Goal: Transaction & Acquisition: Book appointment/travel/reservation

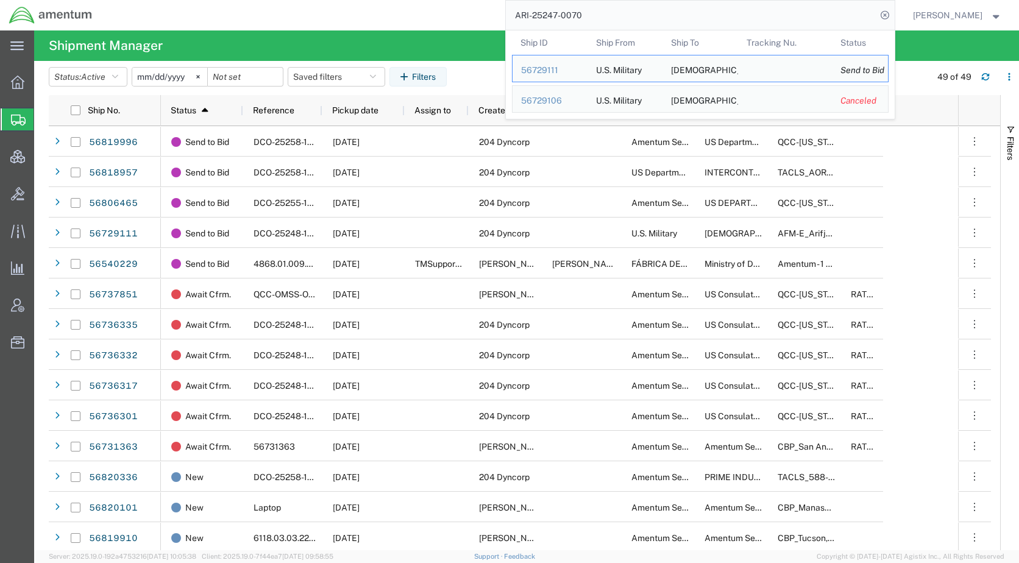
drag, startPoint x: 647, startPoint y: 18, endPoint x: 483, endPoint y: 17, distance: 163.9
click at [483, 17] on div "ARI-25247-0070 Ship ID Ship From Ship To Tracking Nu. Status Ship ID 56729111 S…" at bounding box center [497, 15] width 793 height 30
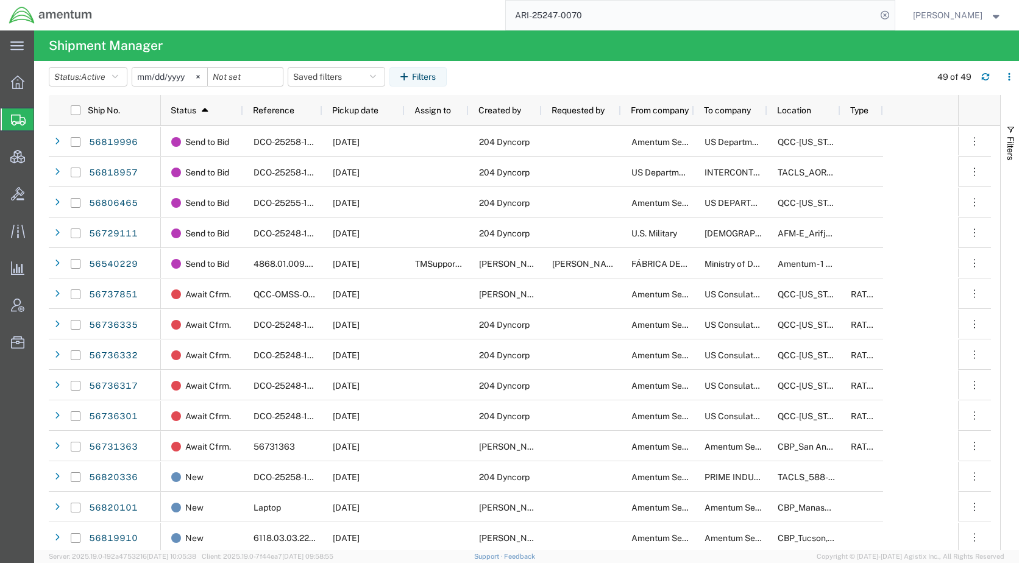
paste input "56821163"
type input "56821163"
click at [893, 13] on icon at bounding box center [884, 15] width 17 height 17
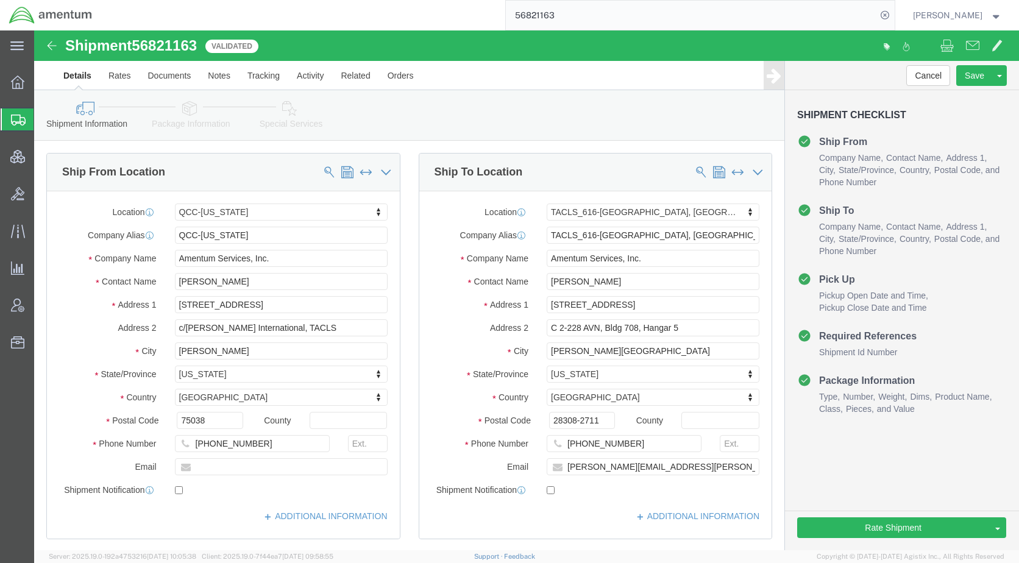
select select "42668"
select select "42712"
click div "Shipment Information Package Information Special Services Loading Routing"
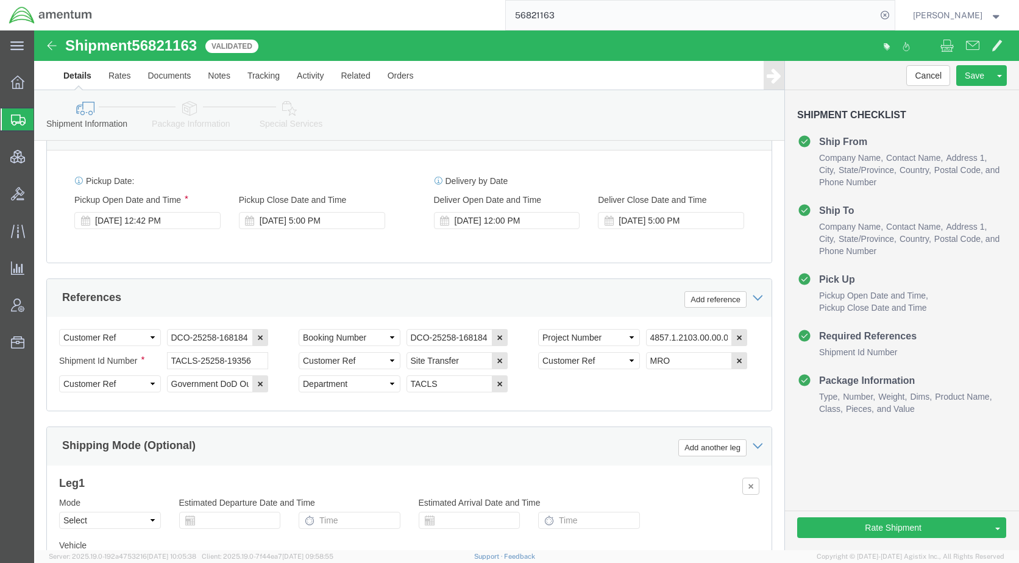
scroll to position [792, 0]
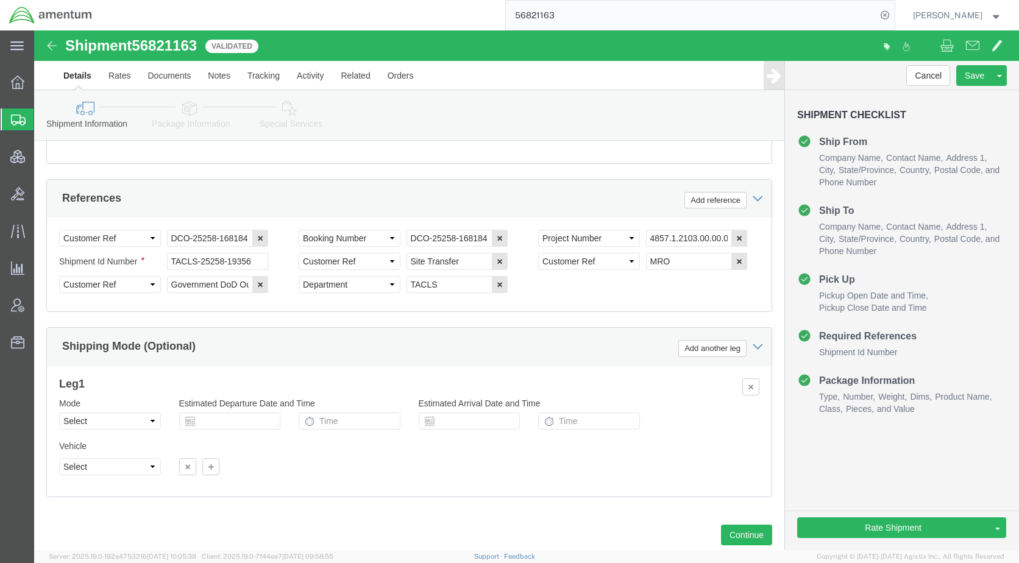
click icon
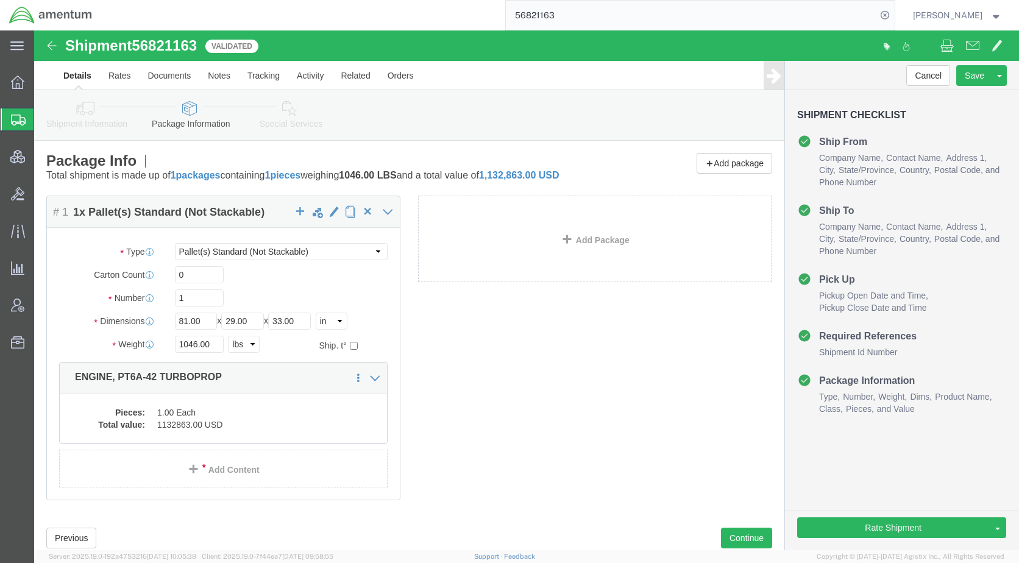
click icon
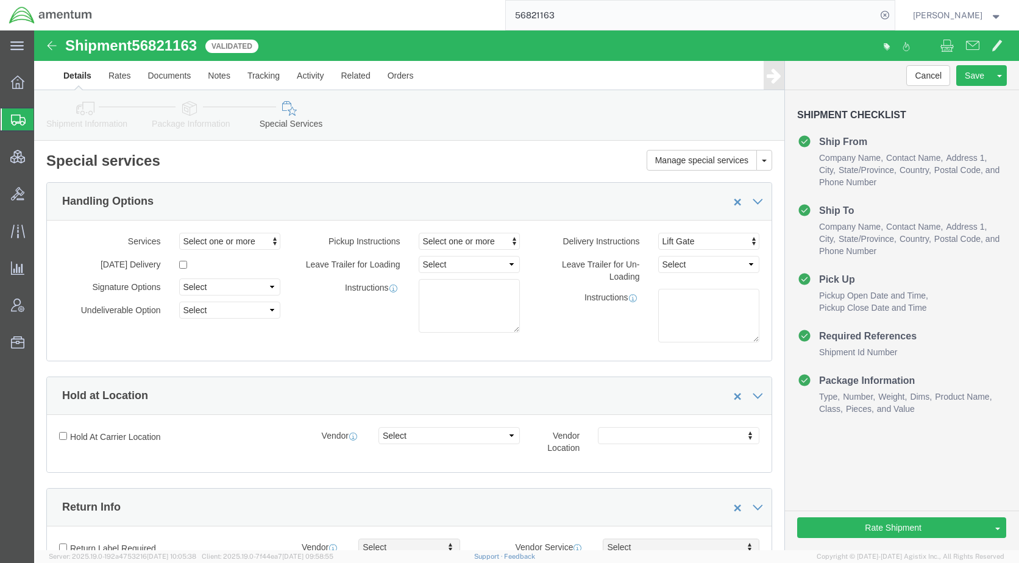
click h2 "Special services"
click icon
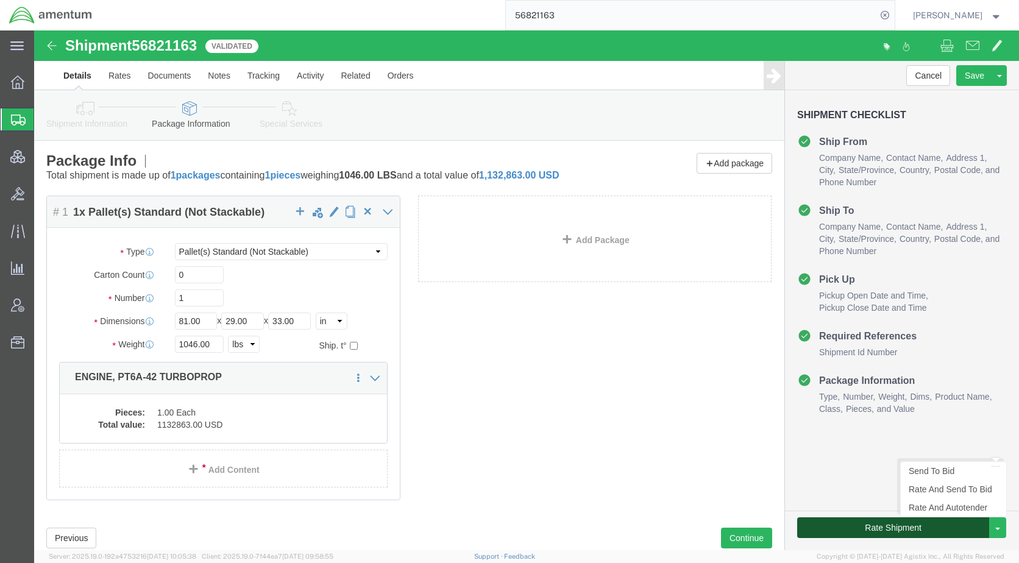
click button "Rate Shipment"
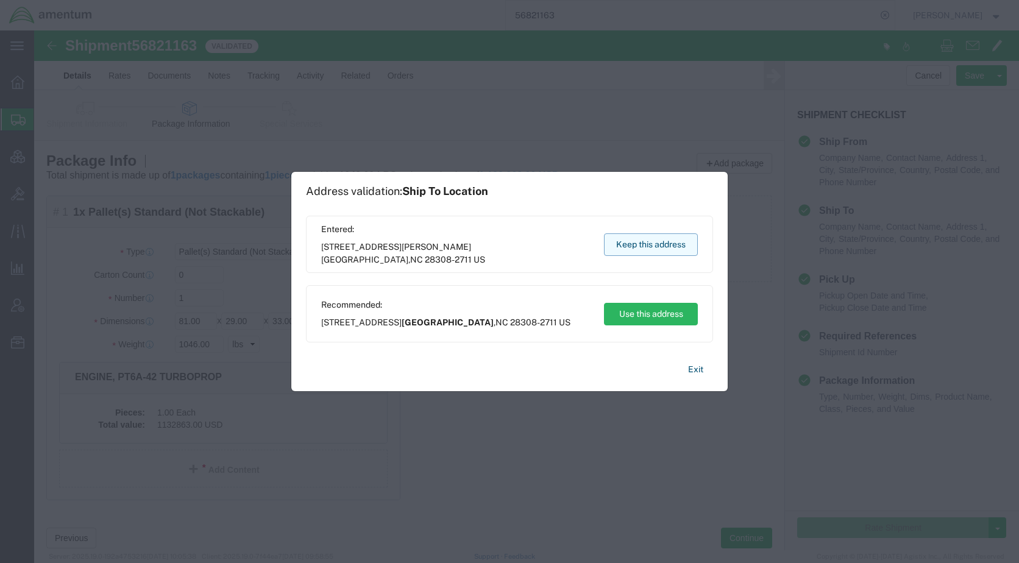
click at [651, 245] on button "Keep this address" at bounding box center [651, 244] width 94 height 23
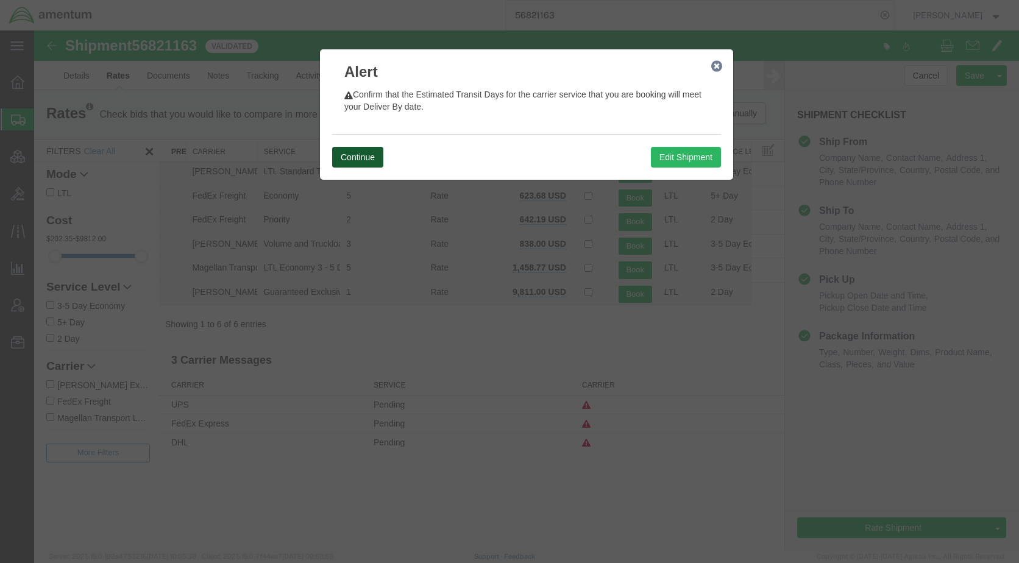
click at [351, 157] on button "Continue" at bounding box center [357, 157] width 51 height 21
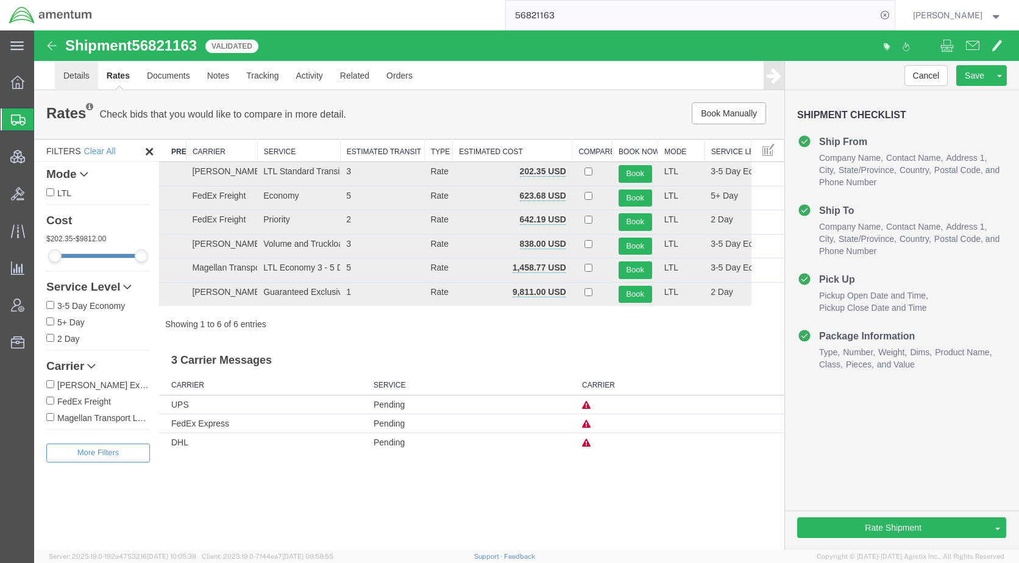
click at [80, 74] on link "Details" at bounding box center [76, 75] width 43 height 29
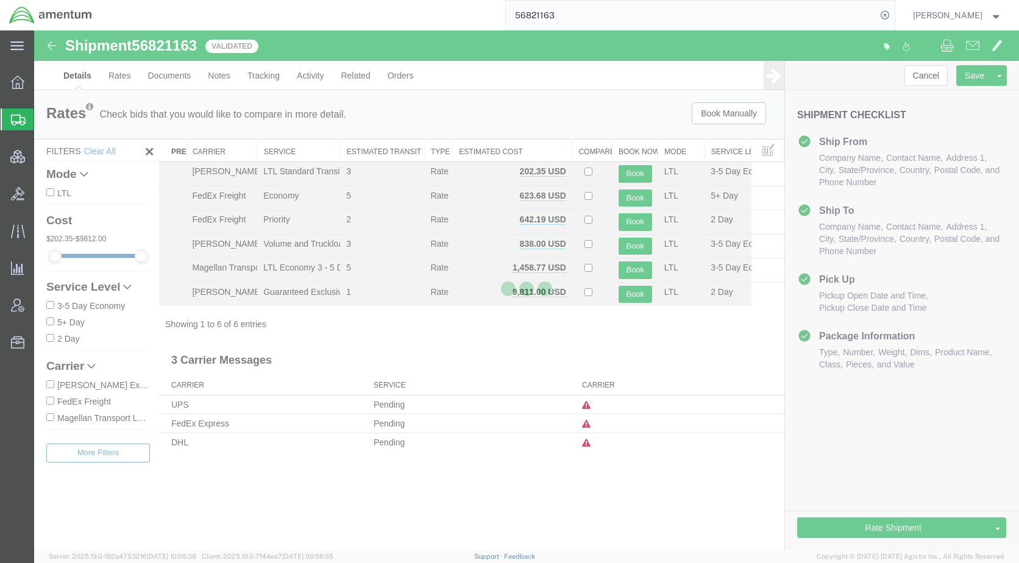
select select "42668"
select select "42712"
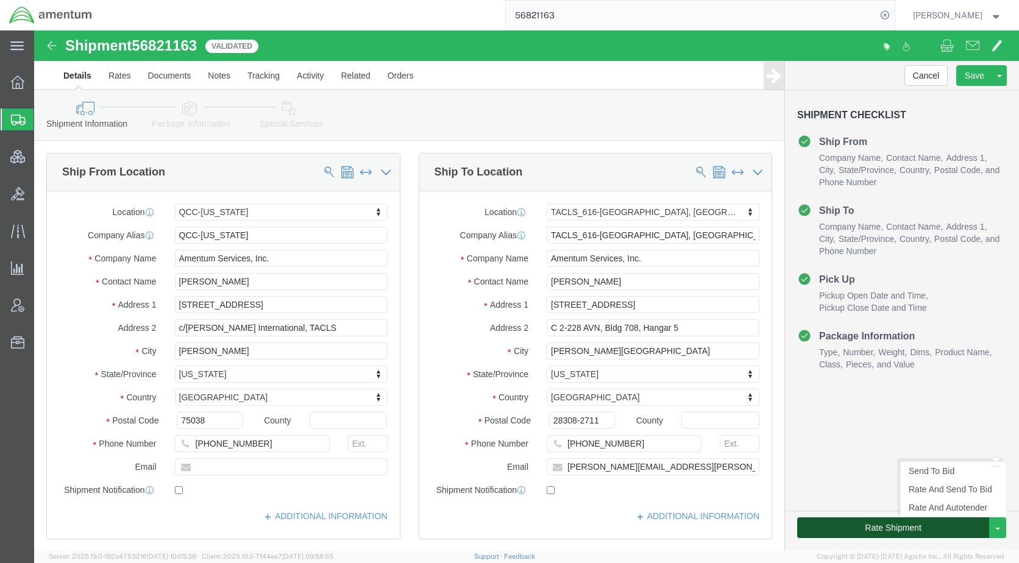
click button "Rate Shipment"
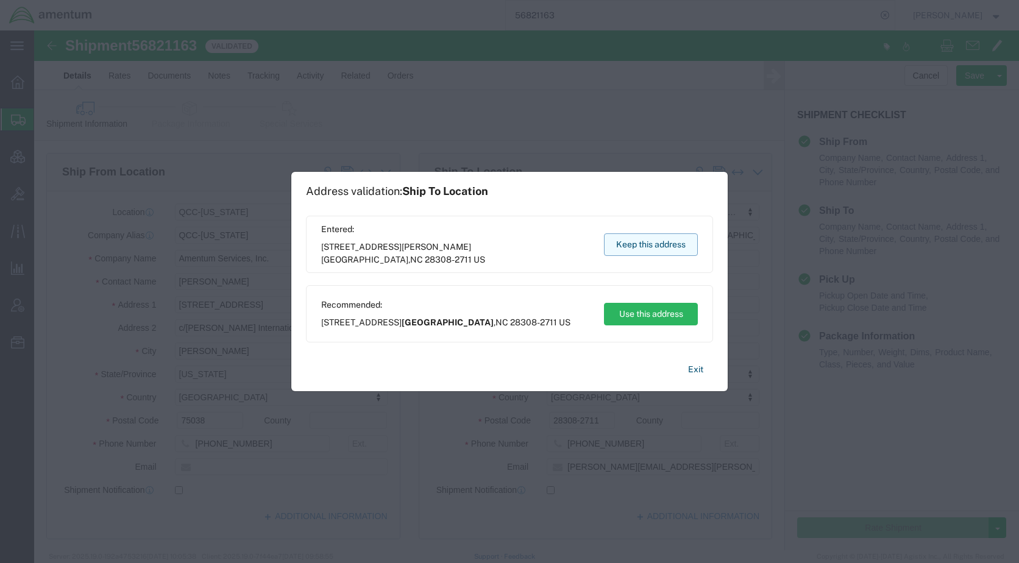
click at [658, 243] on button "Keep this address" at bounding box center [651, 244] width 94 height 23
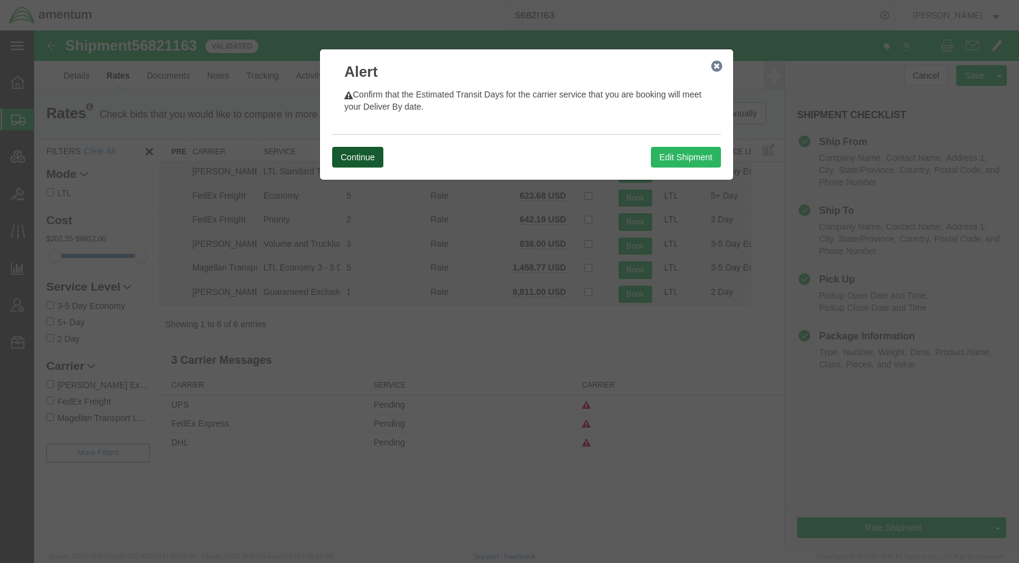
click at [373, 161] on button "Continue" at bounding box center [357, 157] width 51 height 21
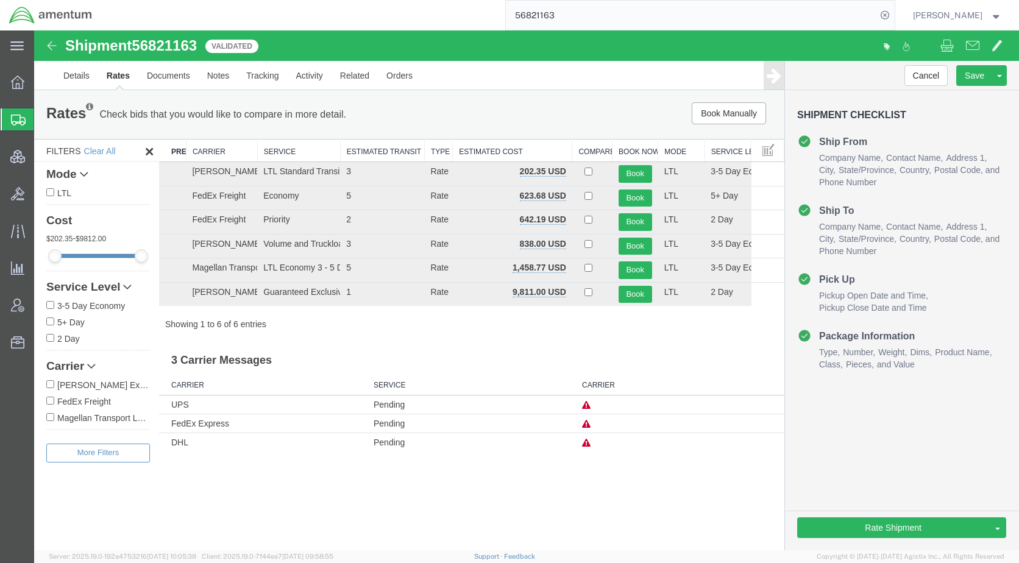
click at [585, 423] on icon at bounding box center [586, 424] width 9 height 9
click at [79, 78] on link "Details" at bounding box center [76, 75] width 43 height 29
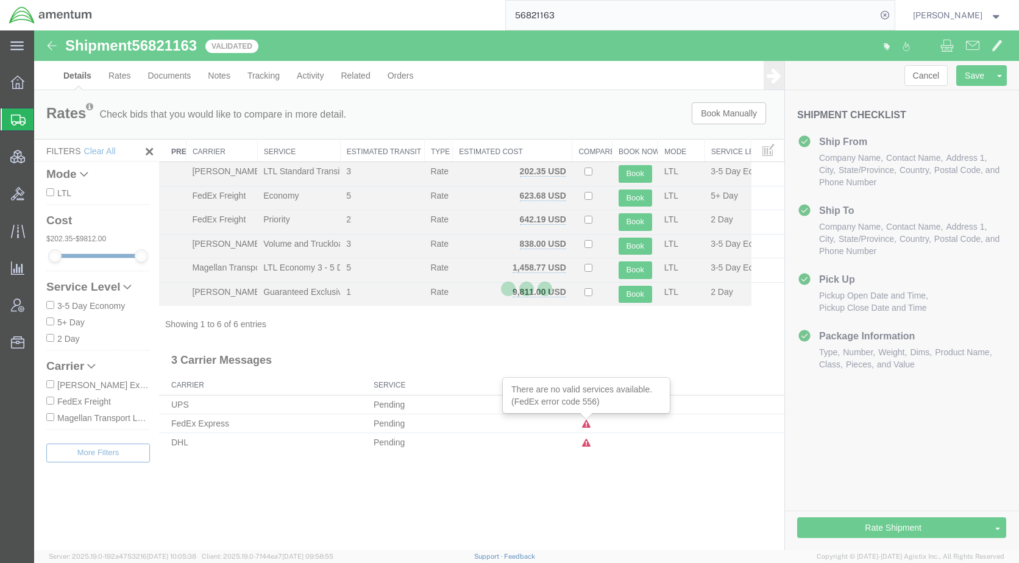
select select "42668"
select select "42712"
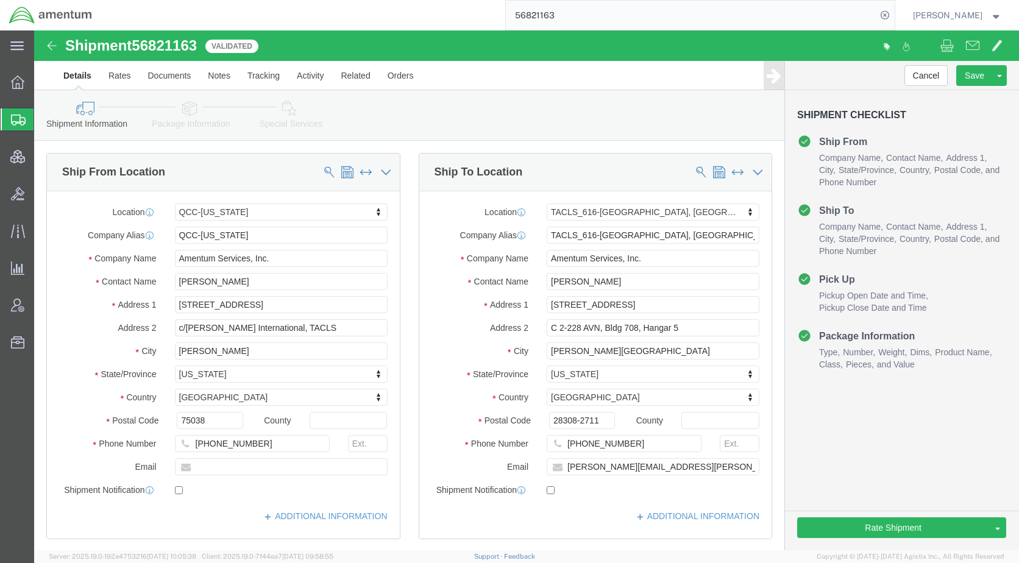
click icon
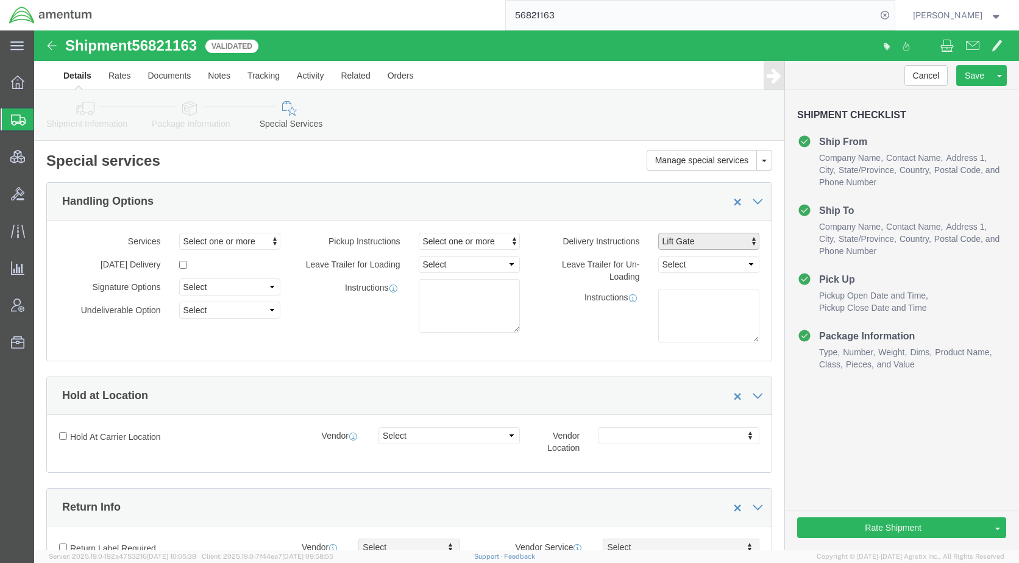
click span "Lift Gate"
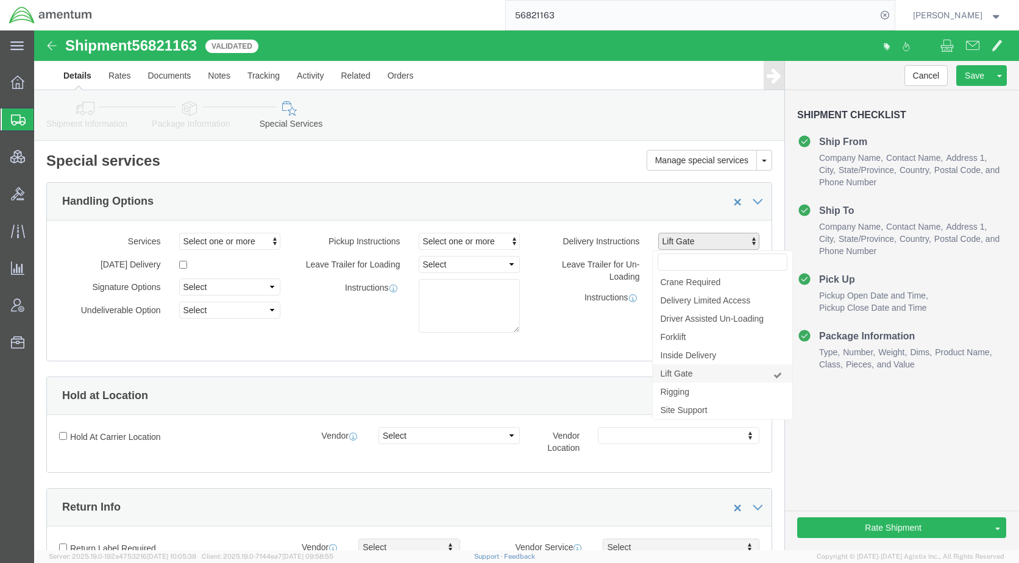
click link "Lift Gate"
select select
click button "Rate Shipment"
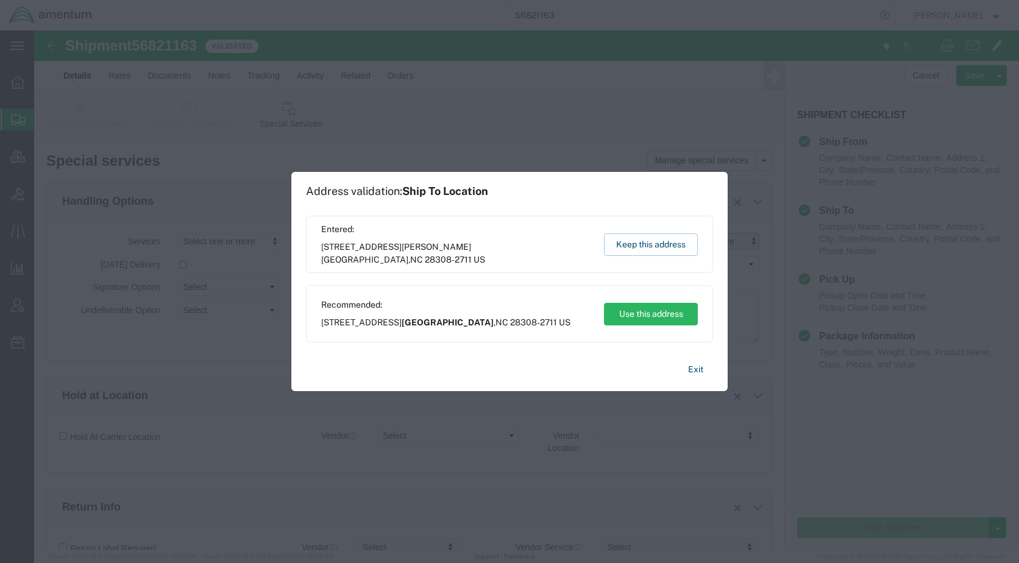
click at [497, 266] on span "[STREET_ADDRESS] AVN, Bldg 708, Hangar 5 [PERSON_NAME][GEOGRAPHIC_DATA] , NC 28…" at bounding box center [456, 254] width 271 height 26
click at [671, 247] on button "Keep this address" at bounding box center [651, 244] width 94 height 23
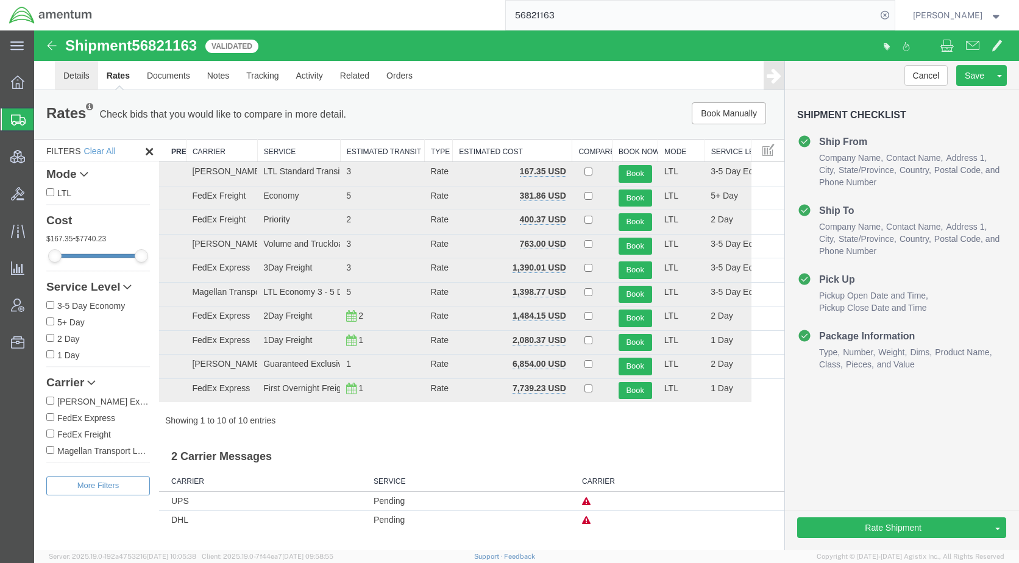
click at [85, 74] on link "Details" at bounding box center [76, 75] width 43 height 29
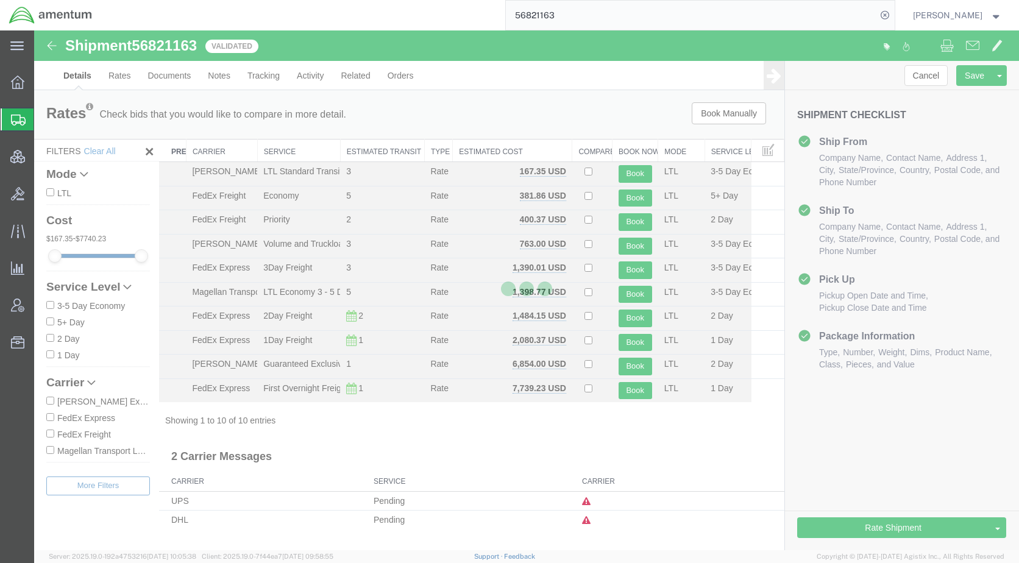
select select "42668"
select select "42712"
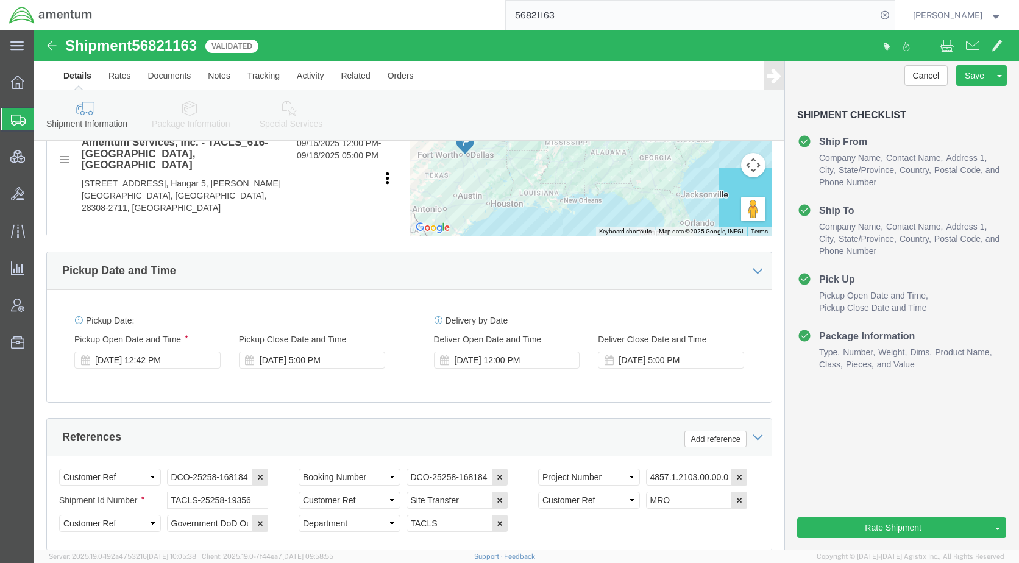
scroll to position [509, 0]
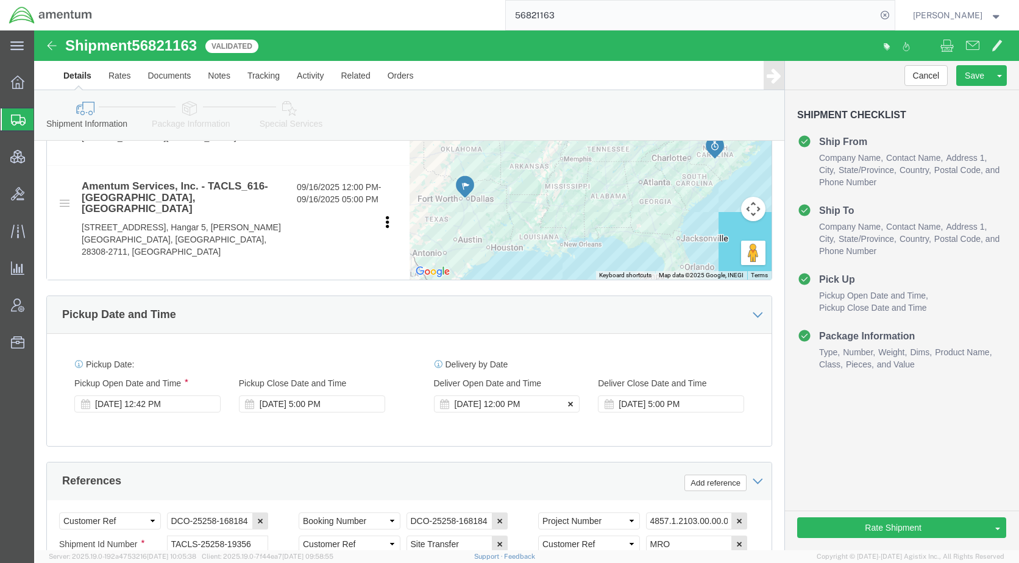
click icon
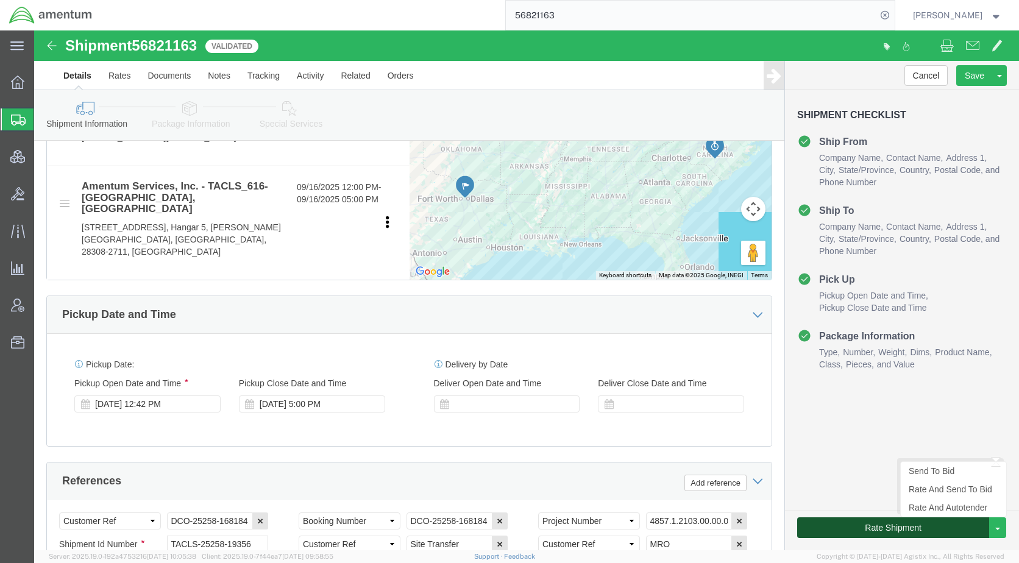
click button "Rate Shipment"
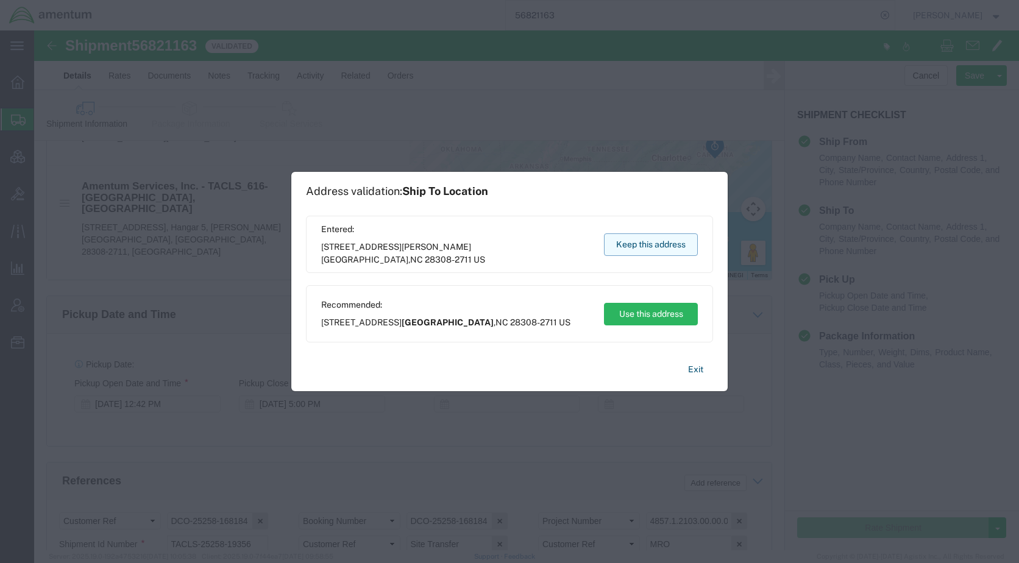
click at [648, 239] on button "Keep this address" at bounding box center [651, 244] width 94 height 23
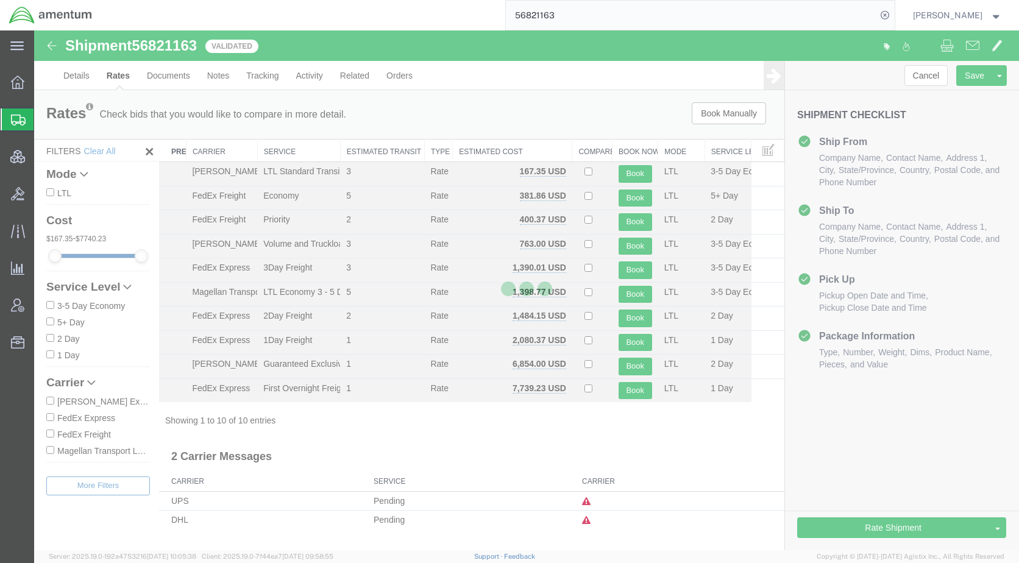
scroll to position [0, 0]
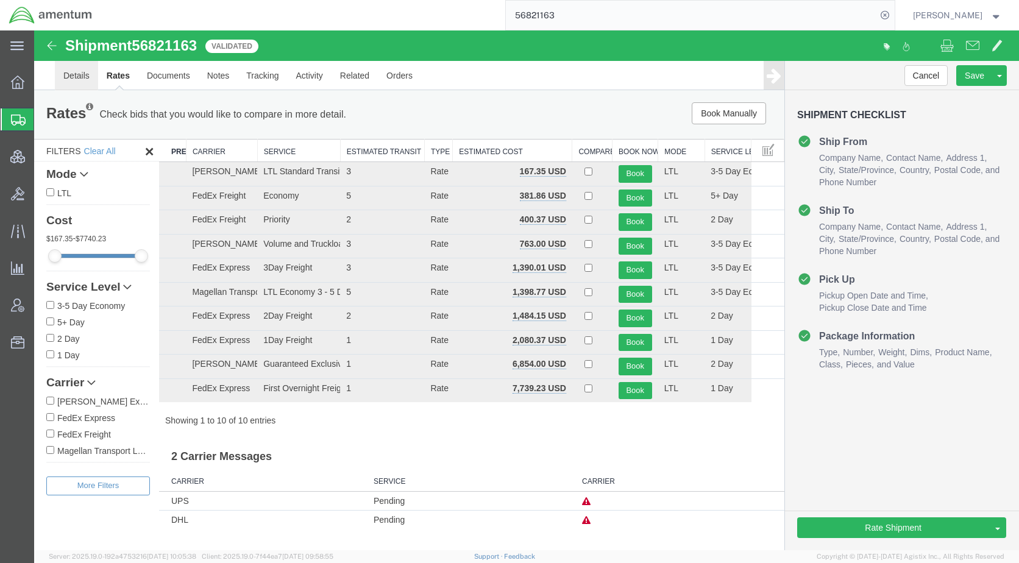
click at [77, 76] on link "Details" at bounding box center [76, 75] width 43 height 29
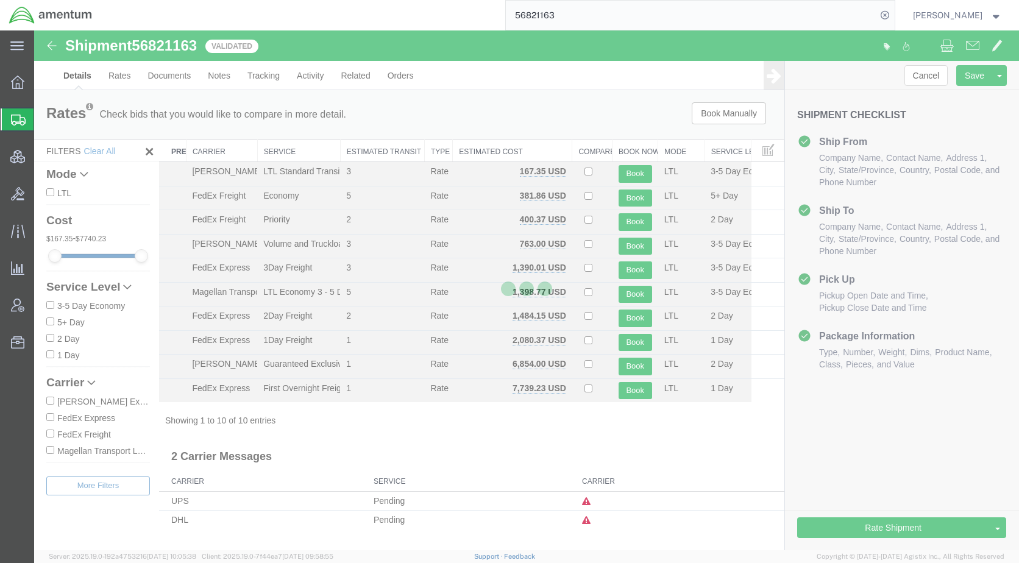
select select "42668"
select select "42712"
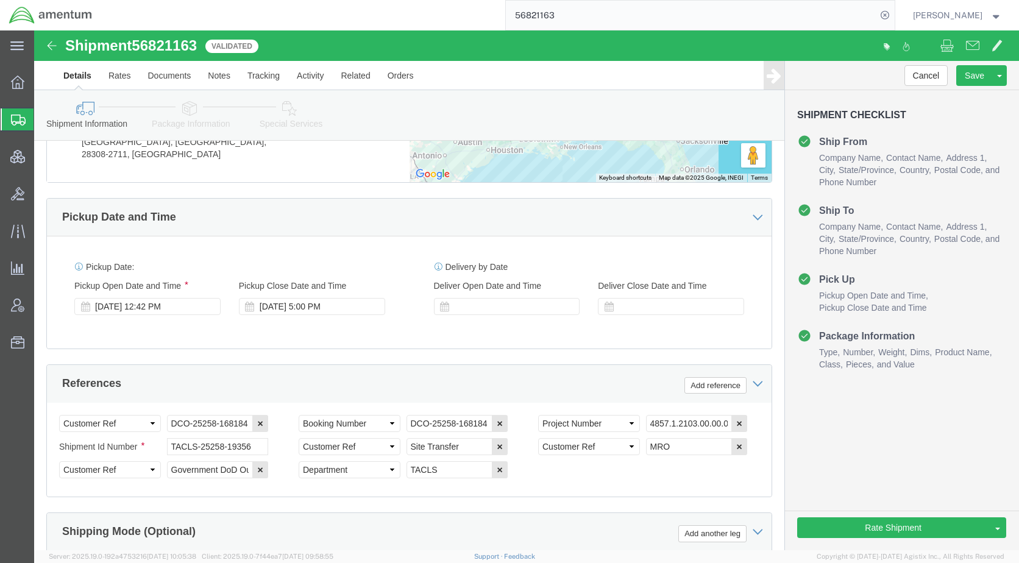
scroll to position [570, 0]
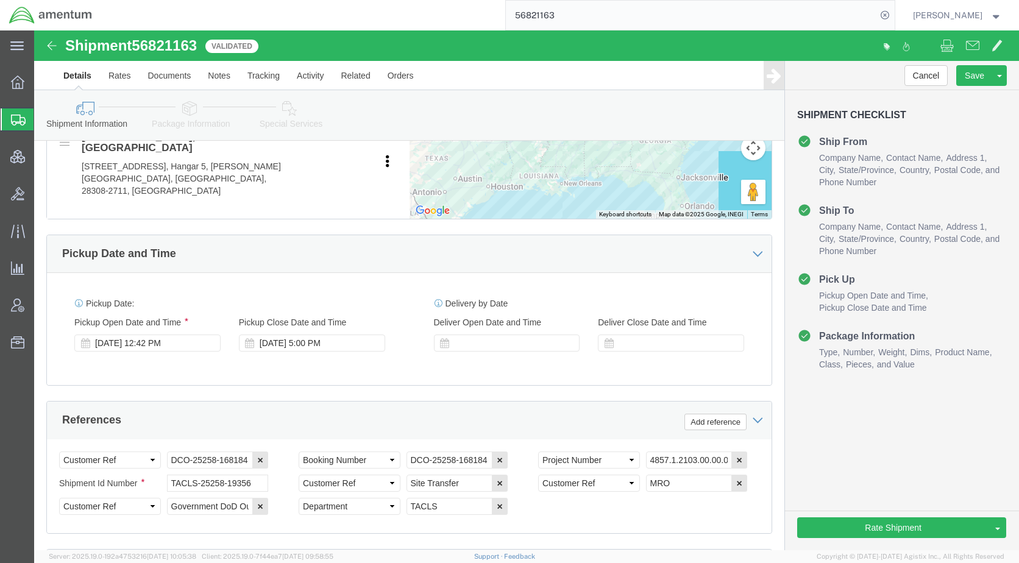
drag, startPoint x: 154, startPoint y: 82, endPoint x: 190, endPoint y: 115, distance: 49.6
click icon
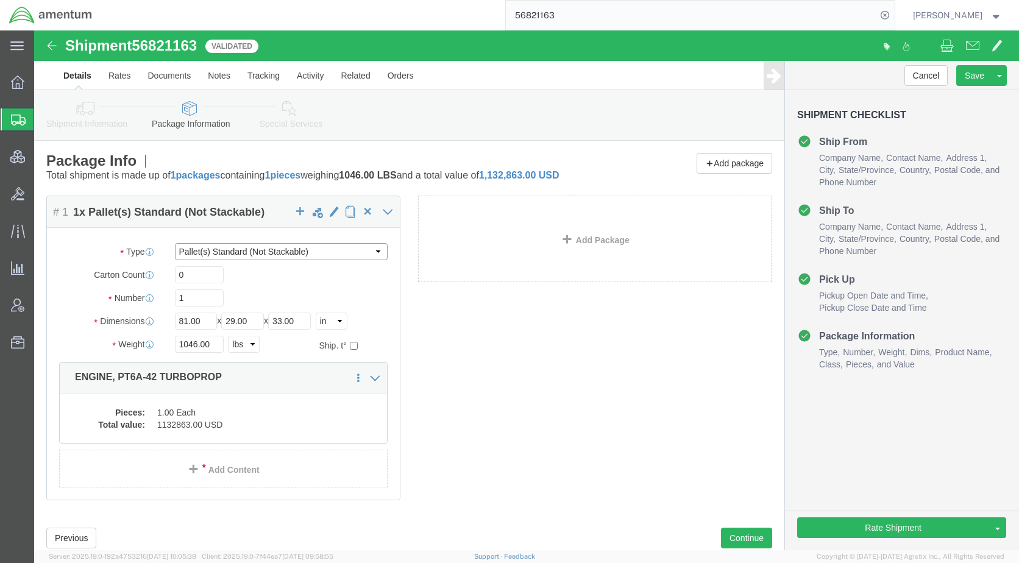
click select "Select BCK Boxes Bale(s) Basket(s) Bolt(s) Bottle(s) Buckets Bulk Bundle(s) Can…"
select select "YRPK"
click select "Select BCK Boxes Bale(s) Basket(s) Bolt(s) Bottle(s) Buckets Bulk Bundle(s) Can…"
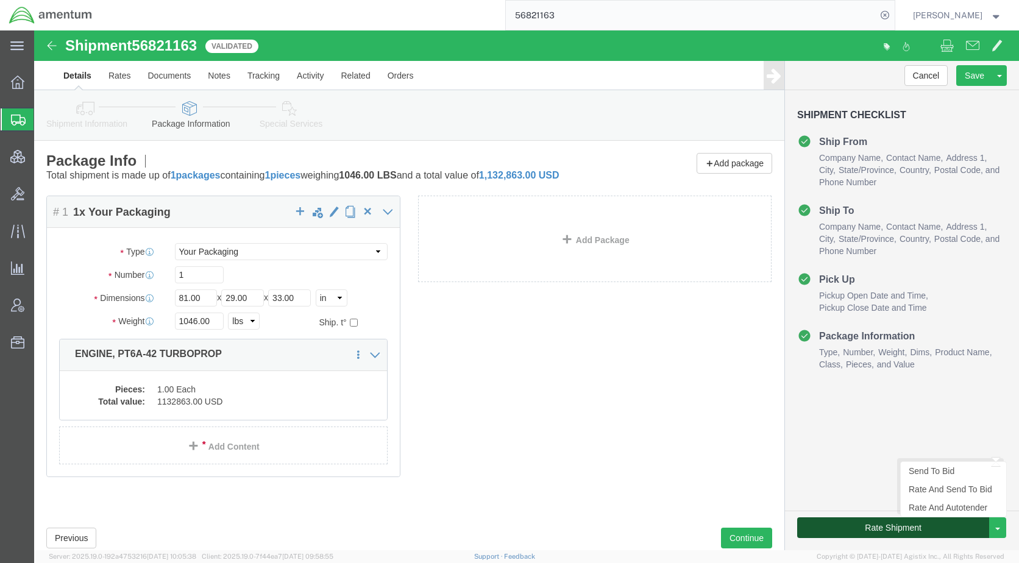
click button "Rate Shipment"
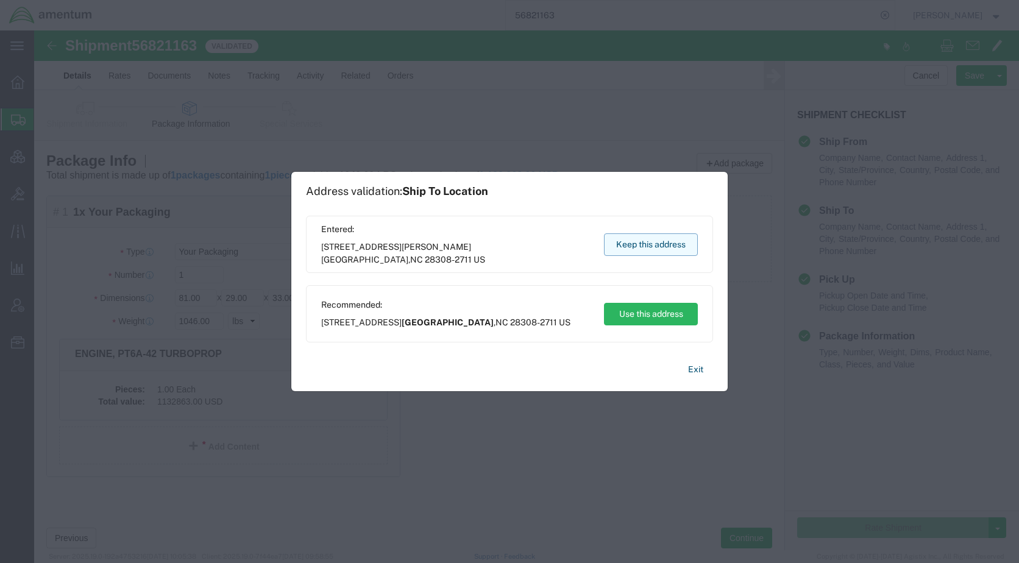
click at [627, 252] on button "Keep this address" at bounding box center [651, 244] width 94 height 23
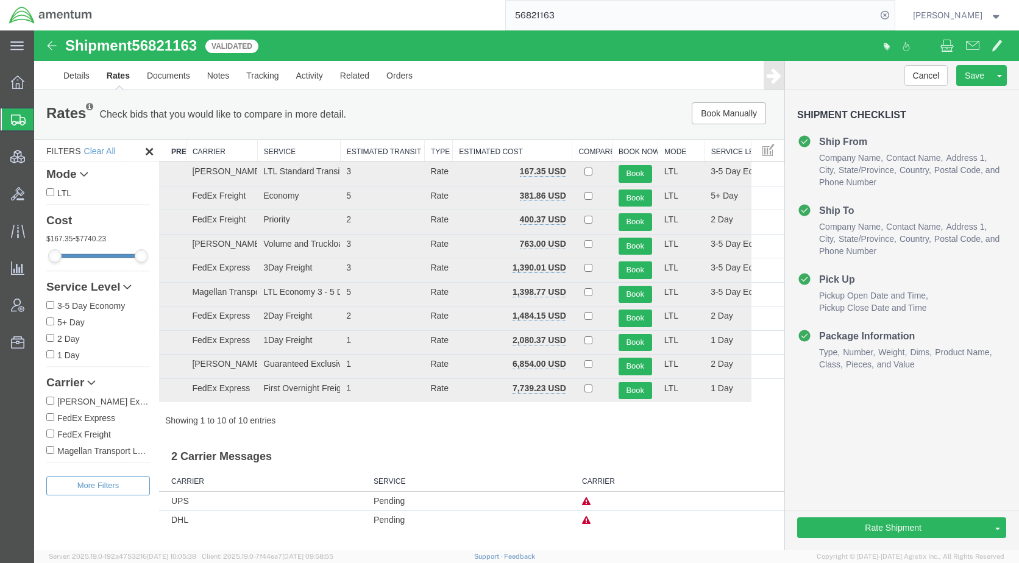
click at [468, 112] on div "Rates Check bids that you would like to compare in more detail. Compare Filter" at bounding box center [254, 114] width 434 height 24
drag, startPoint x: 88, startPoint y: 73, endPoint x: 110, endPoint y: 87, distance: 26.5
click at [90, 73] on link "Details" at bounding box center [76, 75] width 43 height 29
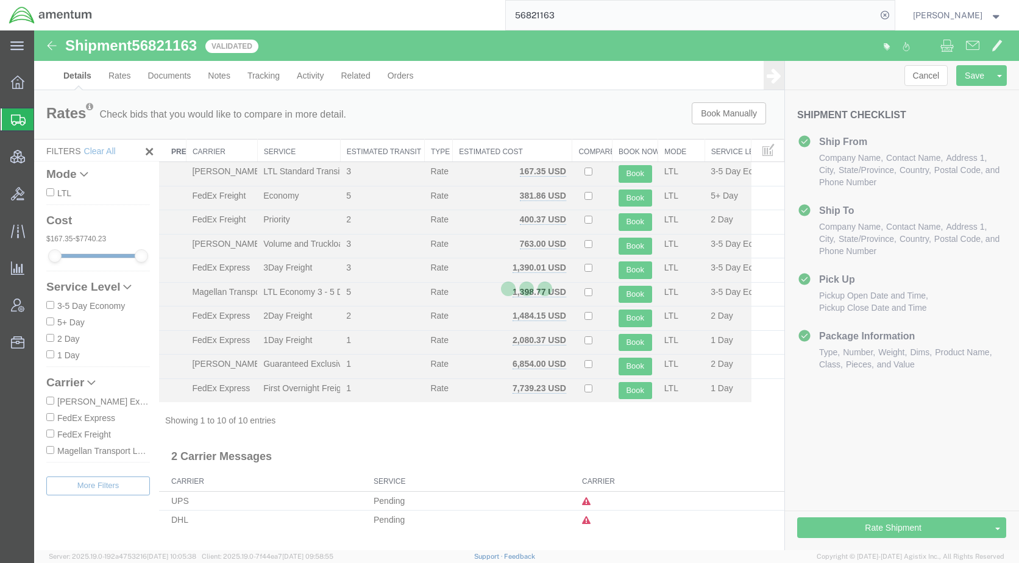
select select "42668"
select select "42712"
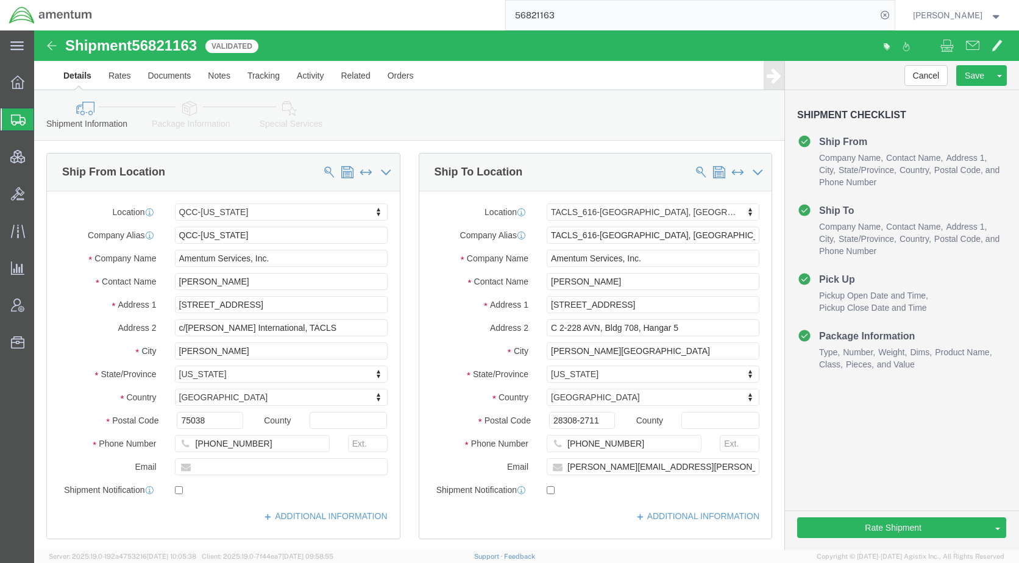
click icon
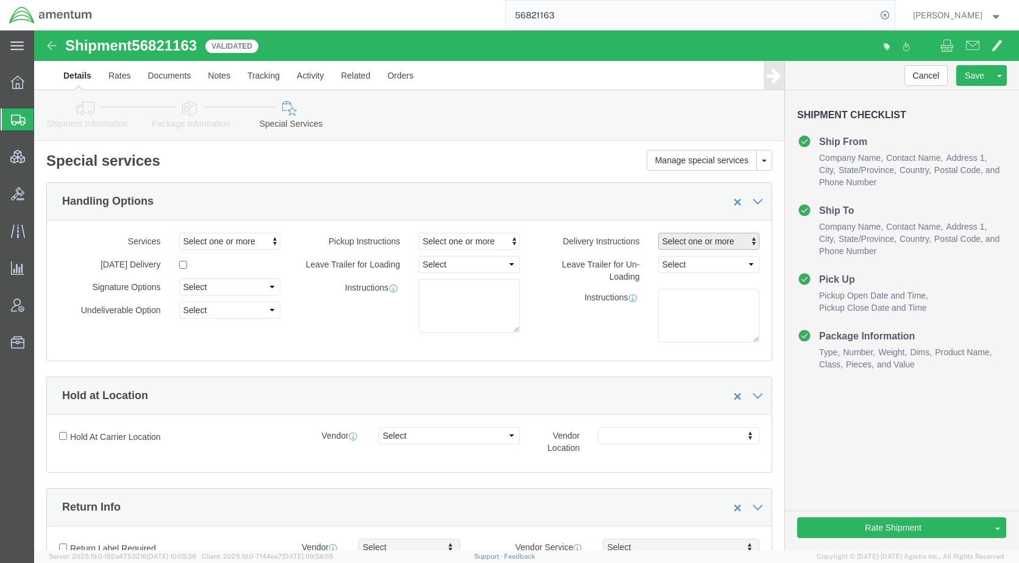
click span "Select one or more"
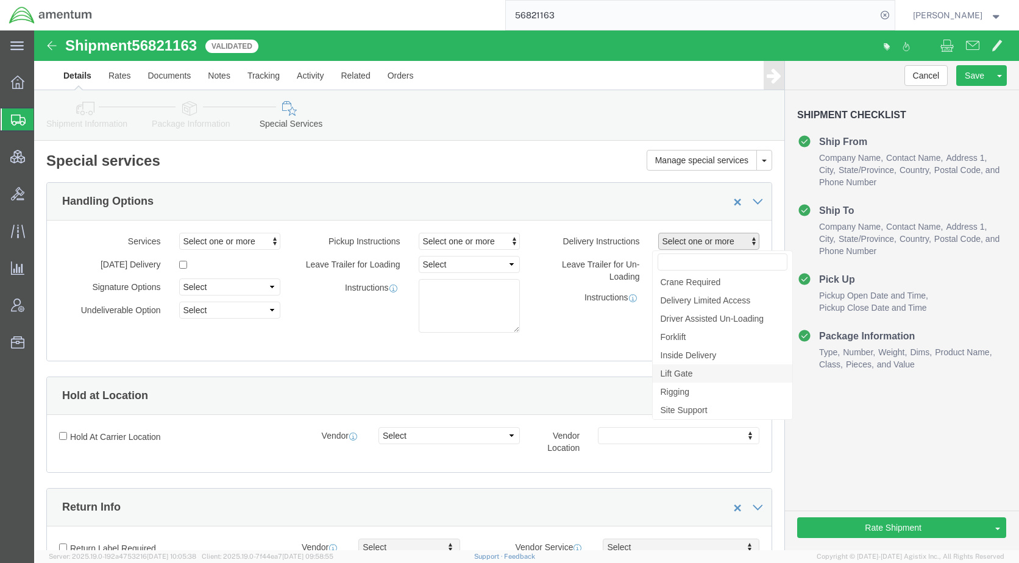
click link "Lift Gate"
select select "DELIVERY_LIFT_GATE"
click icon
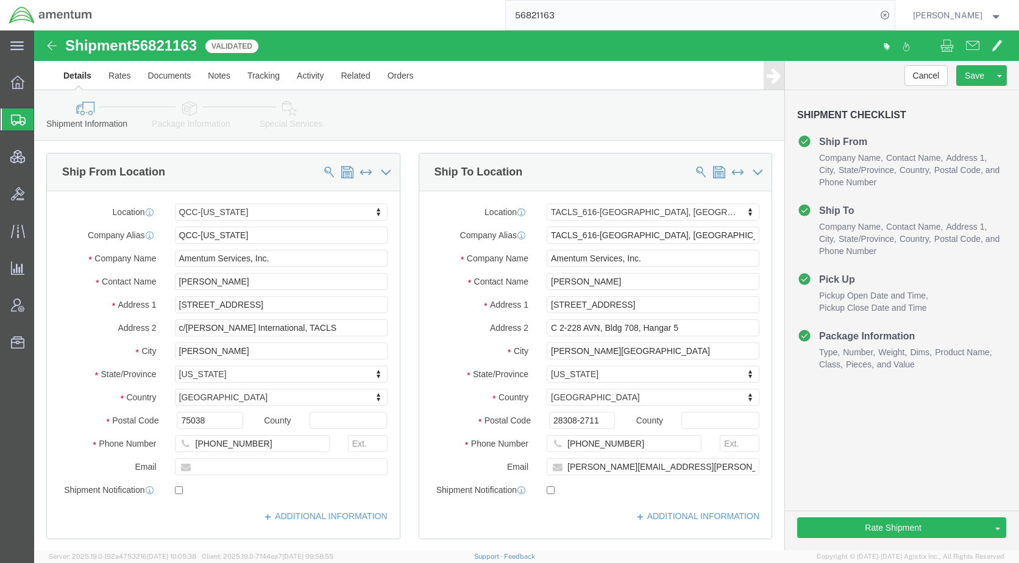
click link "Package Information"
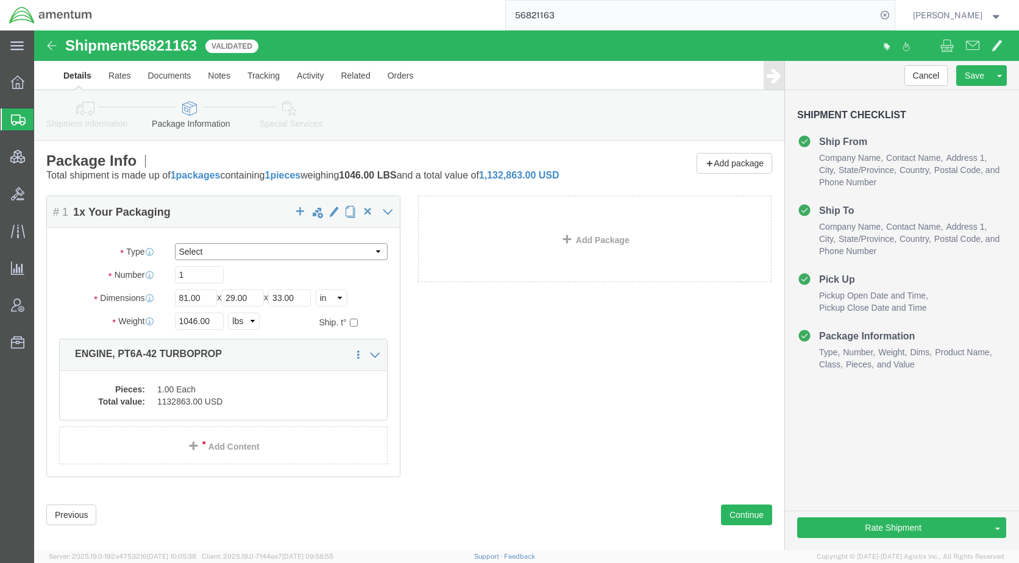
click select "Select BCK Boxes Bale(s) Basket(s) Bolt(s) Bottle(s) Buckets Bulk Bundle(s) Can…"
select select "PONS"
click select "Select BCK Boxes Bale(s) Basket(s) Bolt(s) Bottle(s) Buckets Bulk Bundle(s) Can…"
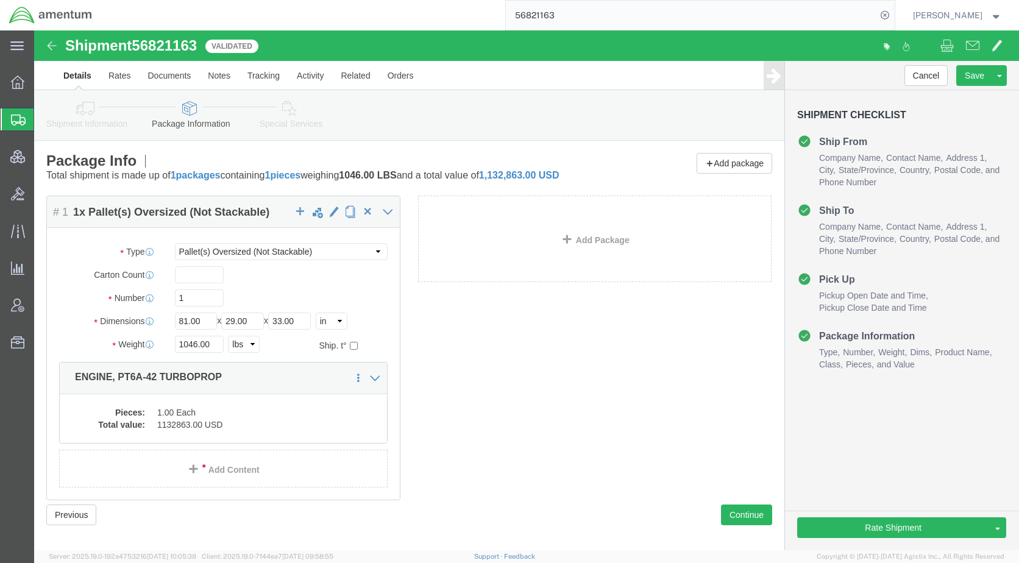
click div "Package Content # 1 1 x Pallet(s) Oversized (Not Stackable) Package Type Select…"
click icon
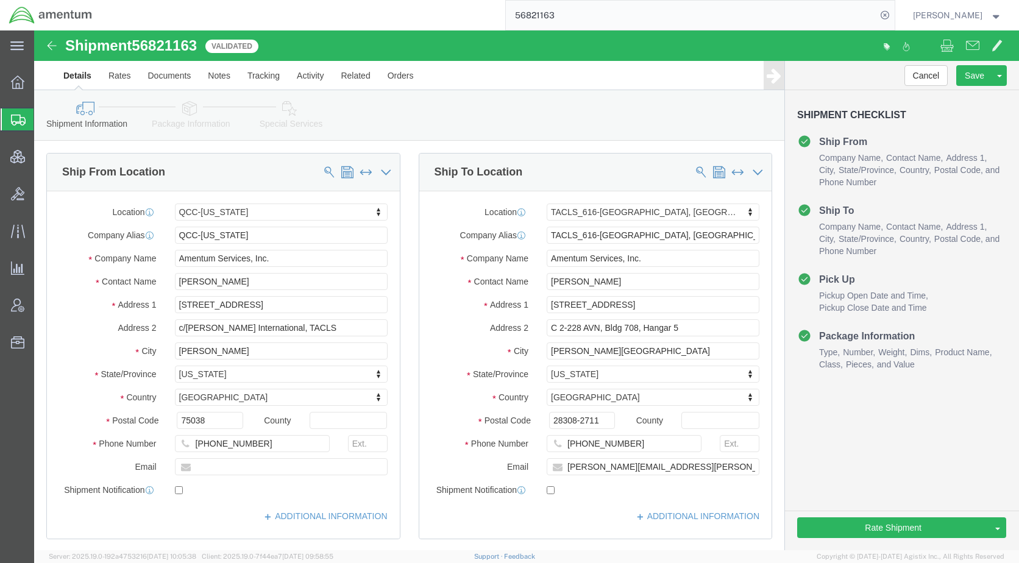
click icon
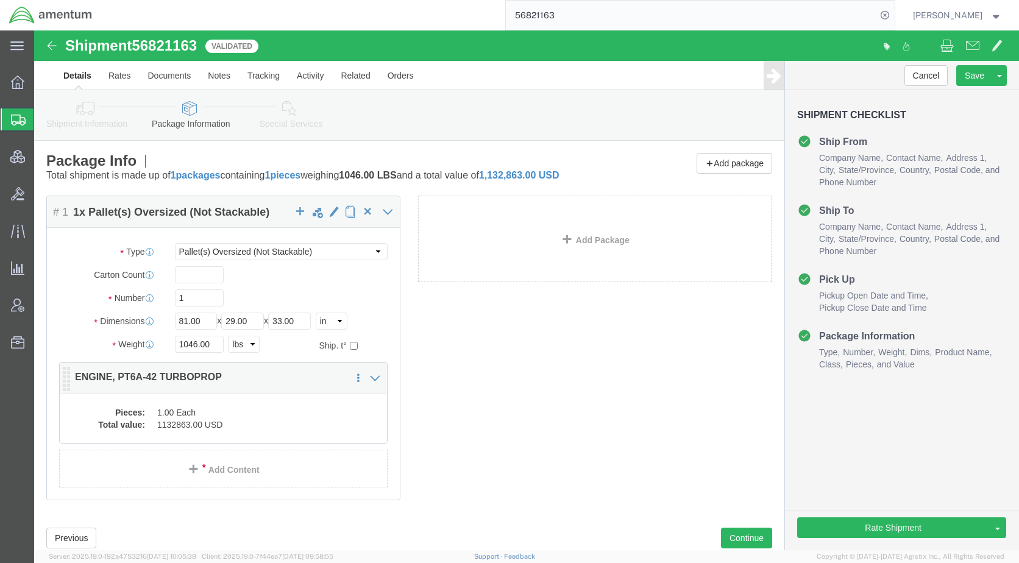
click dd "1132863.00 USD"
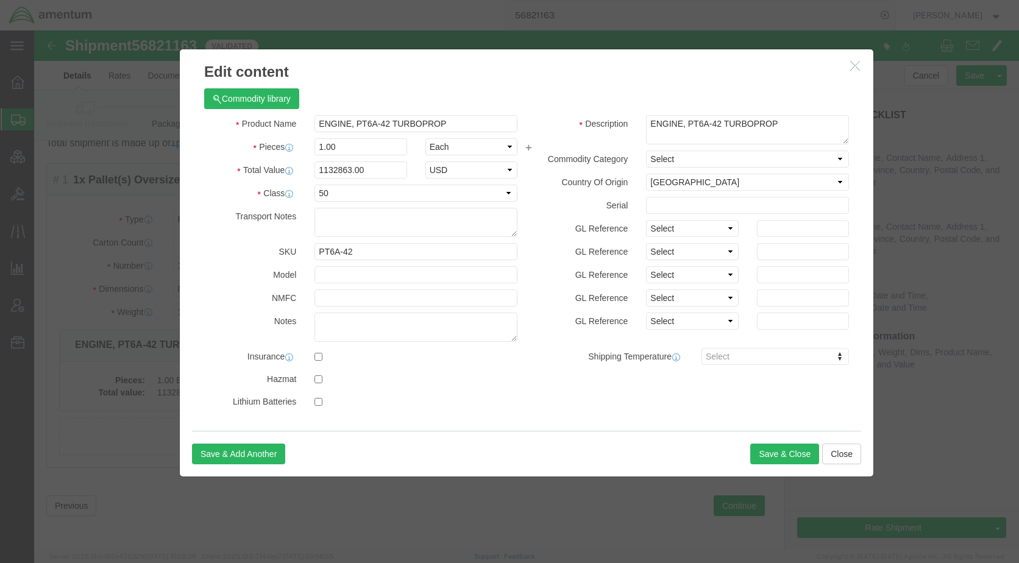
scroll to position [48, 0]
click button "button"
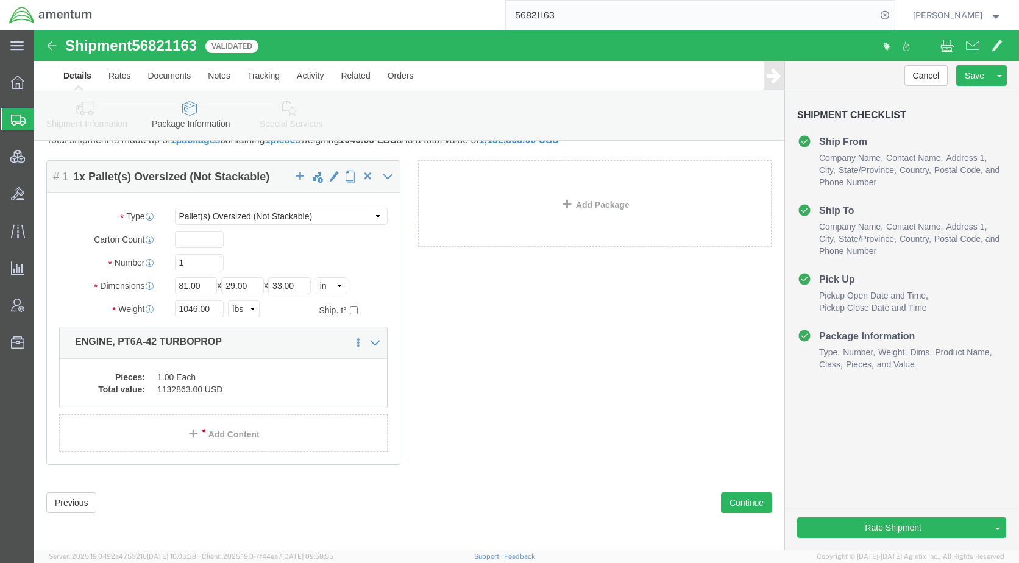
click dd "1132863.00 USD"
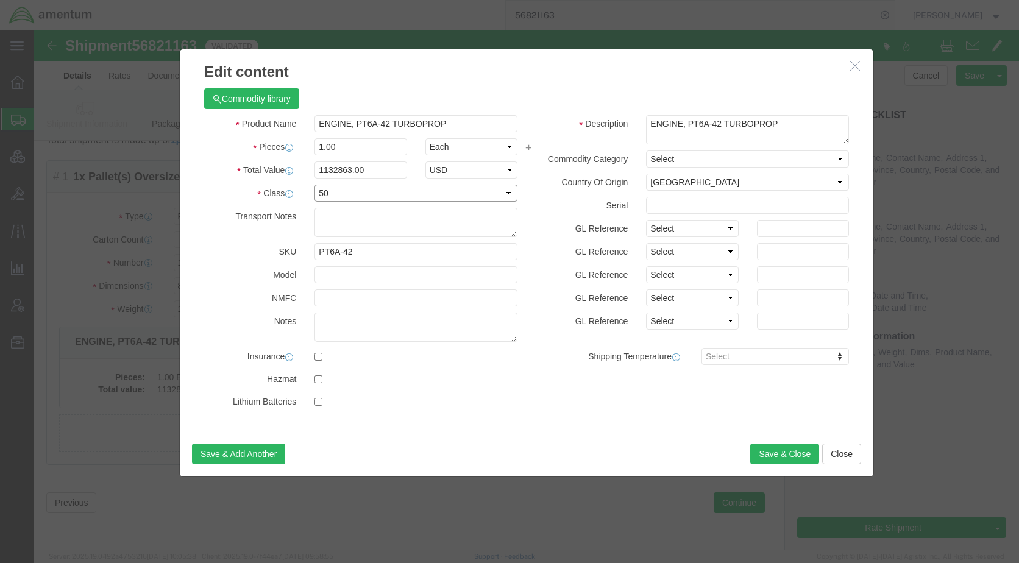
click select "Select 50 55 60 65 70 85 92.5 100 125 175 250 300 400"
select select "65"
click select "Select 50 55 60 65 70 85 92.5 100 125 175 250 300 400"
drag, startPoint x: 743, startPoint y: 424, endPoint x: 259, endPoint y: 546, distance: 499.0
click button "Save & Close"
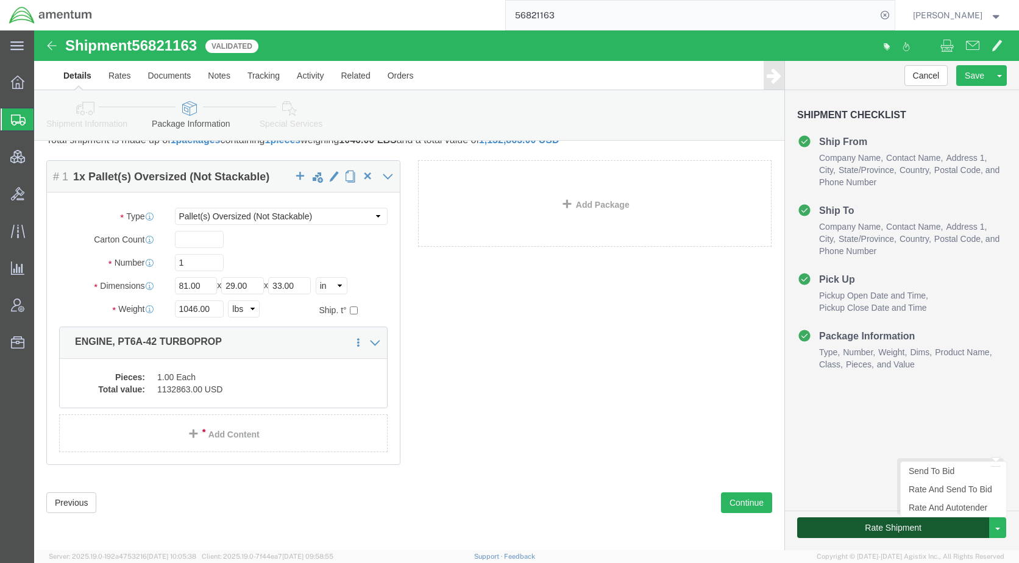
drag, startPoint x: 886, startPoint y: 490, endPoint x: 565, endPoint y: 429, distance: 326.8
click button "Rate Shipment"
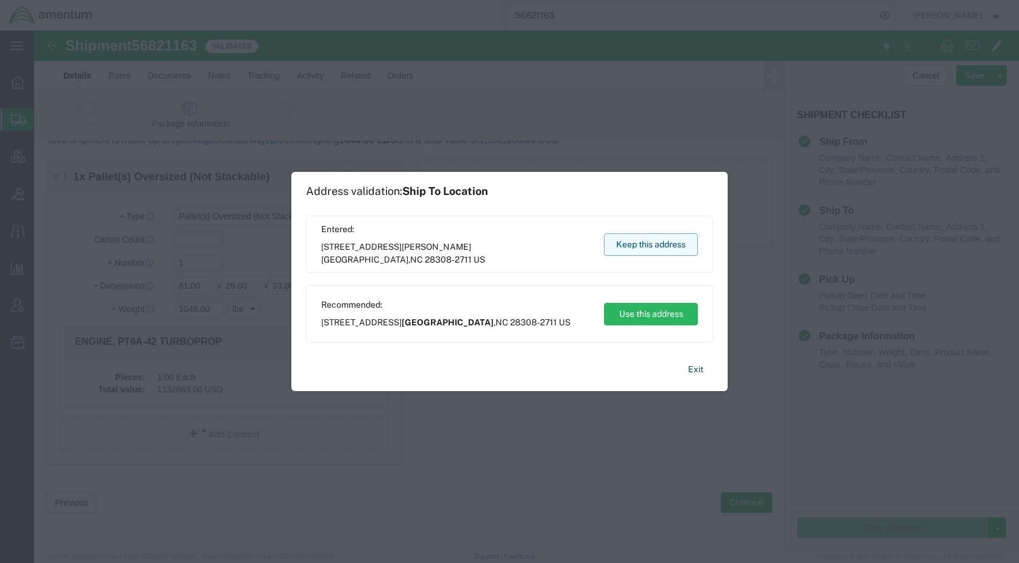
click at [634, 247] on button "Keep this address" at bounding box center [651, 244] width 94 height 23
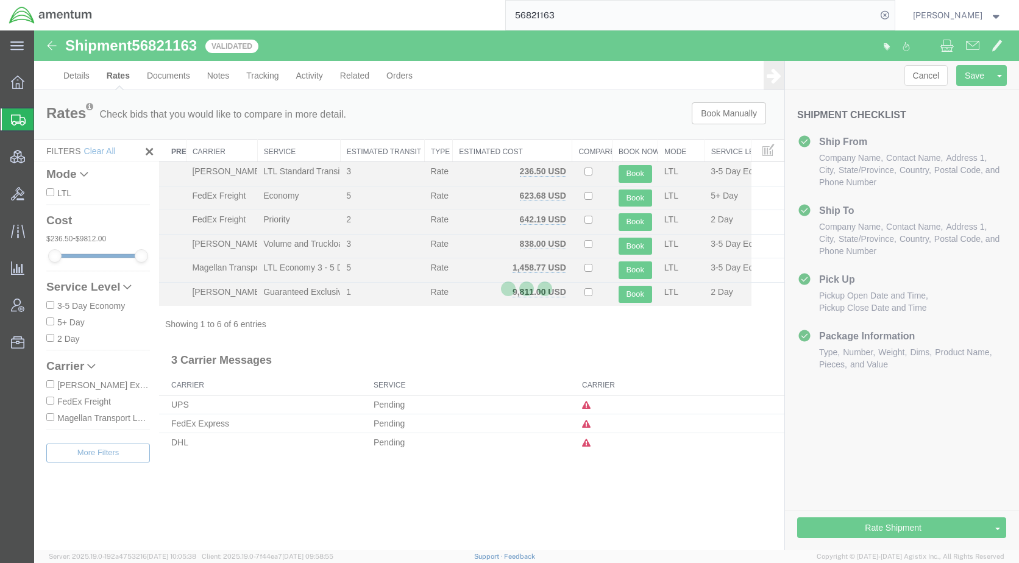
scroll to position [0, 0]
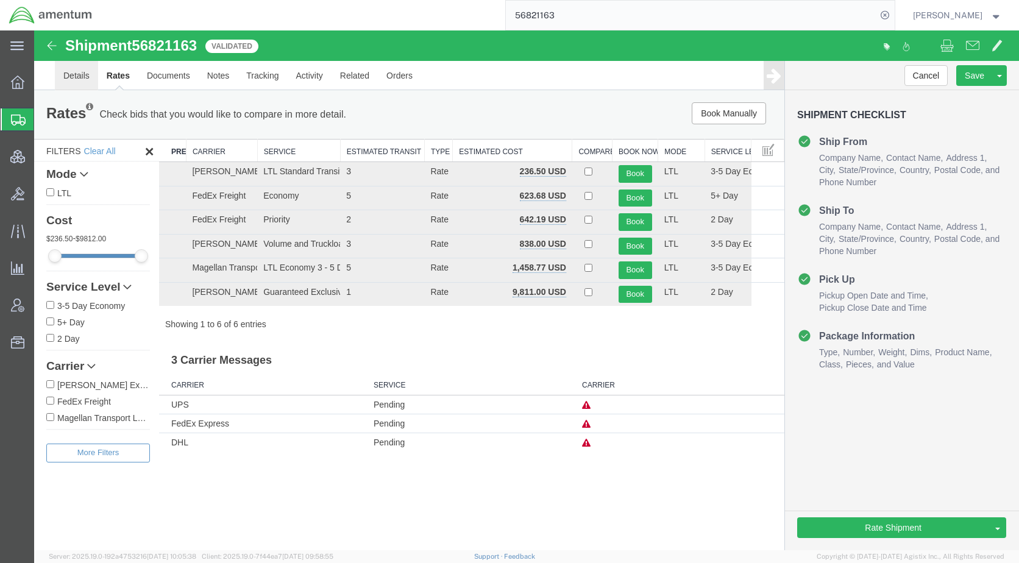
click at [76, 80] on link "Details" at bounding box center [76, 75] width 43 height 29
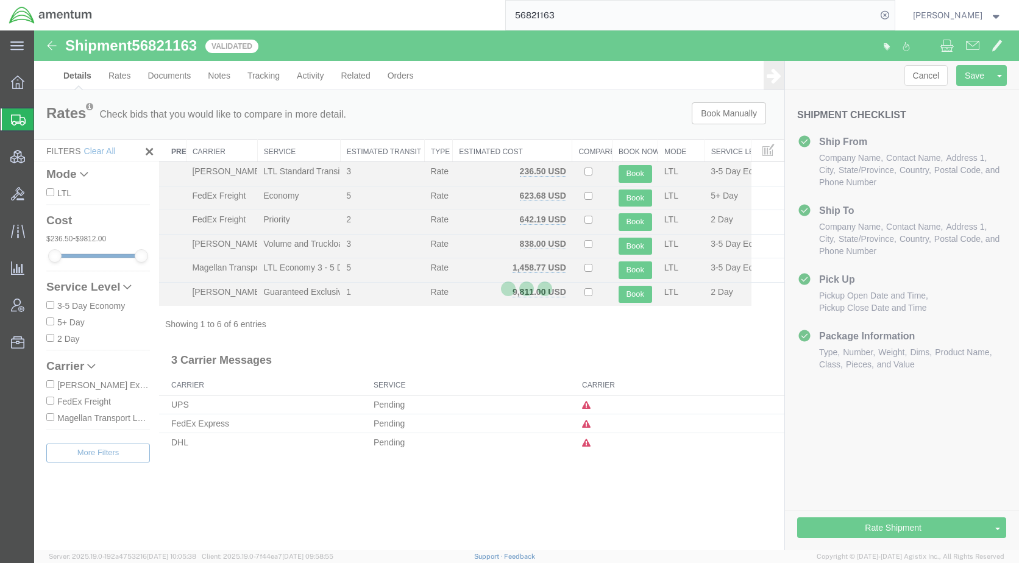
select select "42668"
select select "42712"
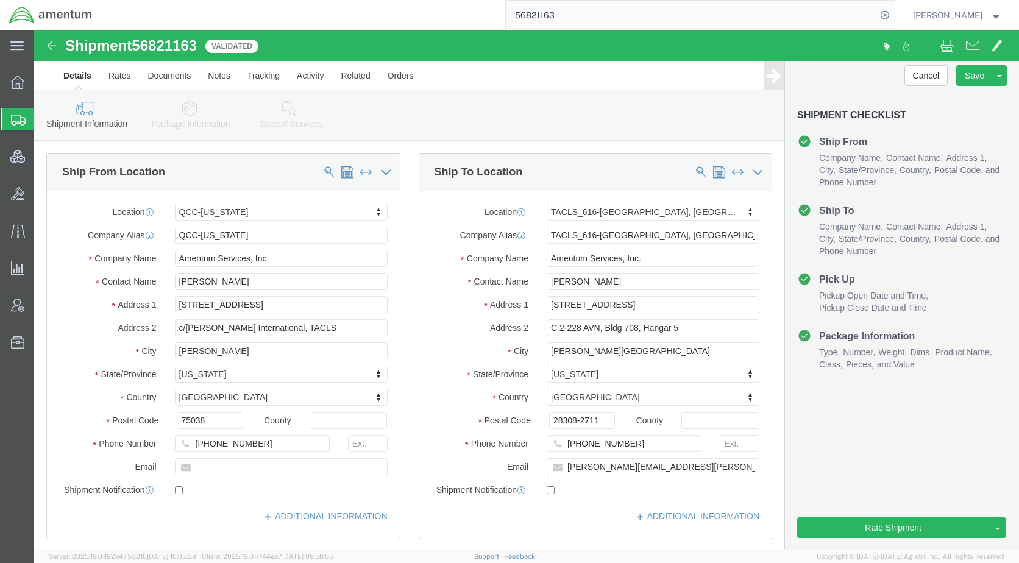
click div "Shipment Information Package Information Special Services Loading Routing"
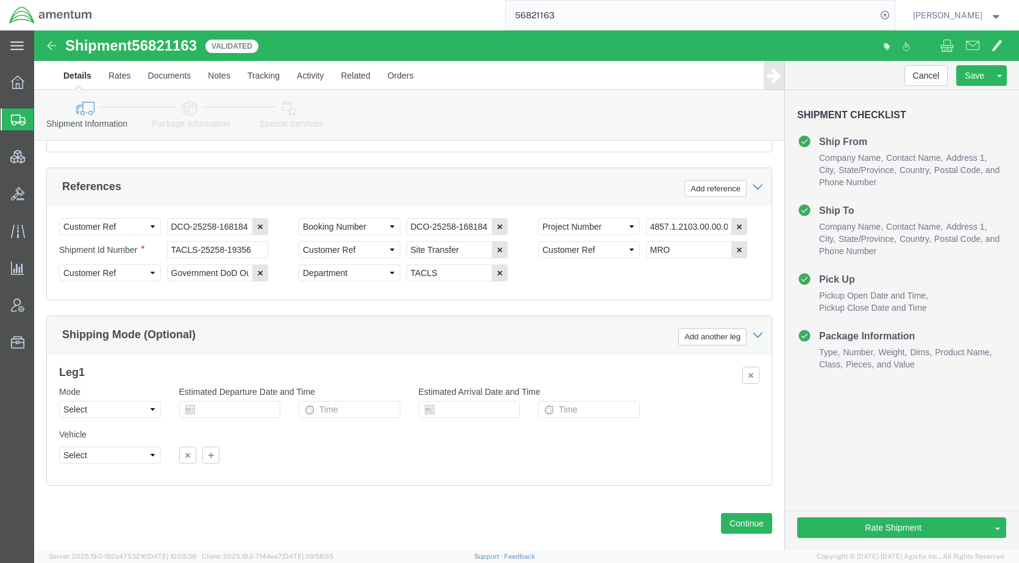
scroll to position [814, 0]
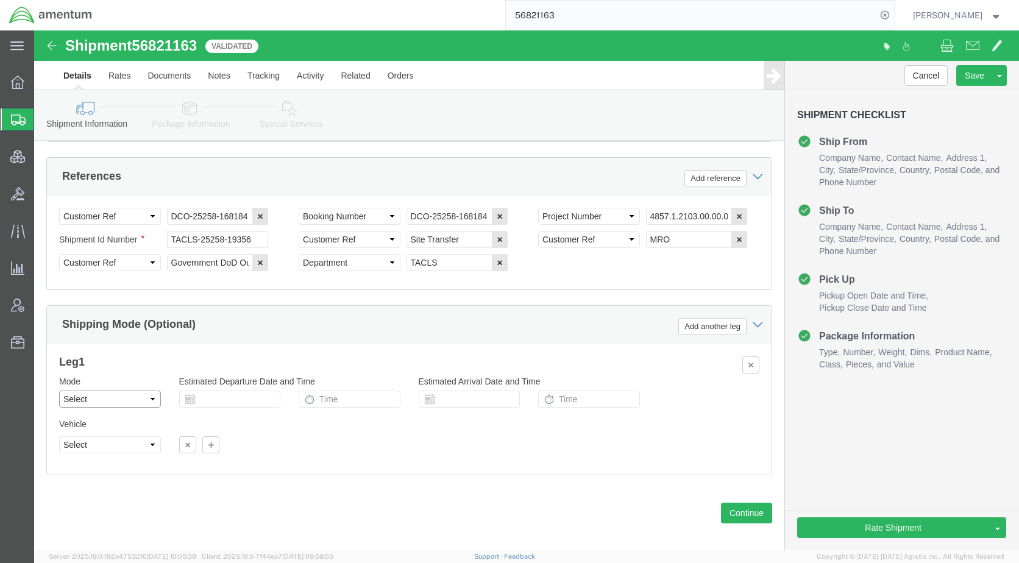
click select "Select Air Less than Truckload Multi-Leg Ocean Freight Rail Small Parcel Truckl…"
select select "AIR"
click select "Select Air Less than Truckload Multi-Leg Ocean Freight Rail Small Parcel Truckl…"
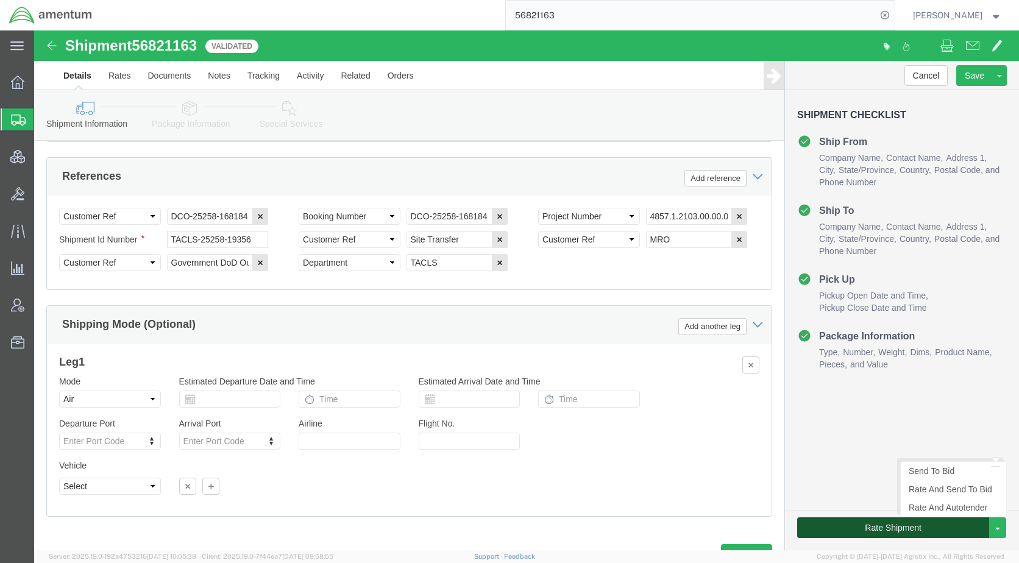
click button "Rate Shipment"
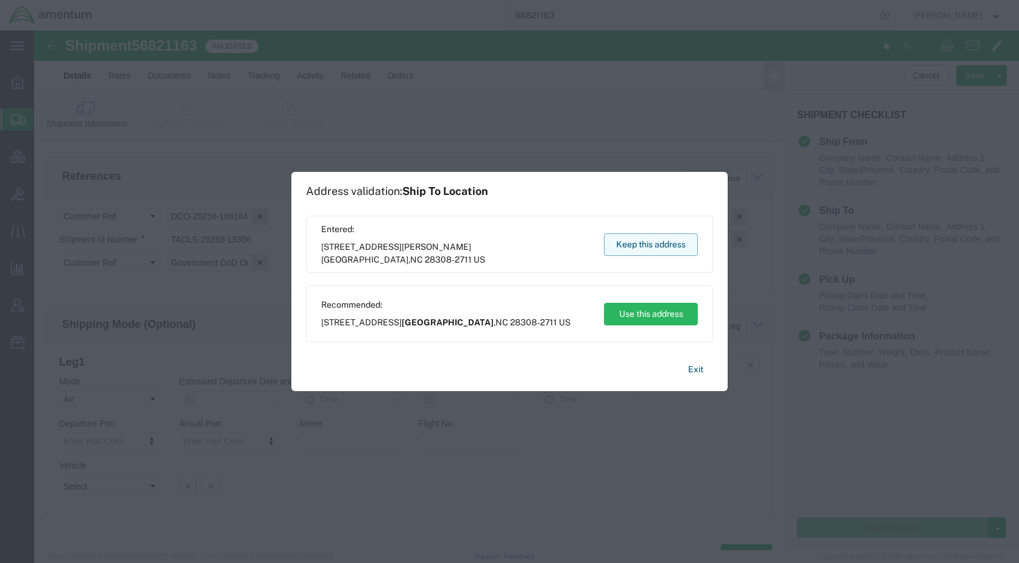
click at [625, 244] on button "Keep this address" at bounding box center [651, 244] width 94 height 23
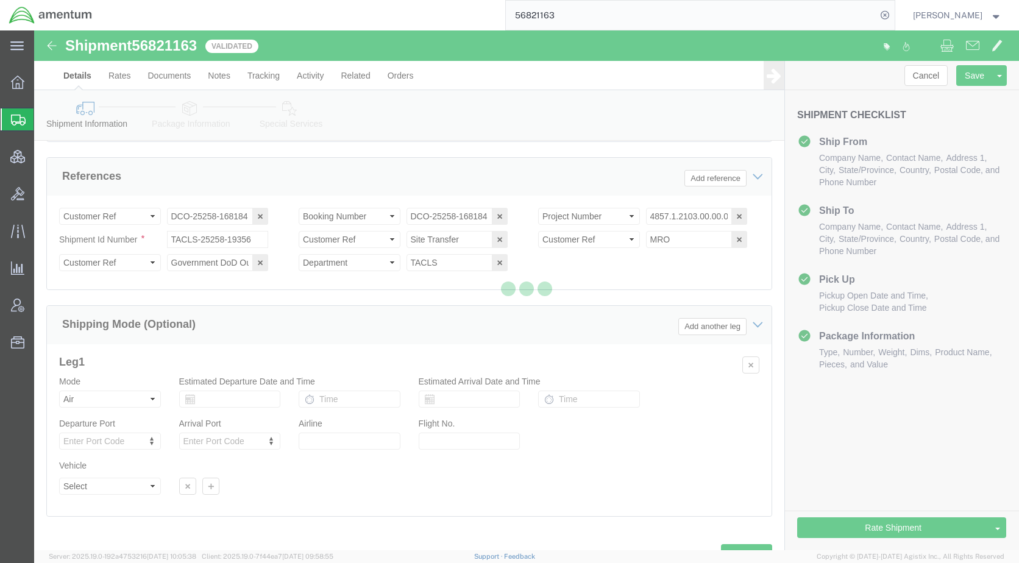
scroll to position [0, 0]
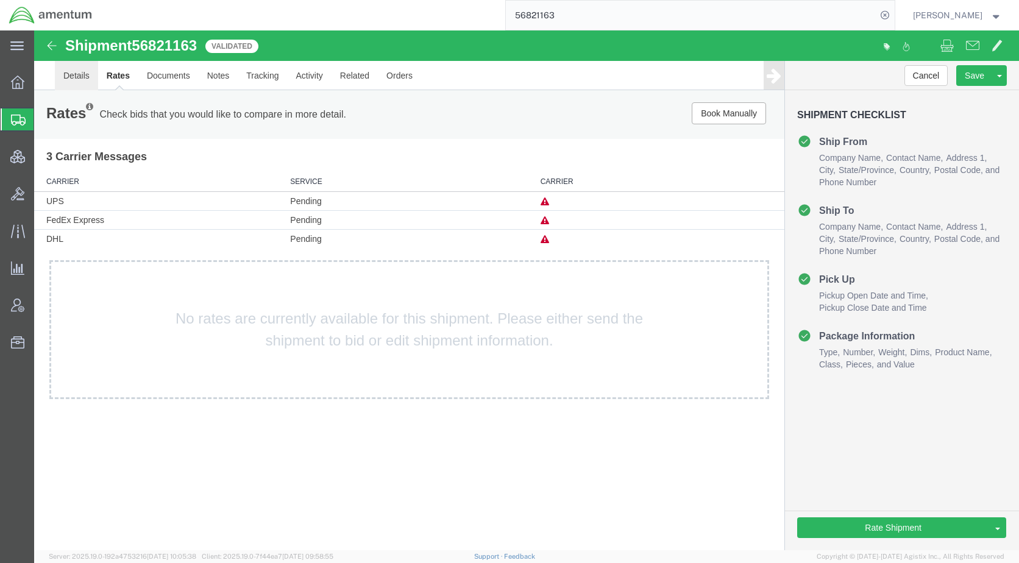
click at [83, 76] on link "Details" at bounding box center [76, 75] width 43 height 29
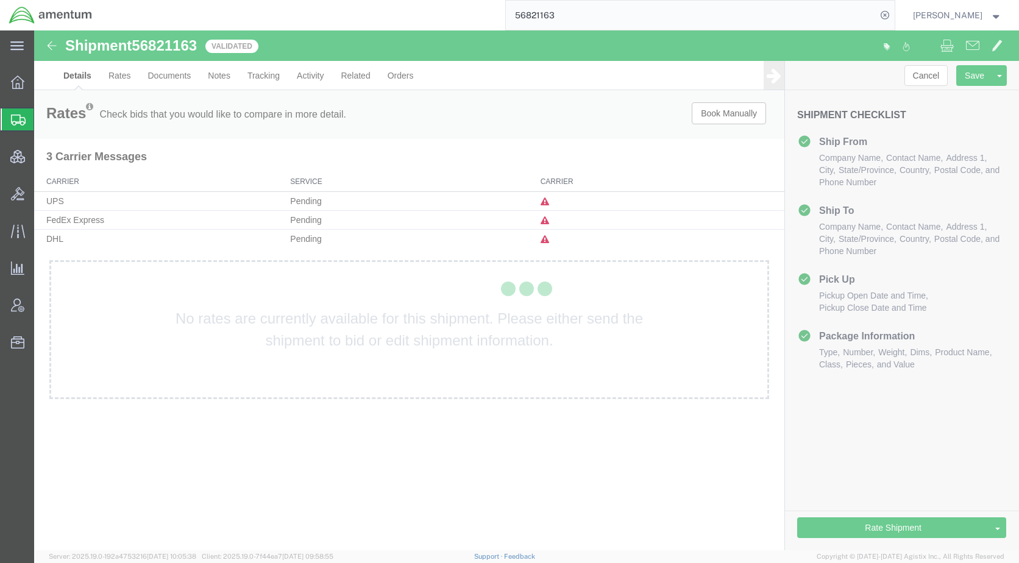
select select "42668"
select select "42712"
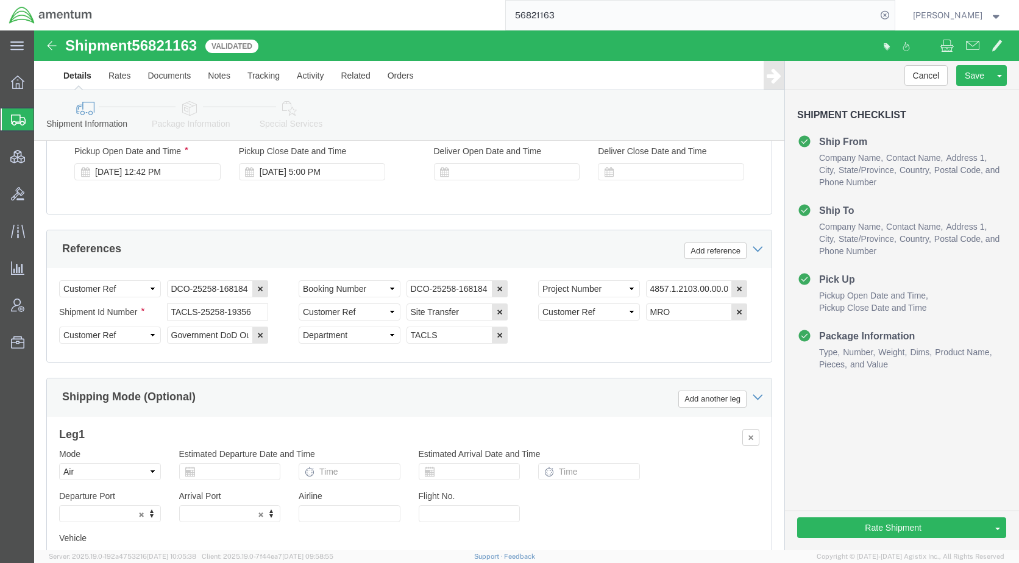
scroll to position [855, 0]
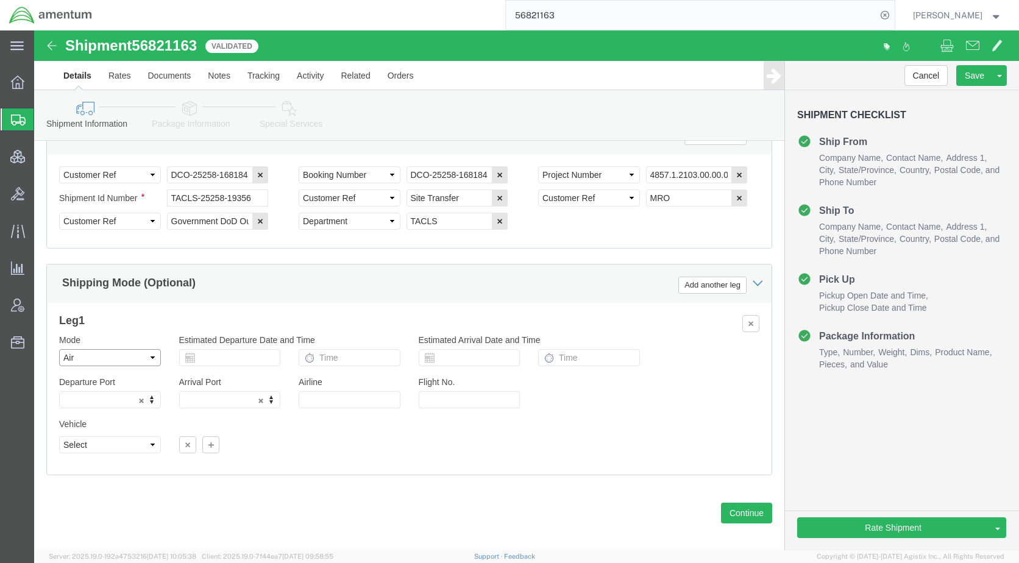
click select "Select Air Less than Truckload Multi-Leg Ocean Freight Rail Small Parcel Truckl…"
select select
click select "Select Air Less than Truckload Multi-Leg Ocean Freight Rail Small Parcel Truckl…"
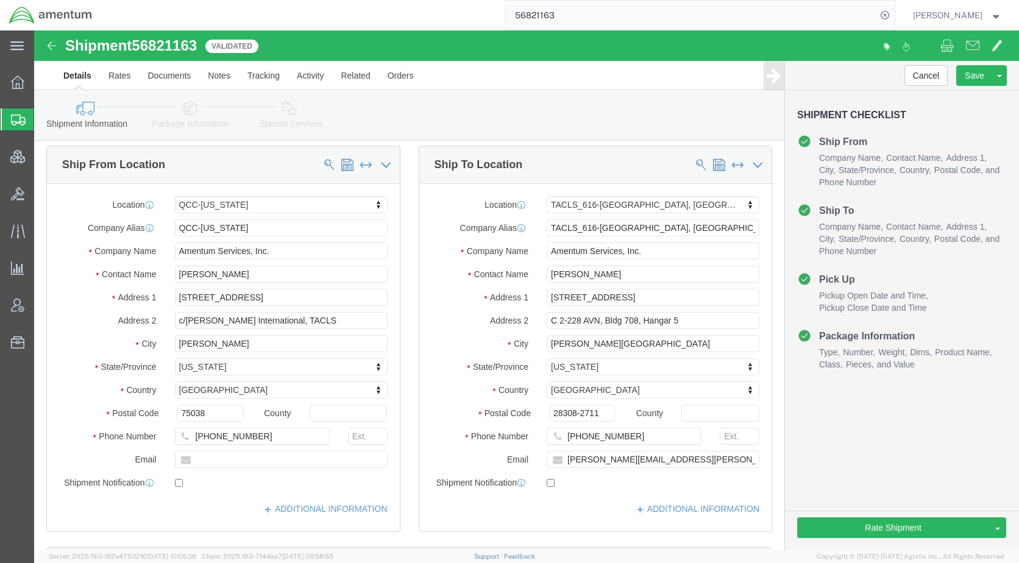
scroll to position [0, 0]
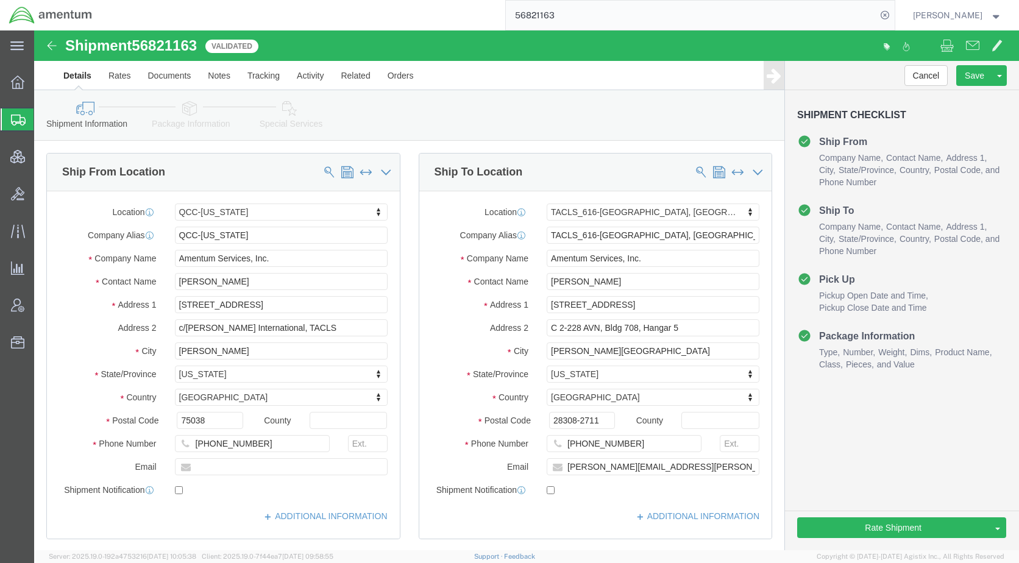
drag, startPoint x: 64, startPoint y: 115, endPoint x: 71, endPoint y: 118, distance: 7.4
click at [43, 115] on span "Shipments" at bounding box center [39, 119] width 10 height 24
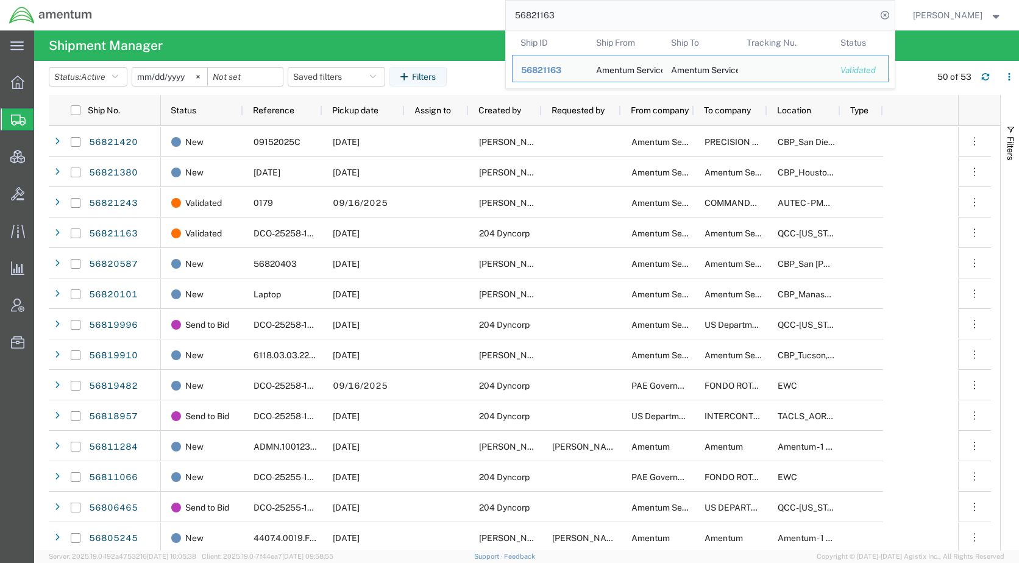
drag, startPoint x: 571, startPoint y: 15, endPoint x: 518, endPoint y: 13, distance: 53.0
click at [518, 13] on div "56821163 Ship ID Ship From Ship To Tracking Nu. Status Ship ID 56821163 Ship Fr…" at bounding box center [497, 15] width 793 height 30
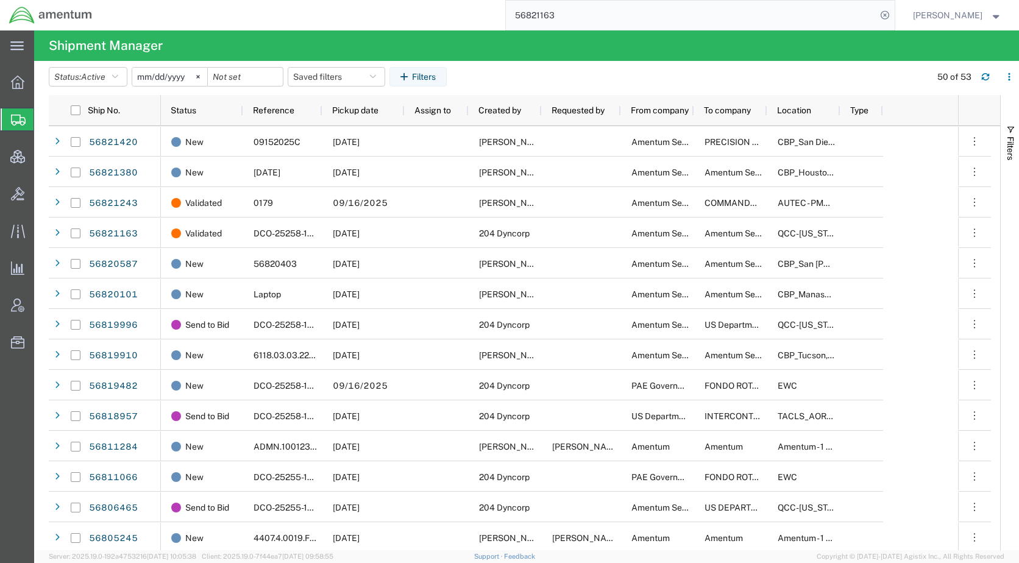
paste input "621790"
click at [893, 9] on icon at bounding box center [884, 15] width 17 height 17
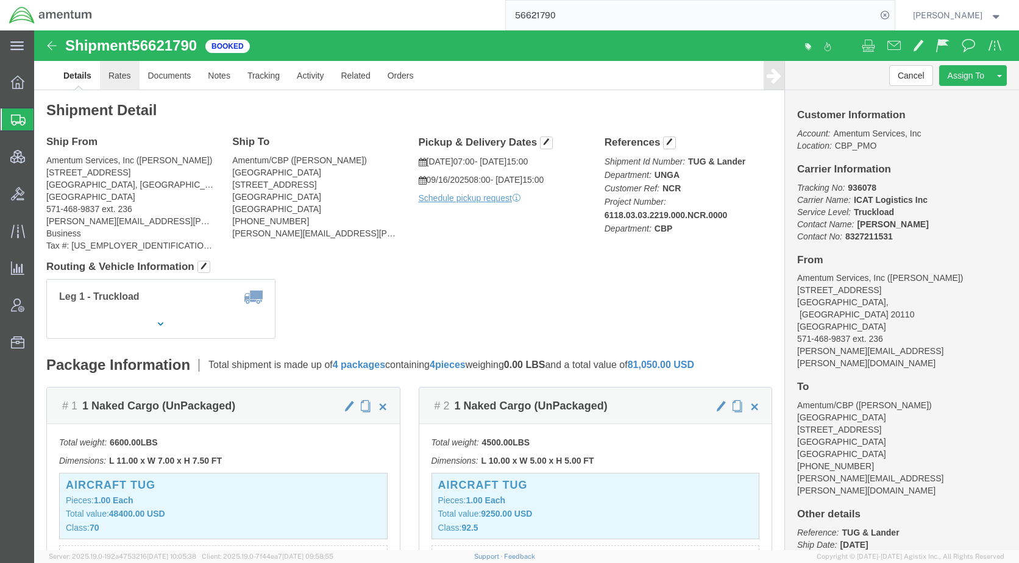
click link "Rates"
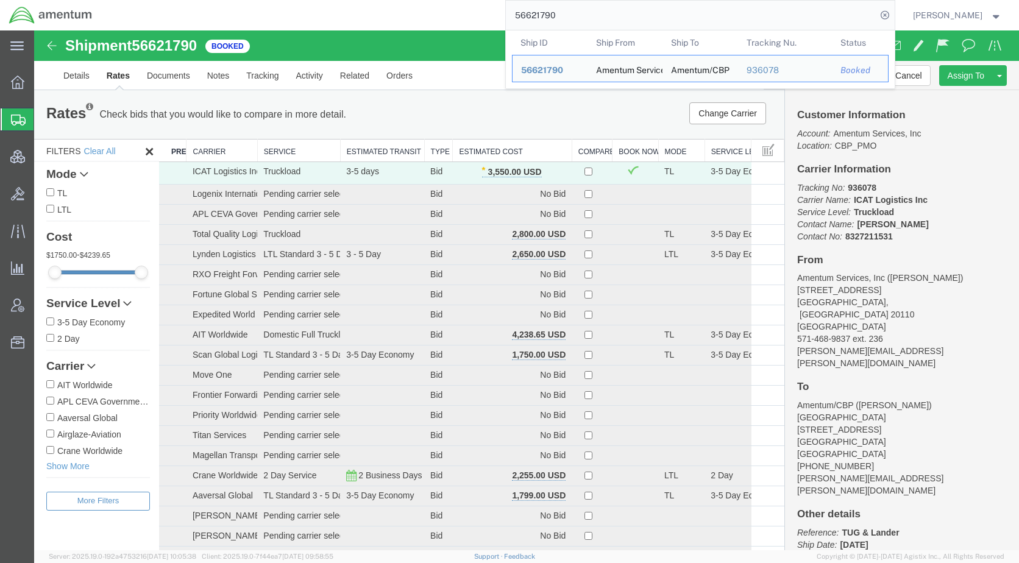
drag, startPoint x: 611, startPoint y: 23, endPoint x: 509, endPoint y: 24, distance: 101.7
click at [509, 24] on div "56621790 Ship ID Ship From Ship To Tracking Nu. Status Ship ID 56621790 Ship Fr…" at bounding box center [497, 15] width 793 height 30
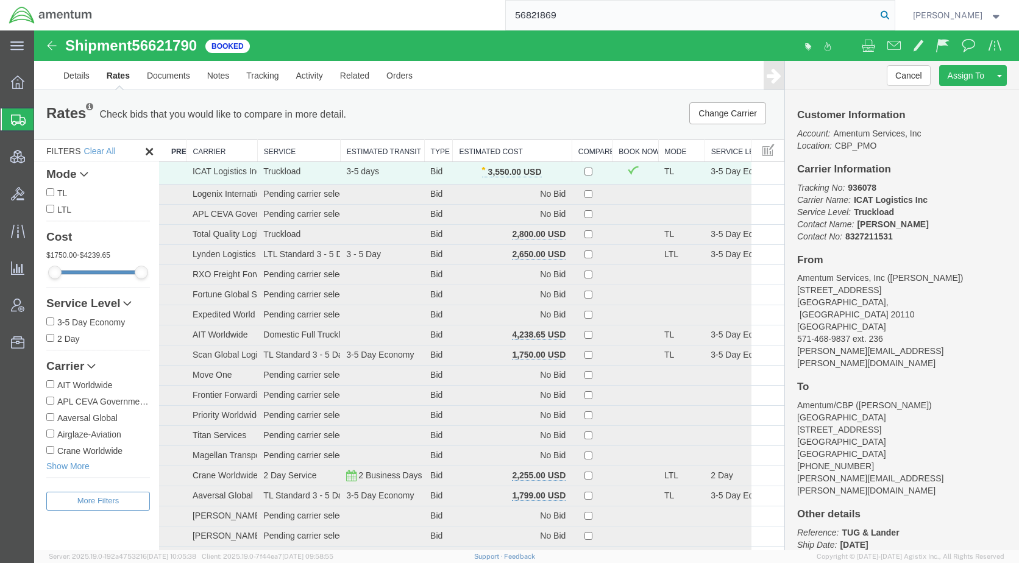
type input "56821869"
click at [893, 13] on icon at bounding box center [884, 15] width 17 height 17
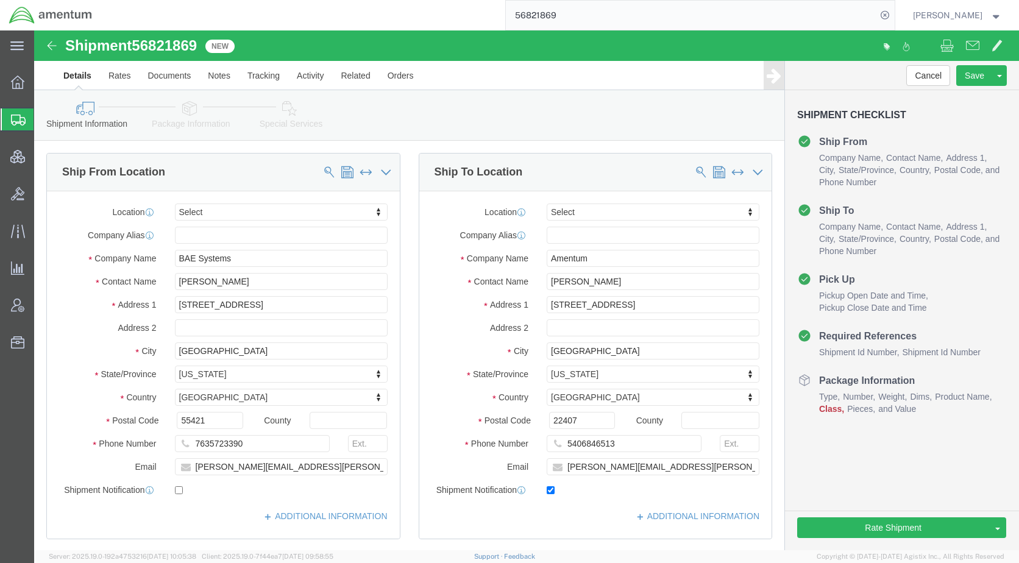
select select
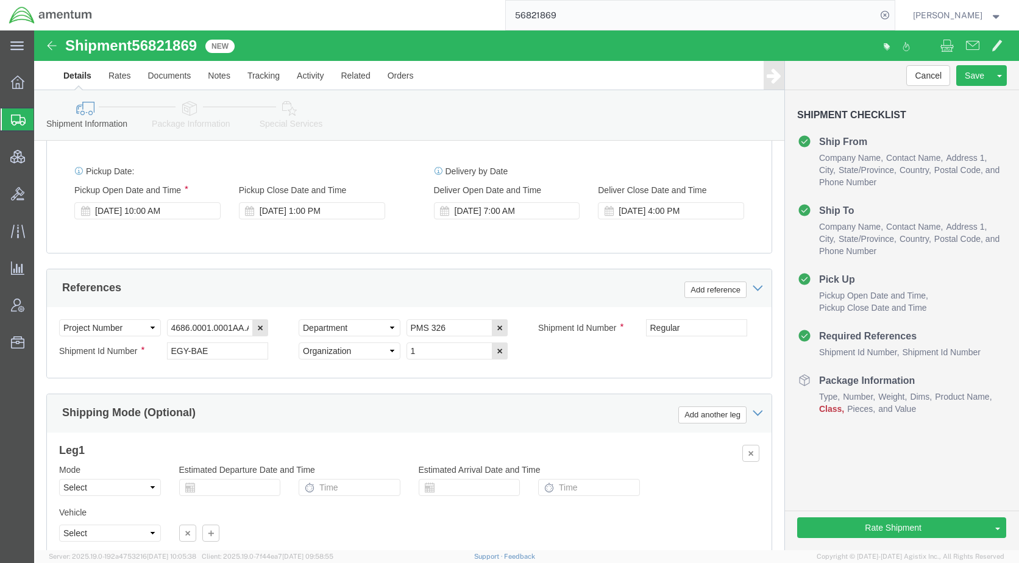
scroll to position [744, 0]
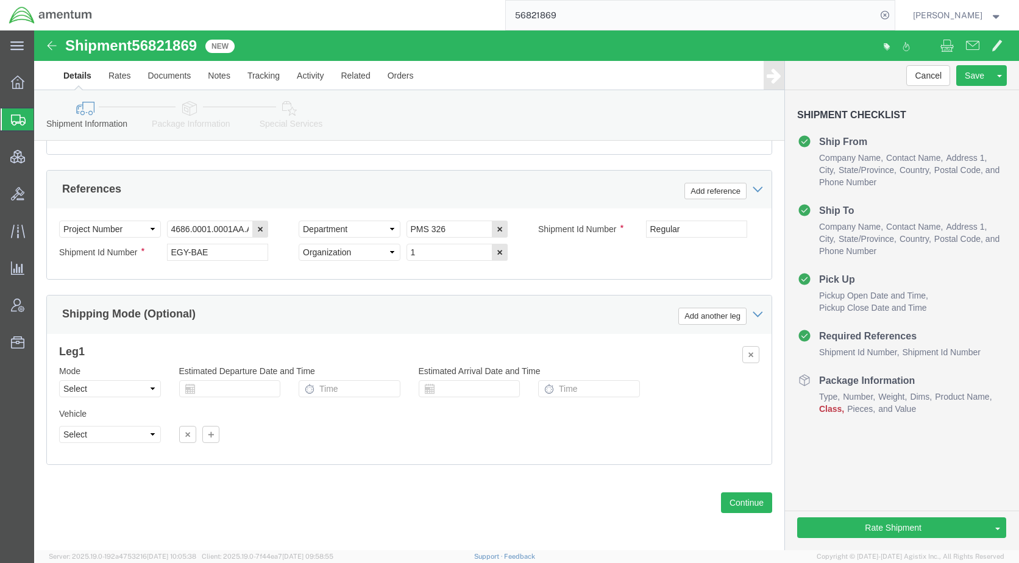
click icon
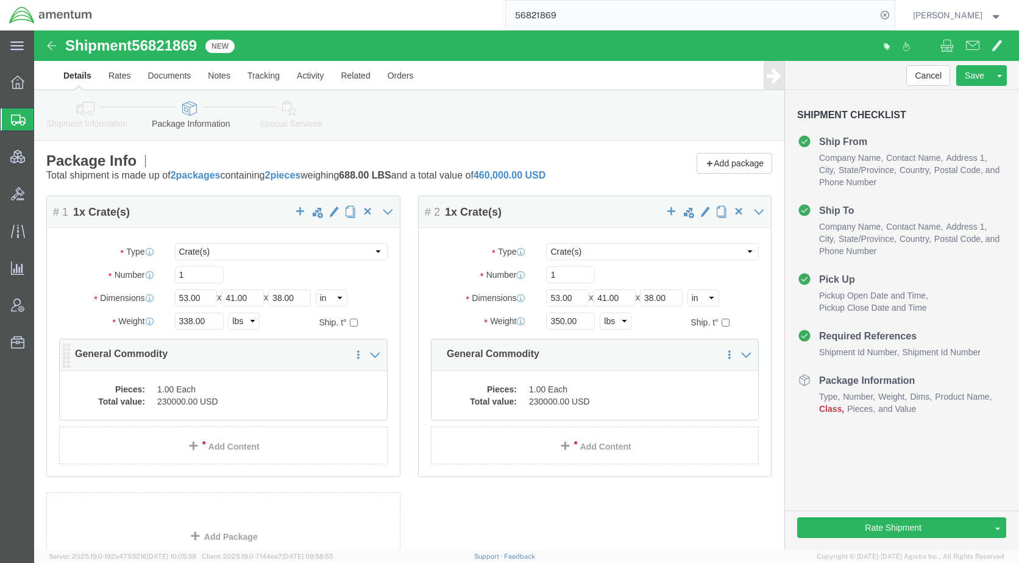
click dd "1.00 Each"
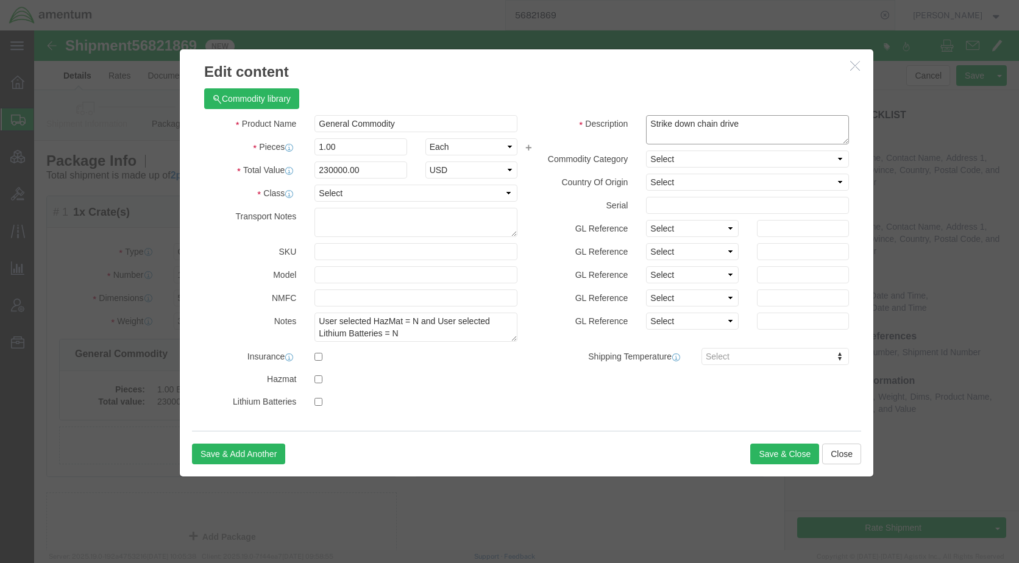
drag, startPoint x: 728, startPoint y: 98, endPoint x: 615, endPoint y: 97, distance: 113.3
click textarea "Strike down chain drive"
drag, startPoint x: 389, startPoint y: 94, endPoint x: 269, endPoint y: 96, distance: 120.6
click div "General Commodity"
paste input "Strike down chain drive"
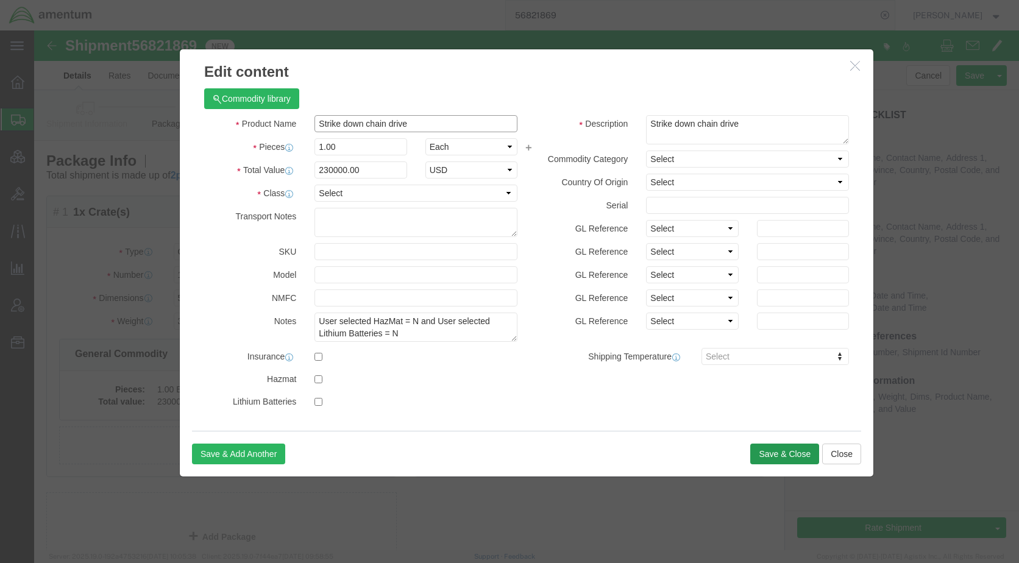
type input "Strike down chain drive"
click button "Save & Close"
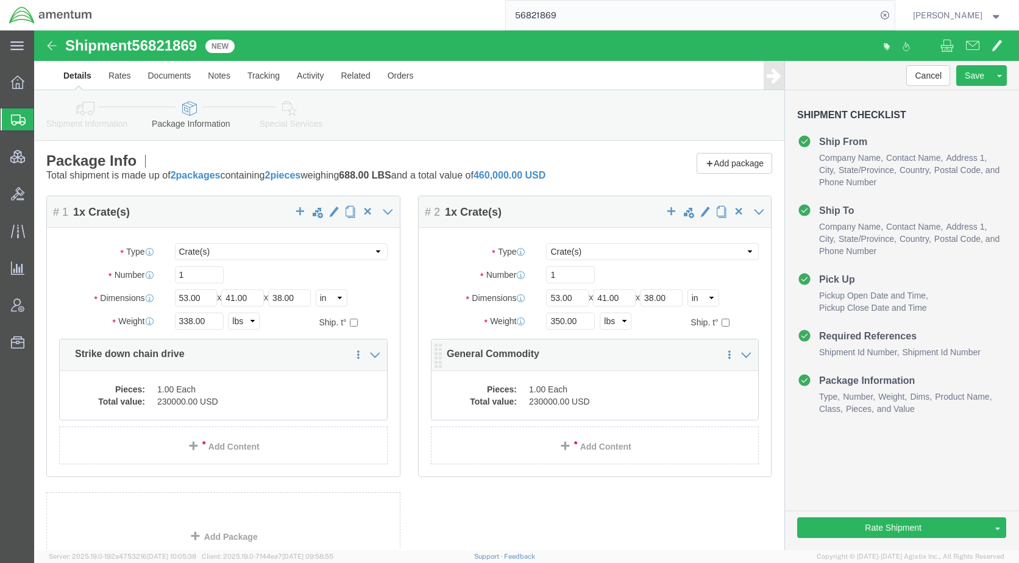
click dd "230000.00 USD"
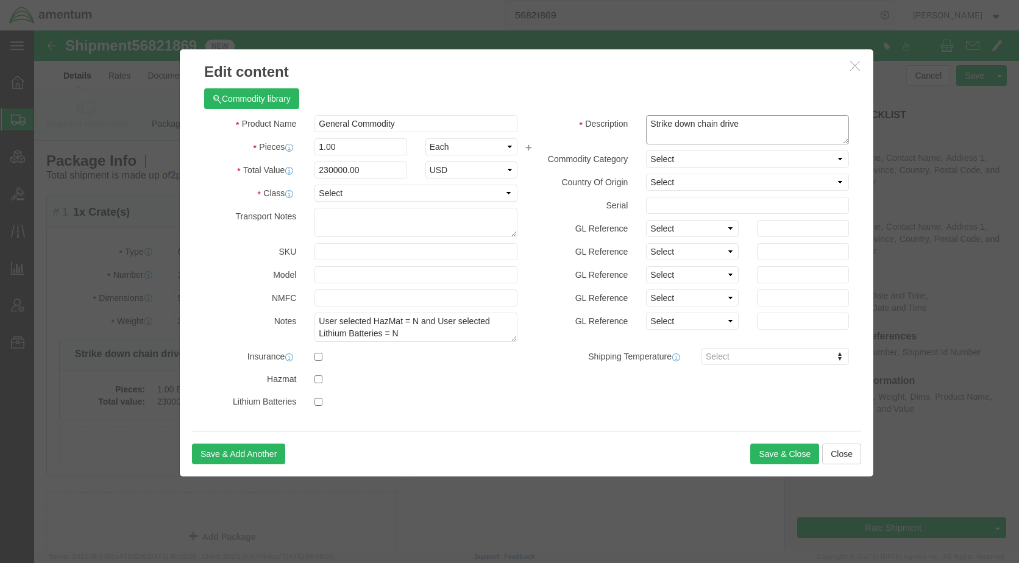
drag, startPoint x: 718, startPoint y: 96, endPoint x: 605, endPoint y: 94, distance: 113.3
click div "Strike down chain drive"
drag, startPoint x: 386, startPoint y: 88, endPoint x: 256, endPoint y: 95, distance: 129.9
click div "Product Name General Commodity"
paste input "Strike down chain drive"
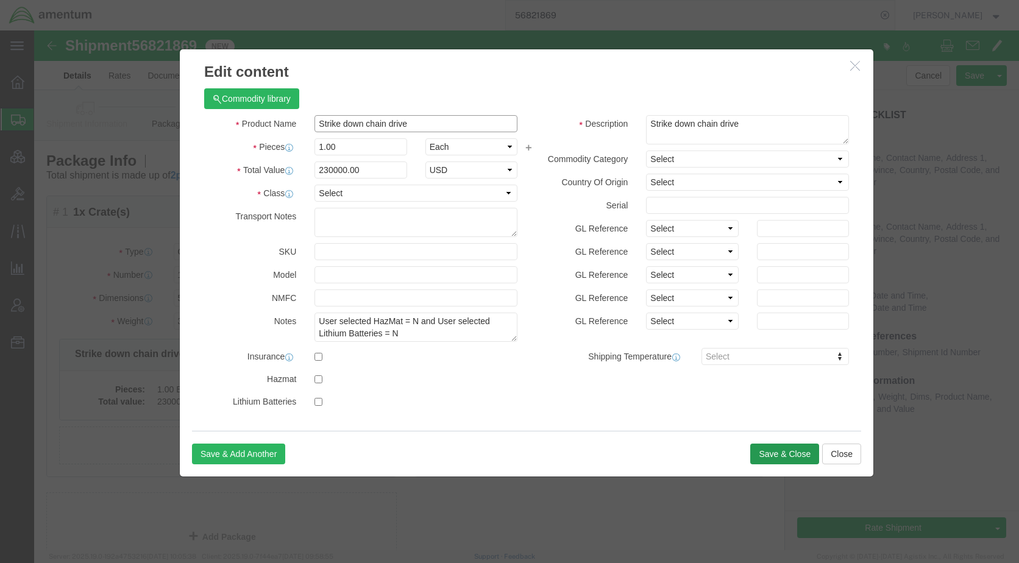
type input "Strike down chain drive"
click button "Save & Close"
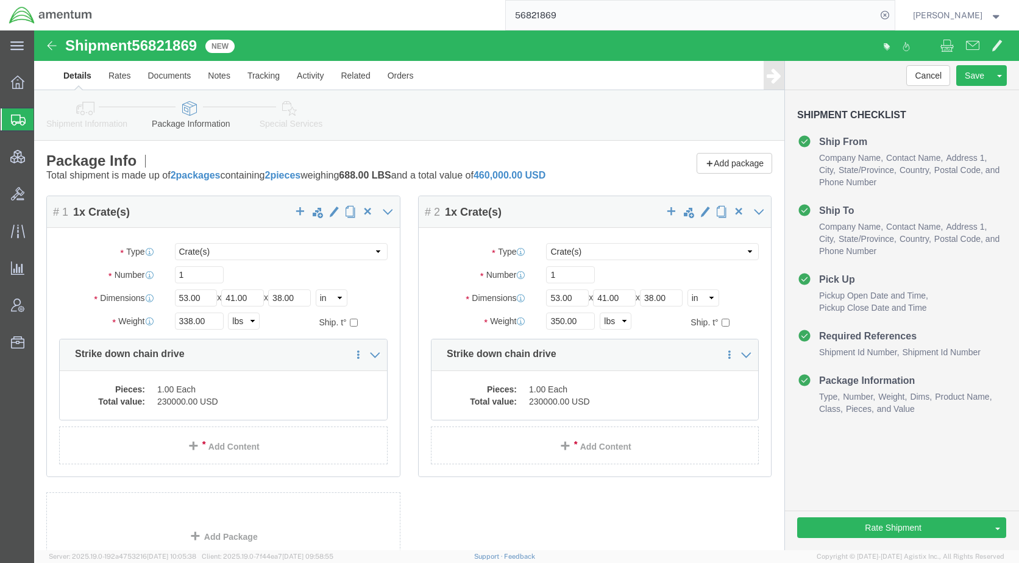
drag, startPoint x: 55, startPoint y: 84, endPoint x: 74, endPoint y: 104, distance: 26.7
click icon
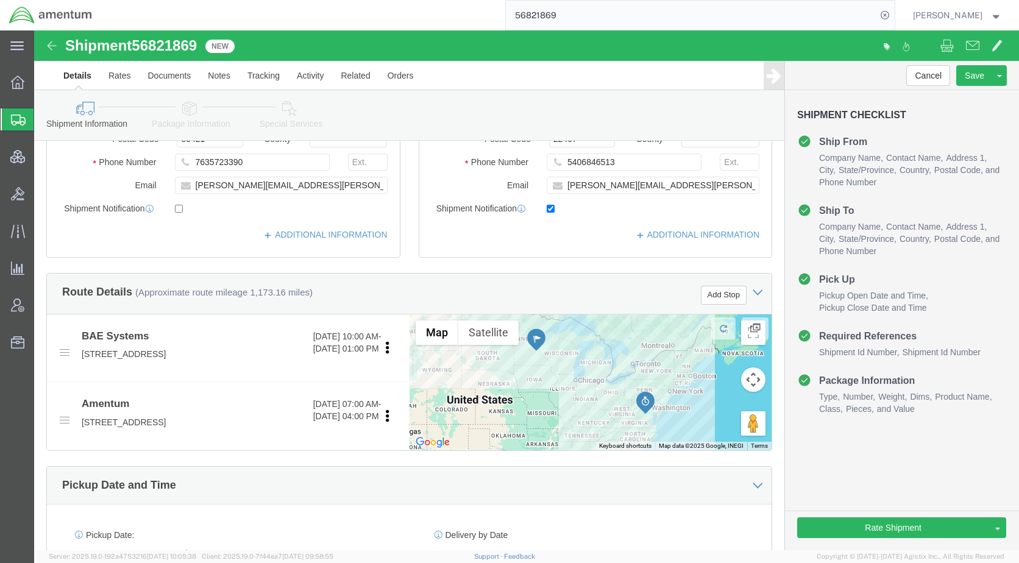
scroll to position [548, 0]
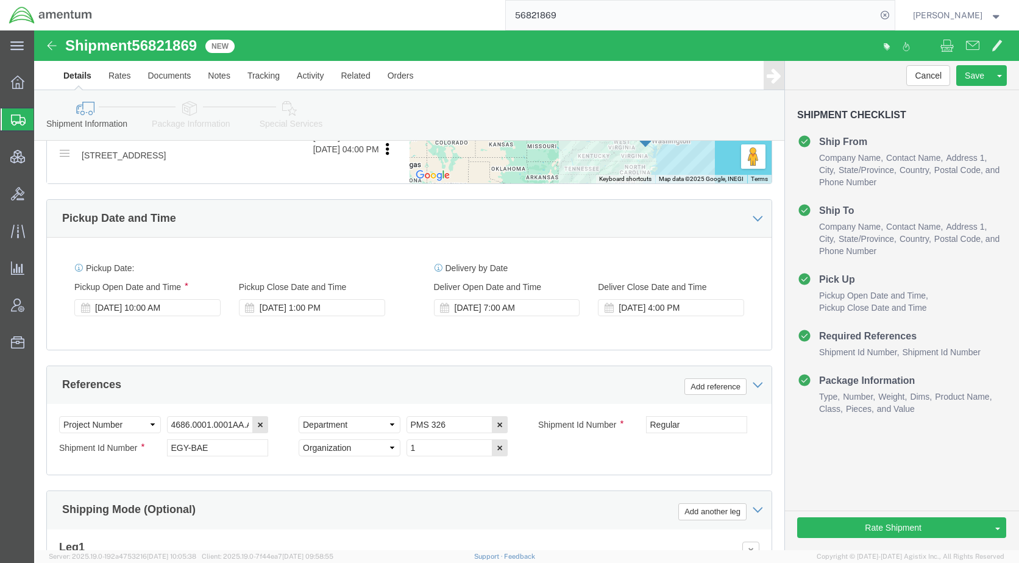
click icon
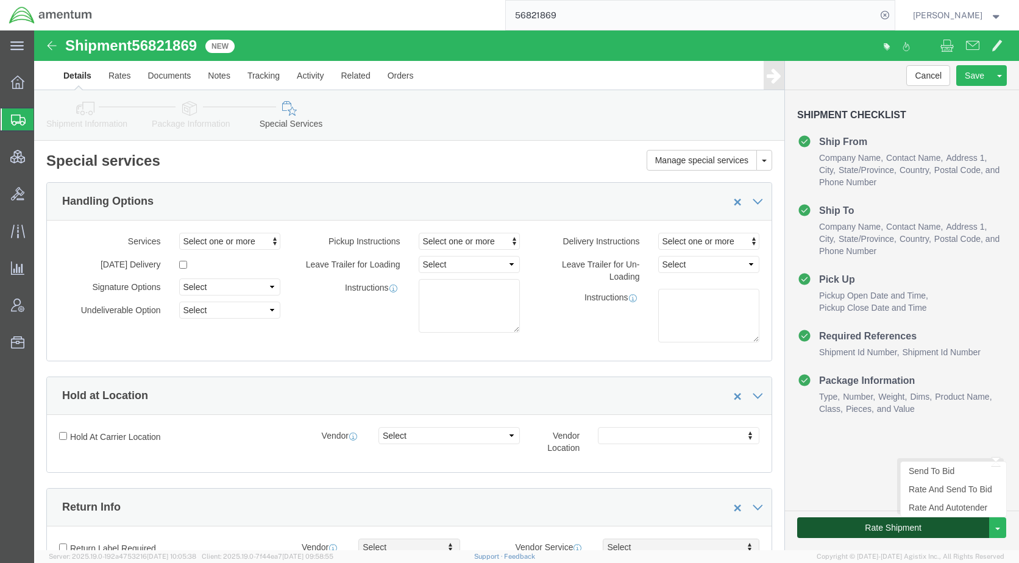
click button "Rate Shipment"
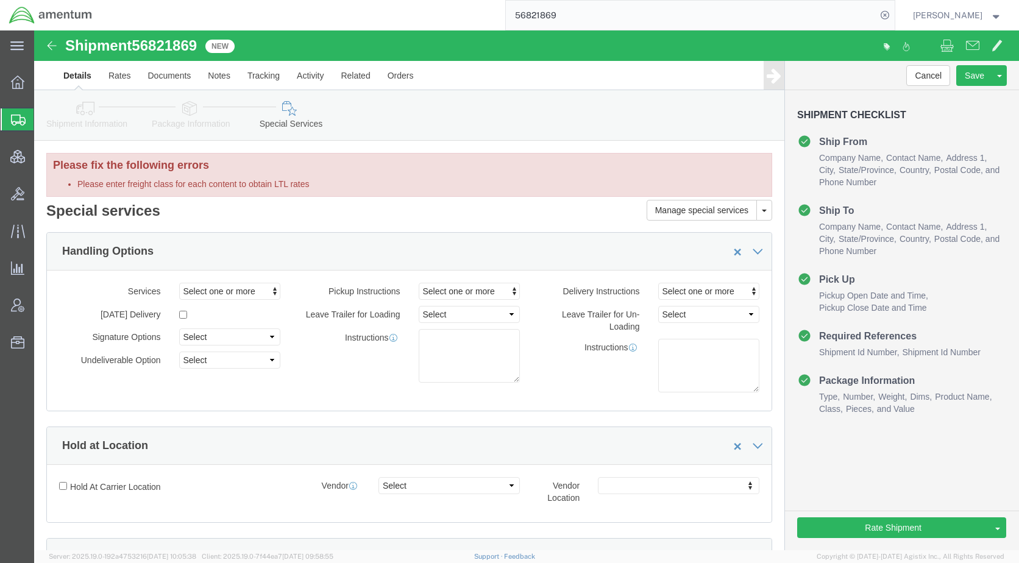
drag, startPoint x: 163, startPoint y: 75, endPoint x: 249, endPoint y: 155, distance: 116.8
click icon
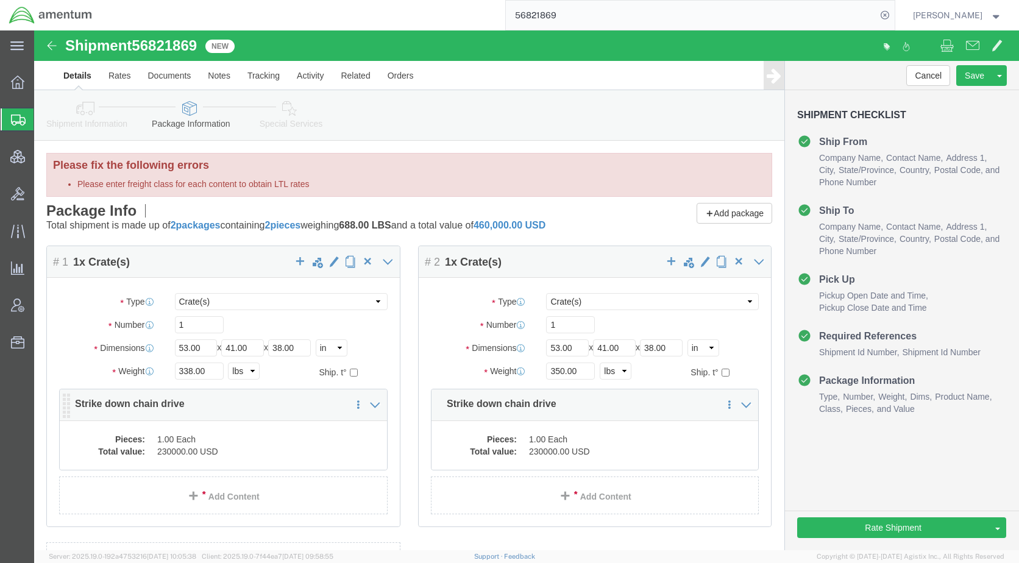
click dd "1.00 Each"
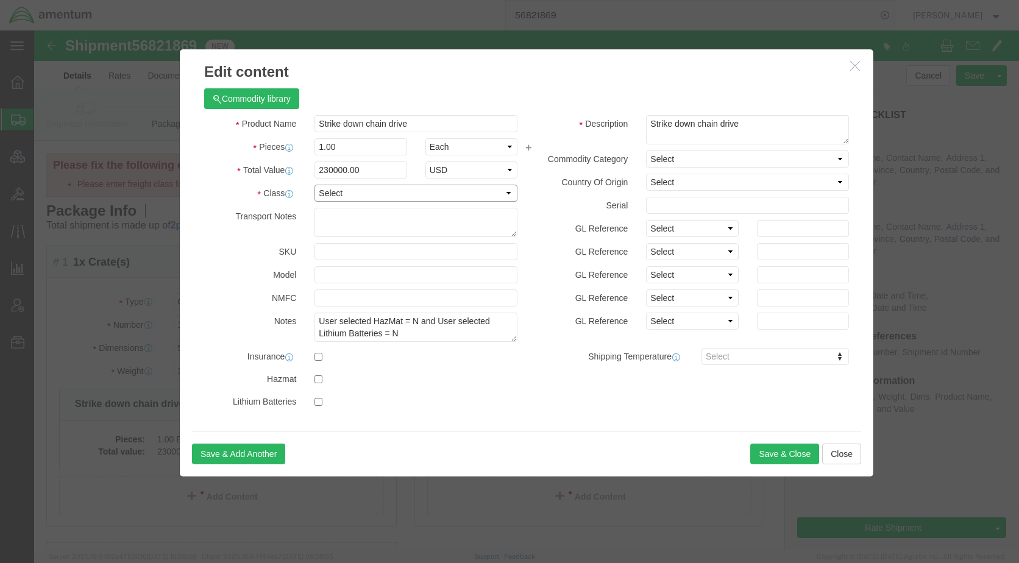
drag, startPoint x: 306, startPoint y: 155, endPoint x: 308, endPoint y: 162, distance: 7.5
click select "Select 50 55 60 65 70 85 92.5 100 125 175 250 300 400"
select select "125"
click select "Select 50 55 60 65 70 85 92.5 100 125 175 250 300 400"
click button "Save & Close"
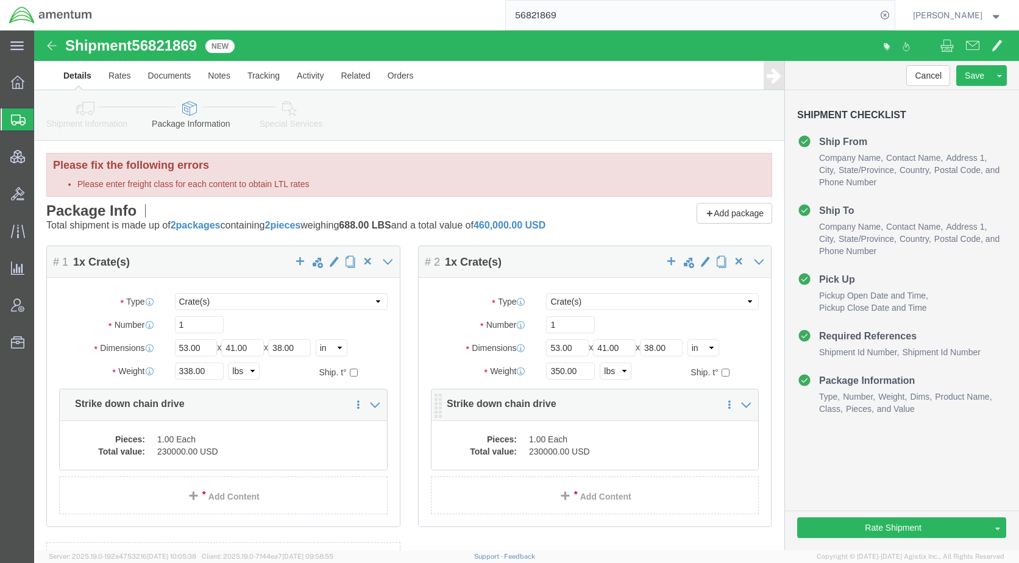
click dd "1.00 Each"
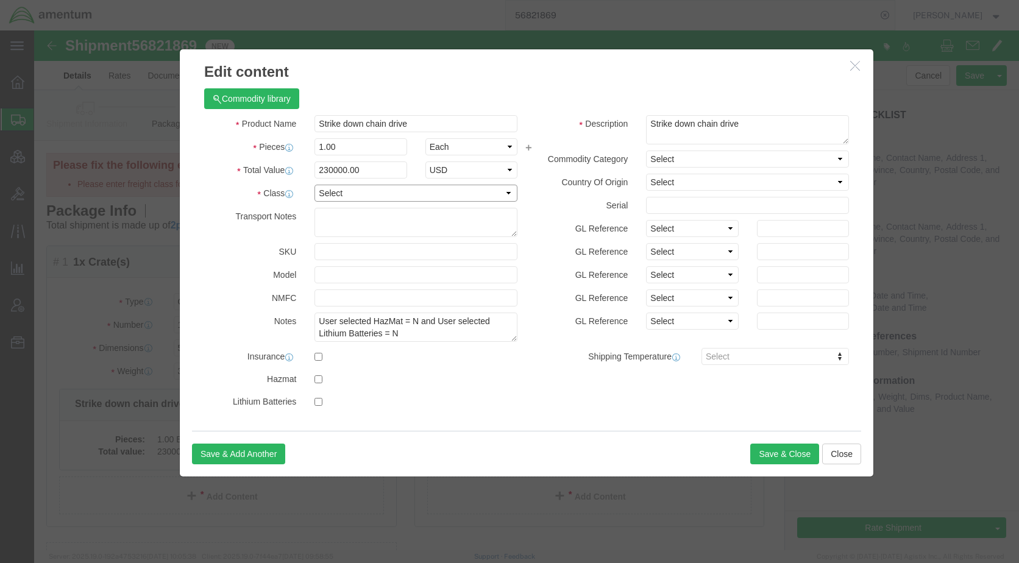
click select "Select 50 55 60 65 70 85 92.5 100 125 175 250 300 400"
select select "125"
click select "Select 50 55 60 65 70 85 92.5 100 125 175 250 300 400"
click button "Save & Close"
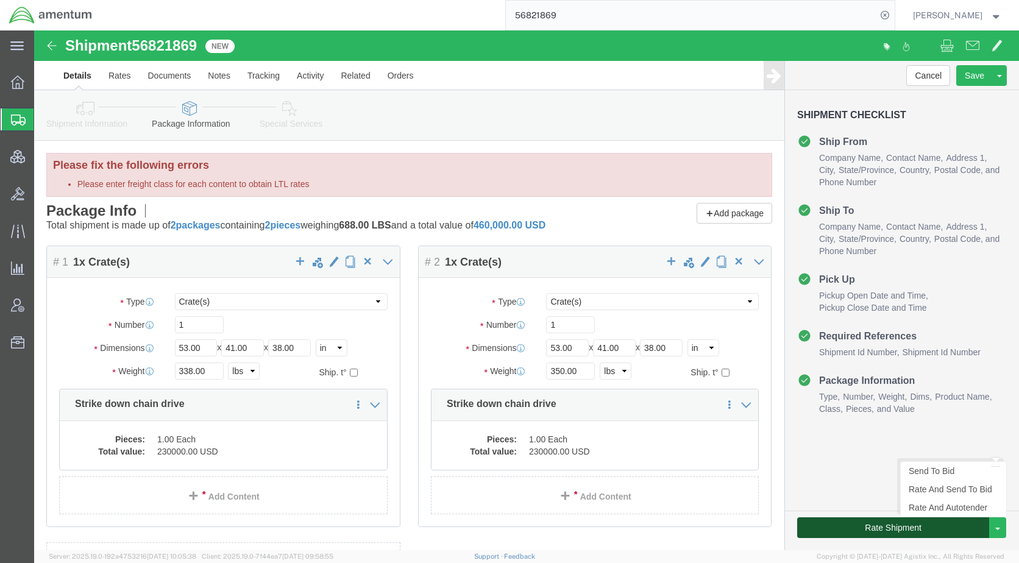
click button "Rate Shipment"
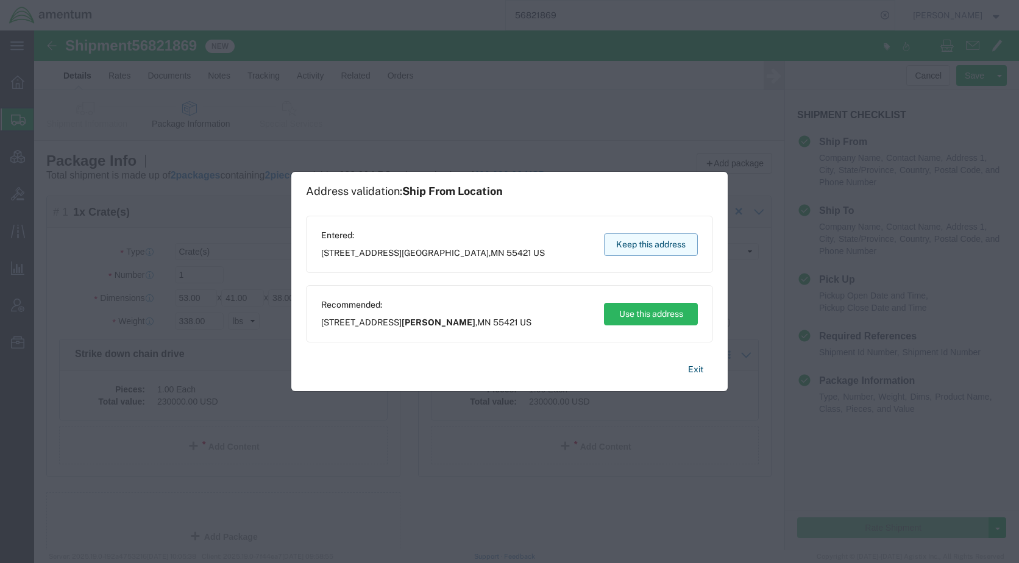
click at [651, 249] on button "Keep this address" at bounding box center [651, 244] width 94 height 23
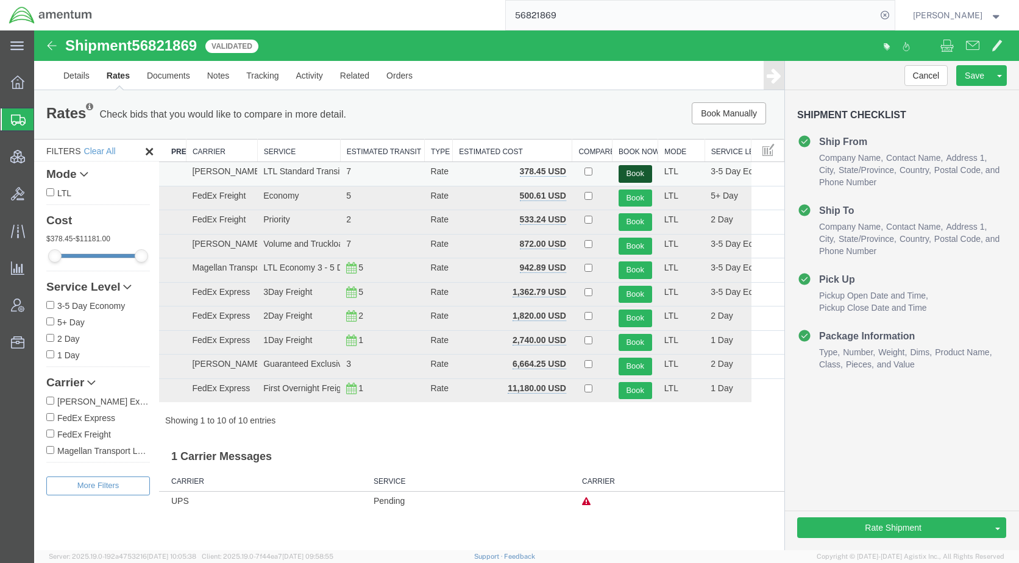
click at [635, 169] on button "Book" at bounding box center [635, 174] width 34 height 18
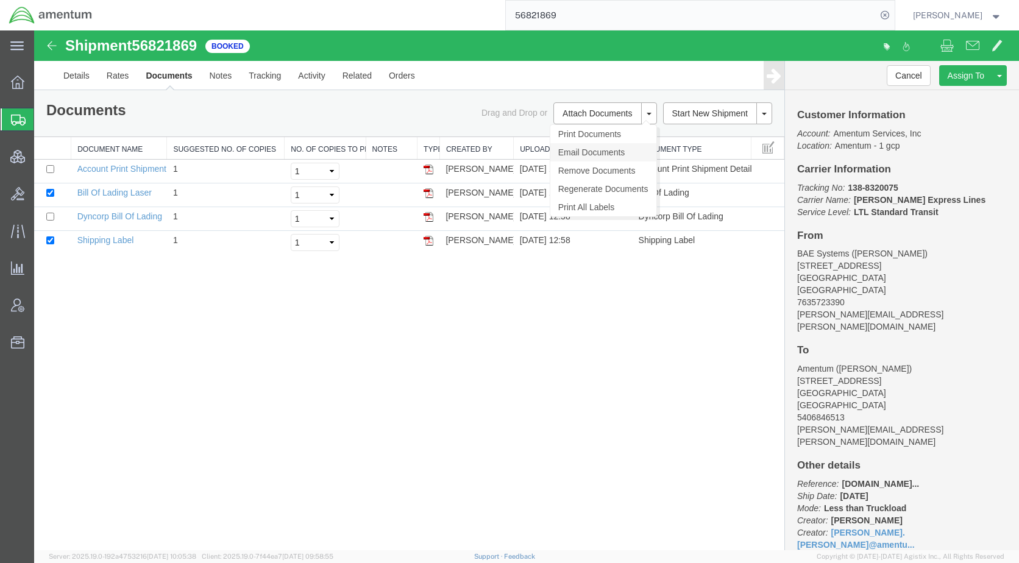
click at [592, 148] on link "Email Documents" at bounding box center [603, 152] width 106 height 18
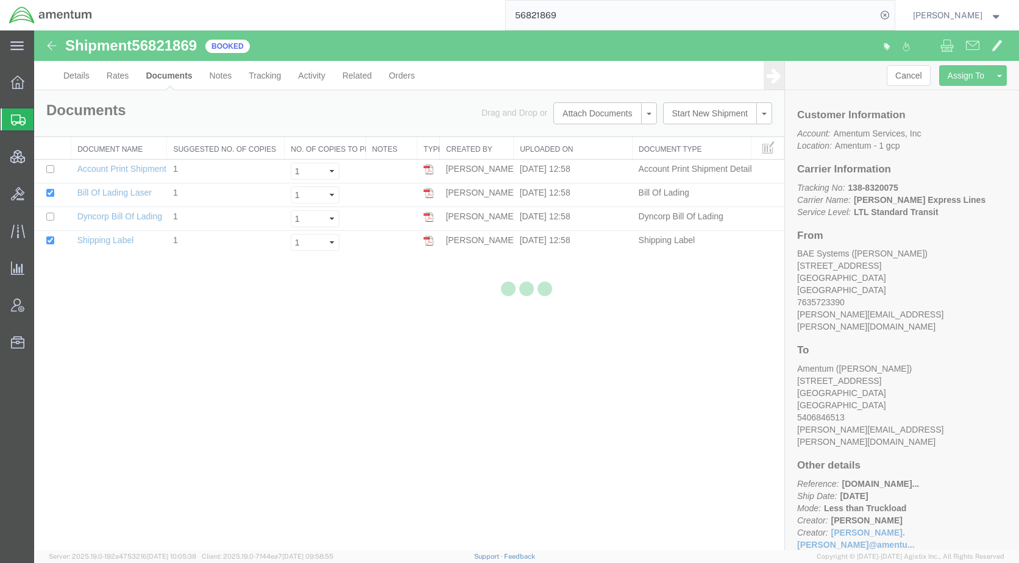
checkbox input "true"
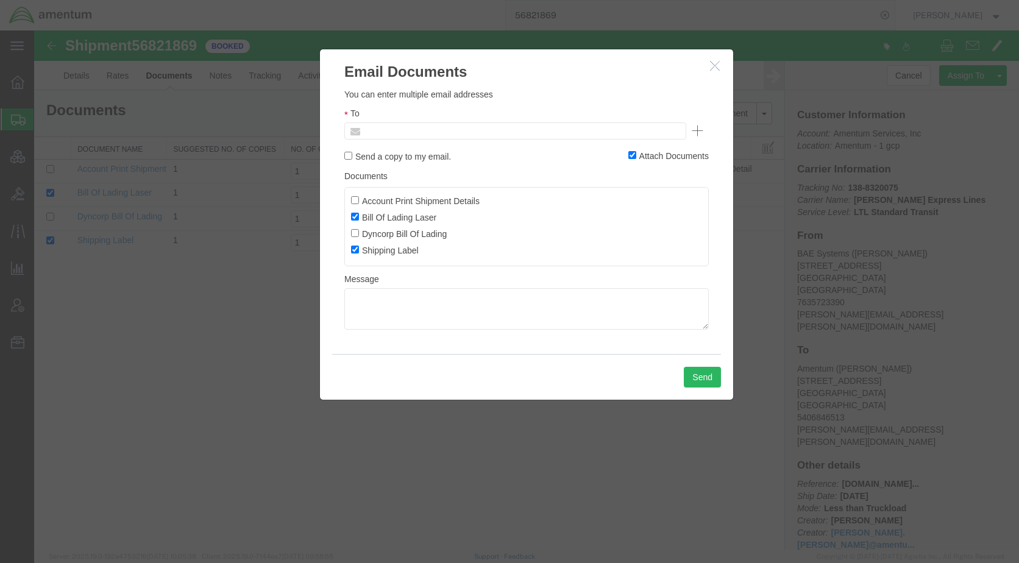
click at [466, 135] on input "text" at bounding box center [432, 131] width 143 height 16
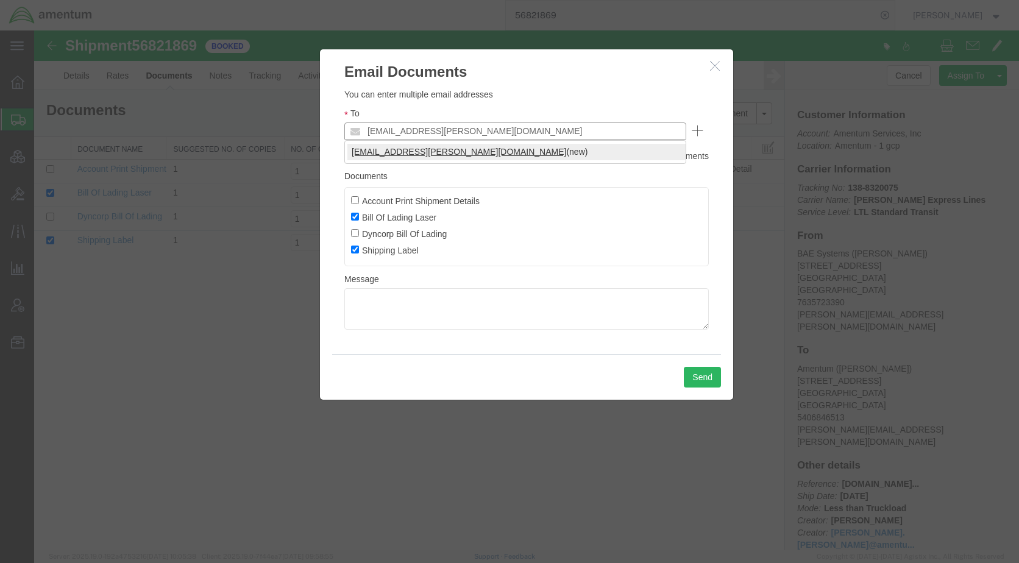
type input "[EMAIL_ADDRESS][PERSON_NAME][DOMAIN_NAME]"
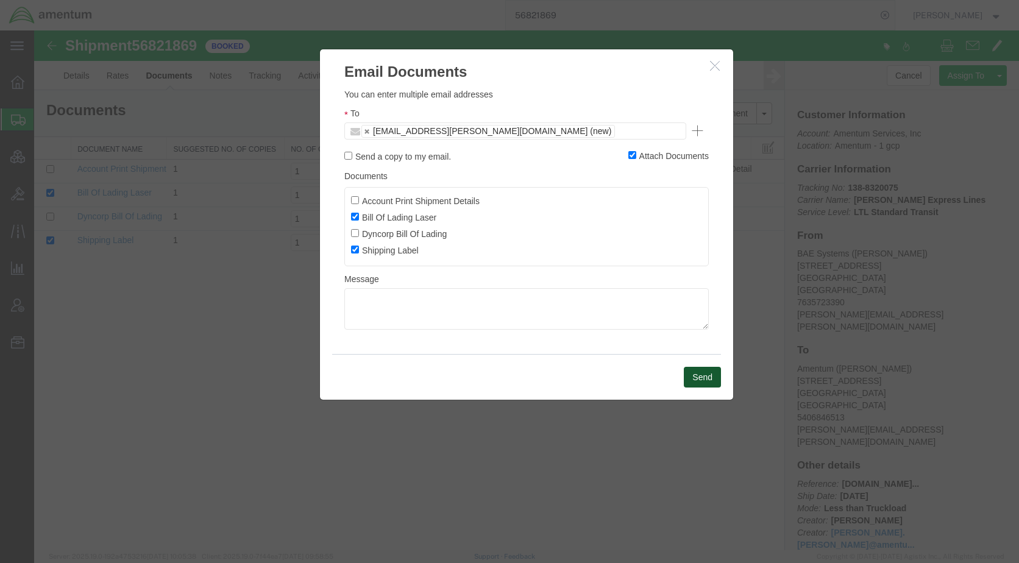
click at [694, 368] on button "Send" at bounding box center [702, 377] width 37 height 21
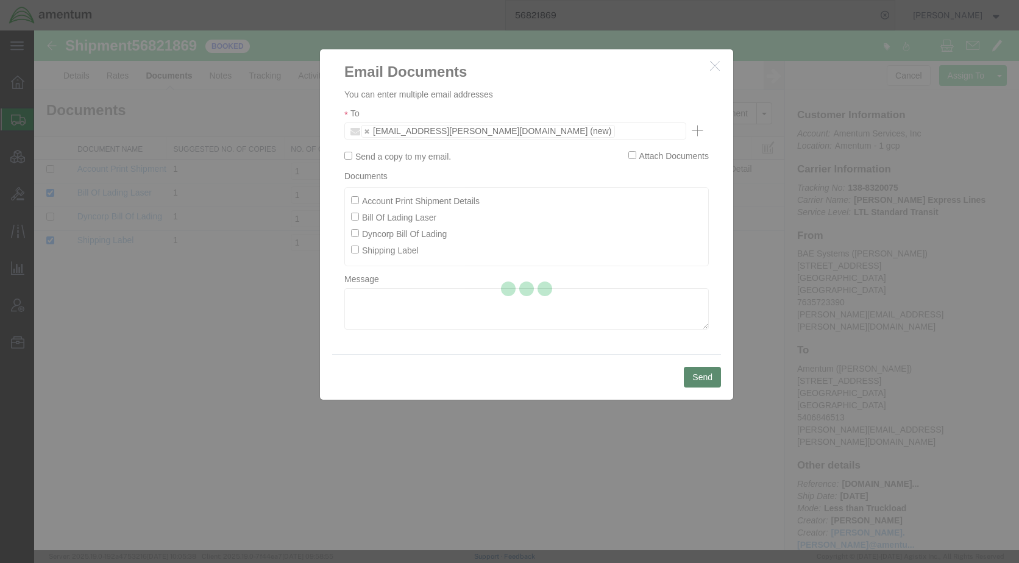
checkbox input "false"
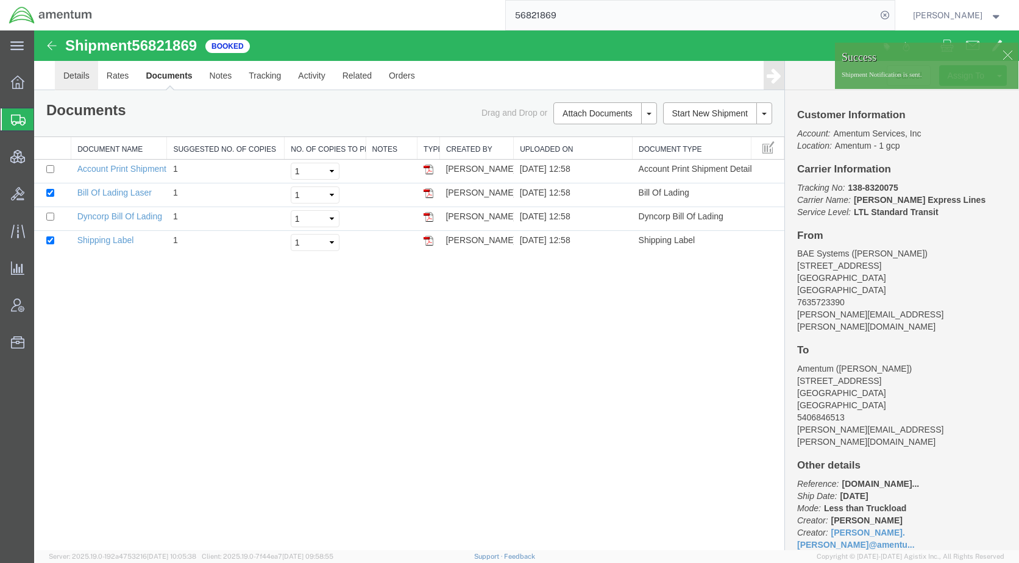
click at [74, 72] on link "Details" at bounding box center [76, 75] width 43 height 29
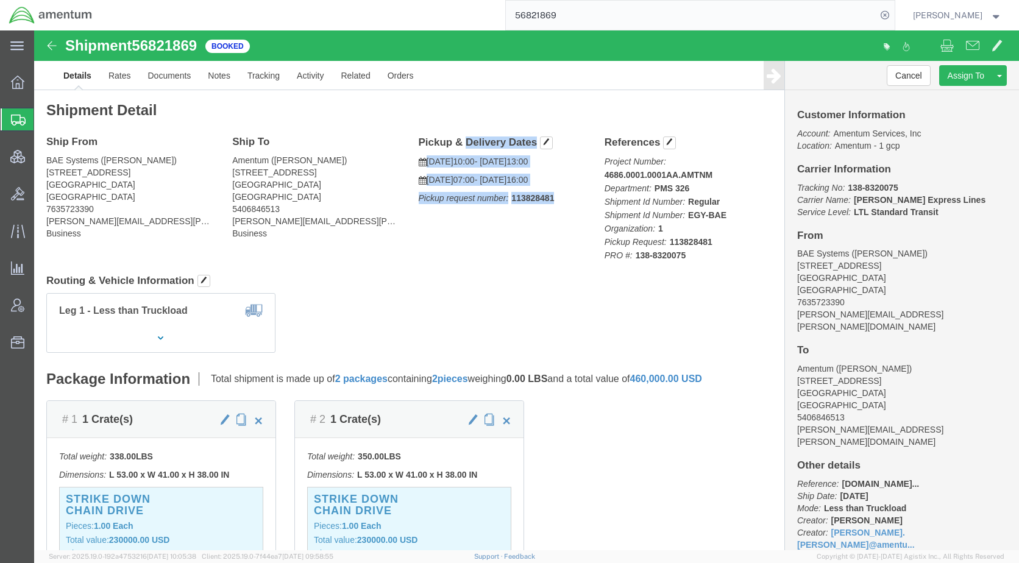
drag, startPoint x: 528, startPoint y: 166, endPoint x: 375, endPoint y: 113, distance: 162.6
click div "Pickup & Delivery Dates [DATE] 10:00 - [DATE] 13:00 [DATE] 07:00 - [DATE] 16:00…"
drag, startPoint x: 377, startPoint y: 113, endPoint x: 386, endPoint y: 112, distance: 9.2
copy div "Pickup & Delivery Dates [DATE] 10:00 - [DATE] 13:00 [DATE] 07:00 - [DATE] 16:00…"
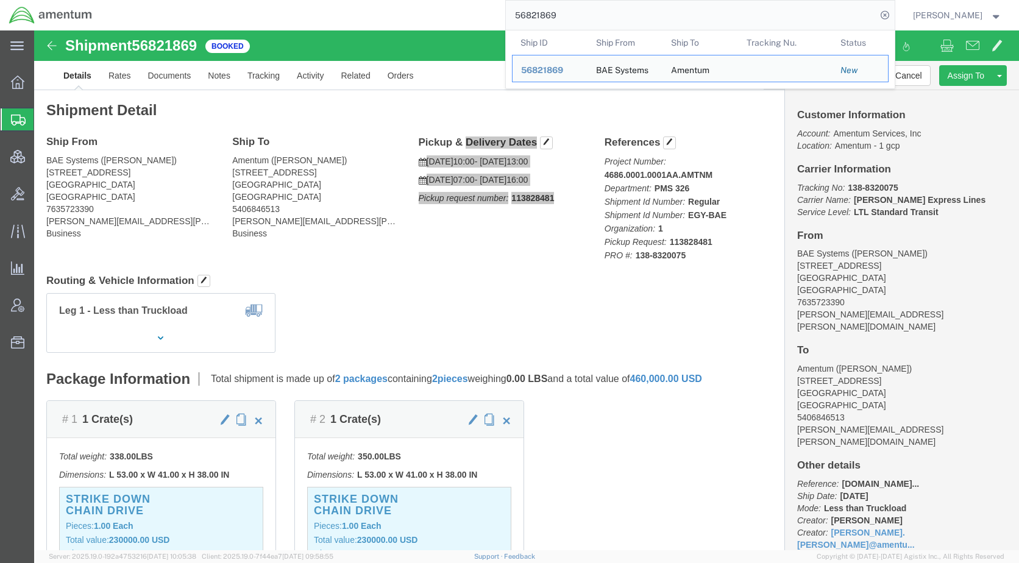
drag, startPoint x: 623, startPoint y: 16, endPoint x: 515, endPoint y: 20, distance: 107.9
click at [515, 20] on div "56821869 Ship ID Ship From Ship To Tracking Nu. Status Ship ID 56821869 Ship Fr…" at bounding box center [497, 15] width 793 height 30
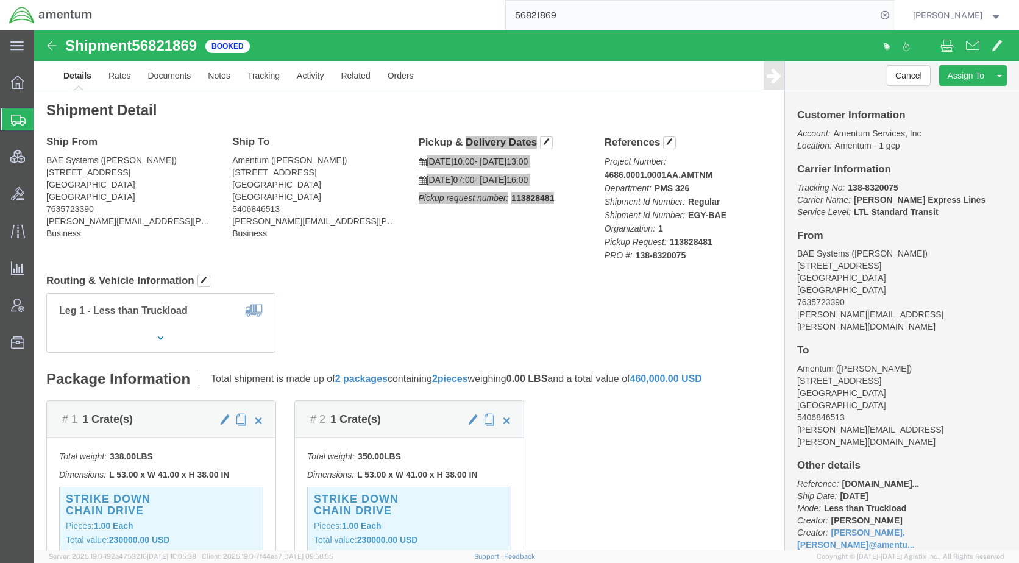
paste input "2331"
type input "56822331"
click at [893, 7] on icon at bounding box center [884, 15] width 17 height 17
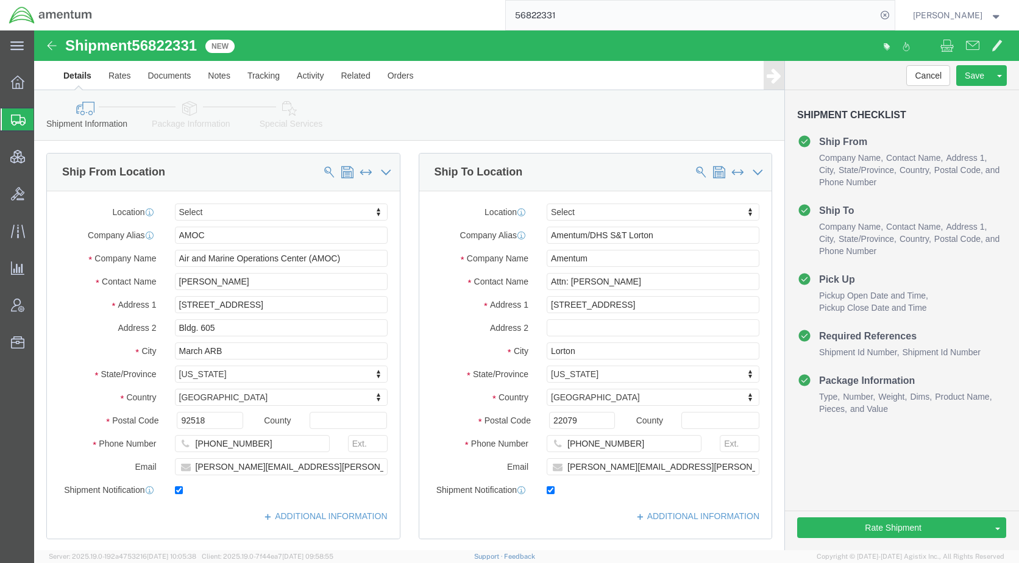
click icon
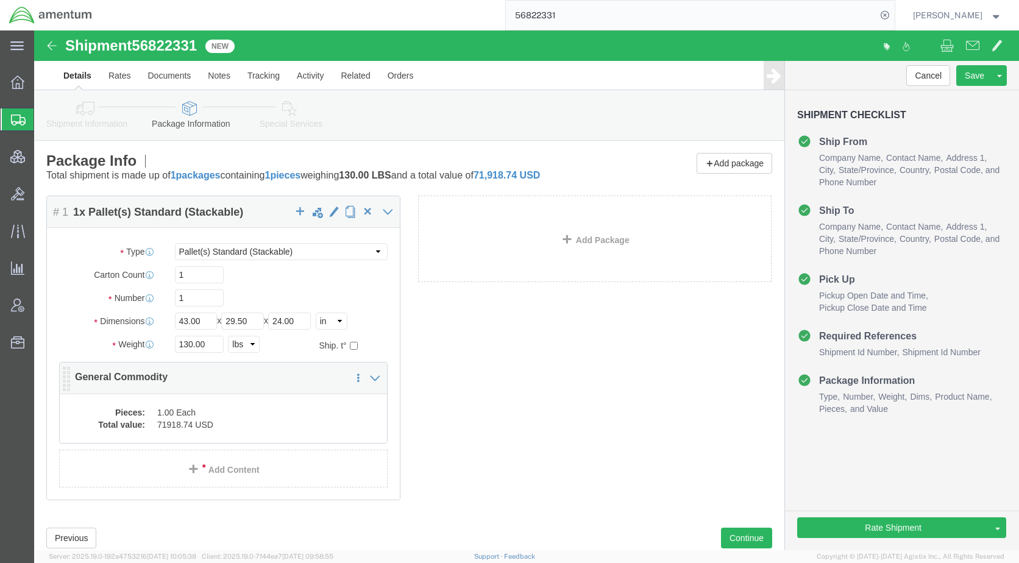
click dd "1.00 Each"
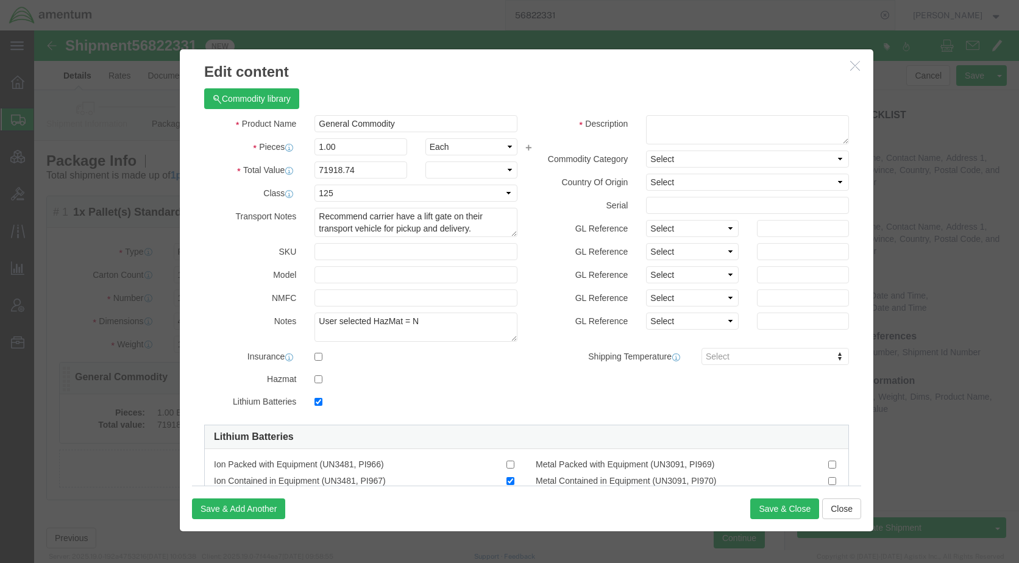
checkbox input "true"
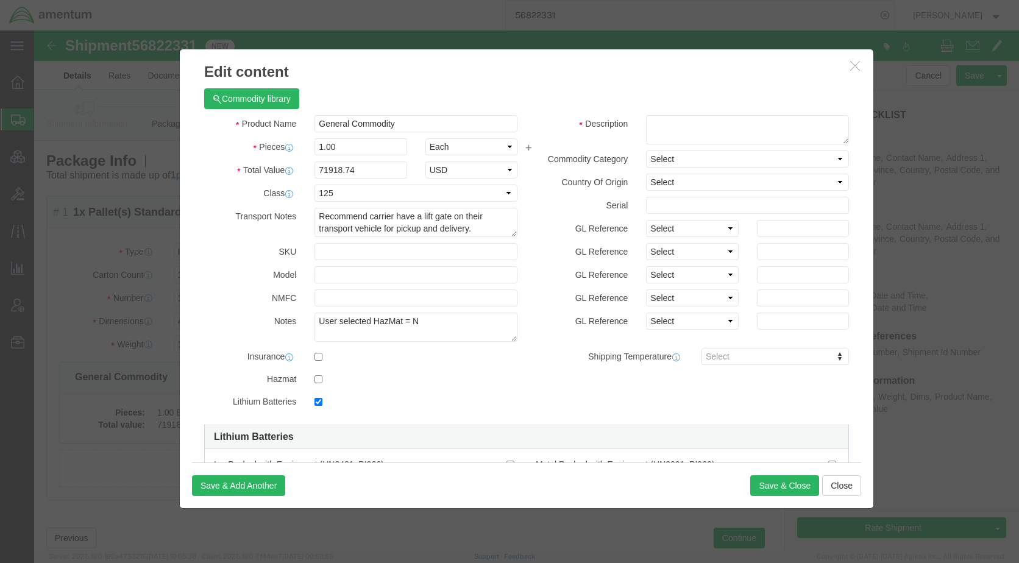
click icon "button"
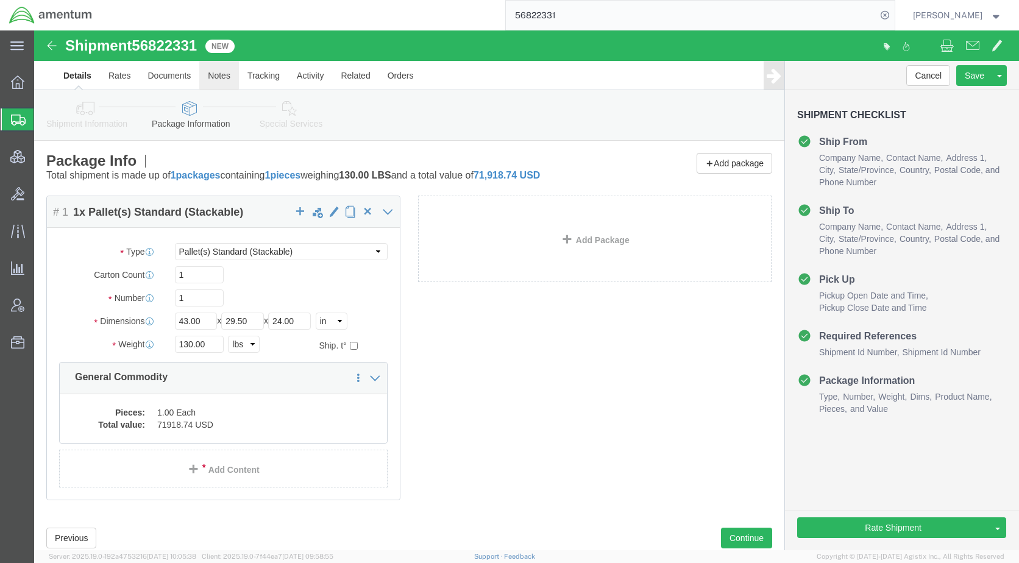
click link "Notes"
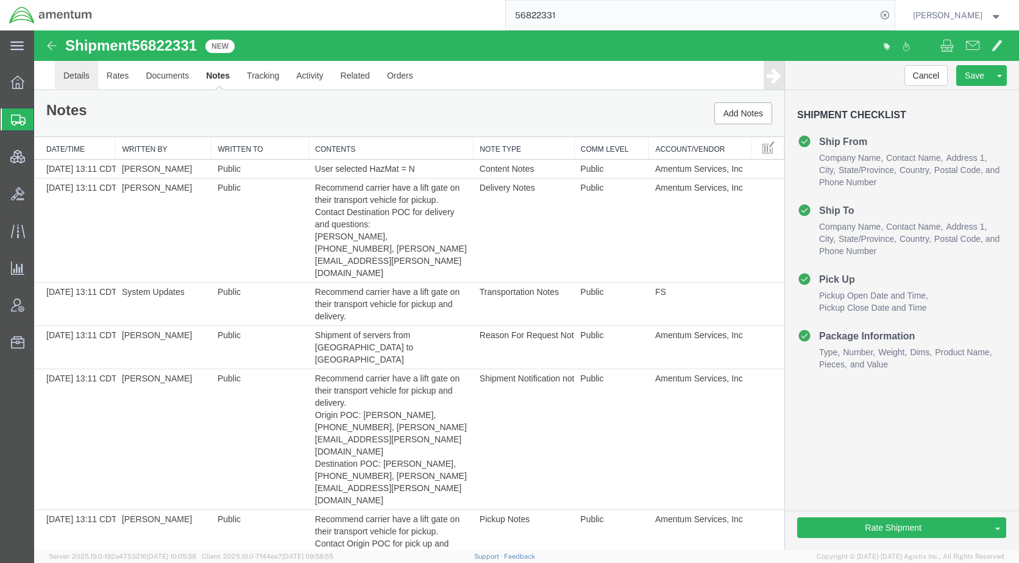
click at [73, 80] on link "Details" at bounding box center [76, 75] width 43 height 29
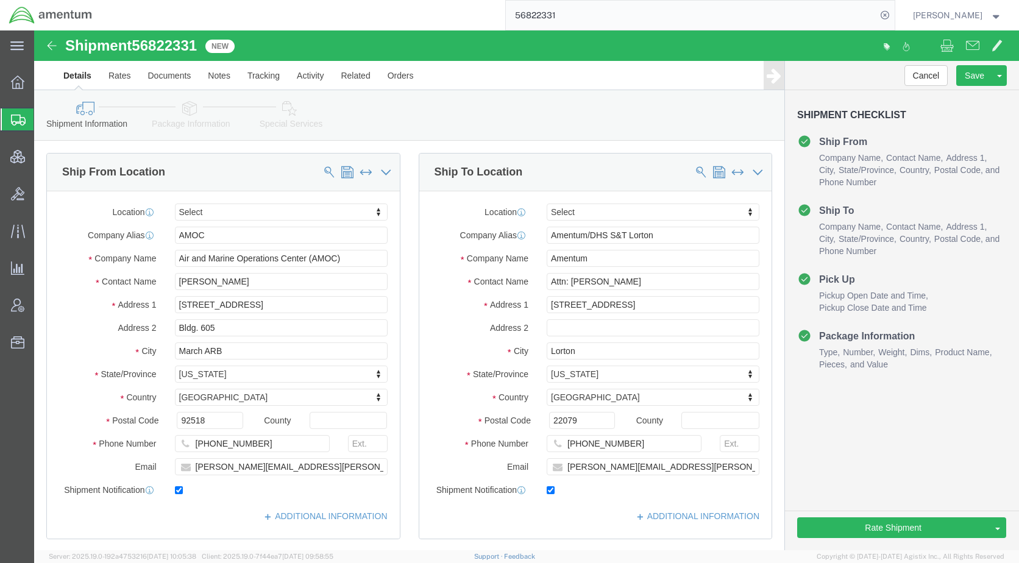
click icon
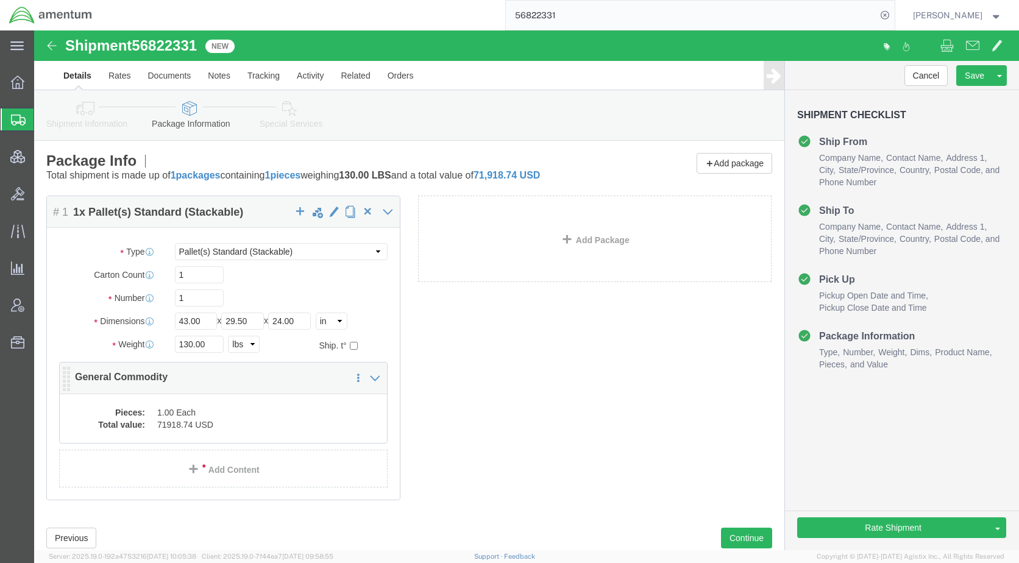
click div "Pieces: 1.00 Each Total value: 71918.74 USD"
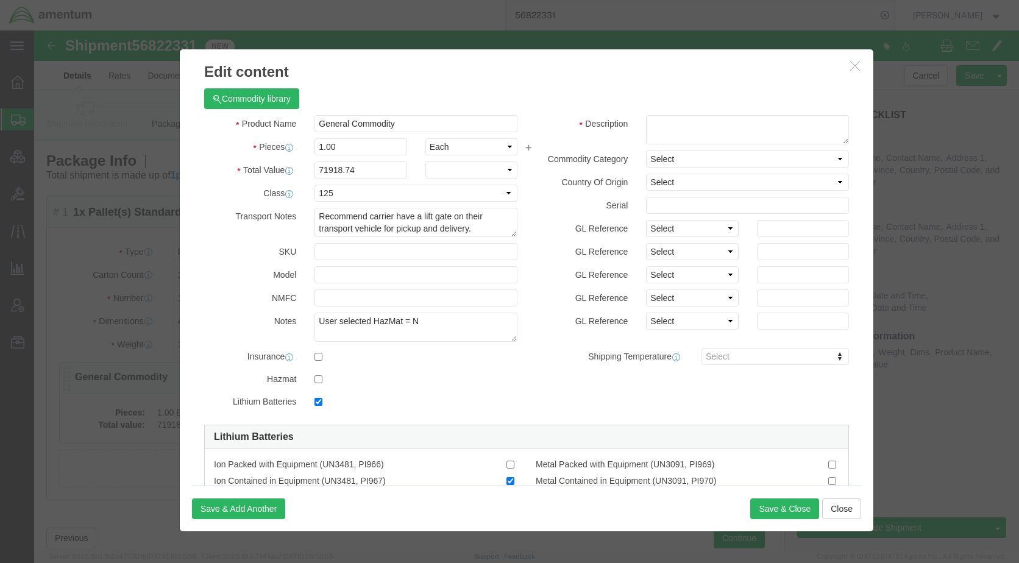
checkbox input "true"
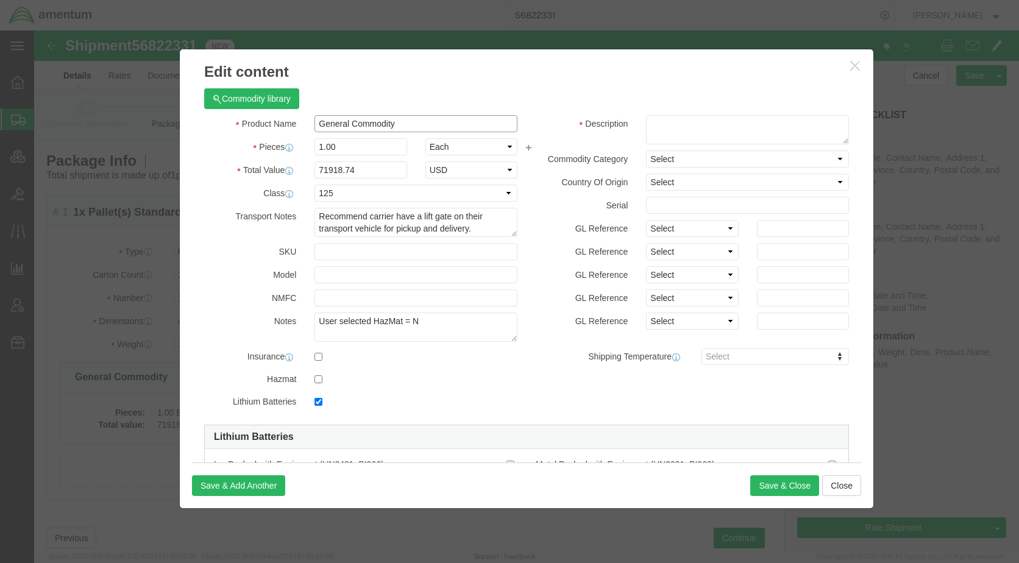
drag, startPoint x: 380, startPoint y: 92, endPoint x: 171, endPoint y: 93, distance: 209.0
click div "Product Name General Commodity"
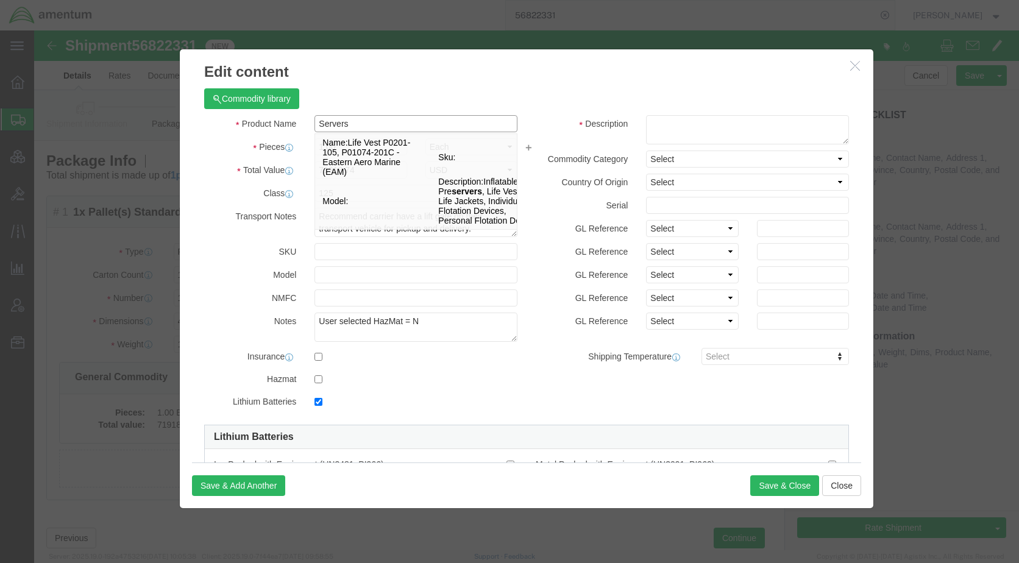
type input "Servers"
click textarea
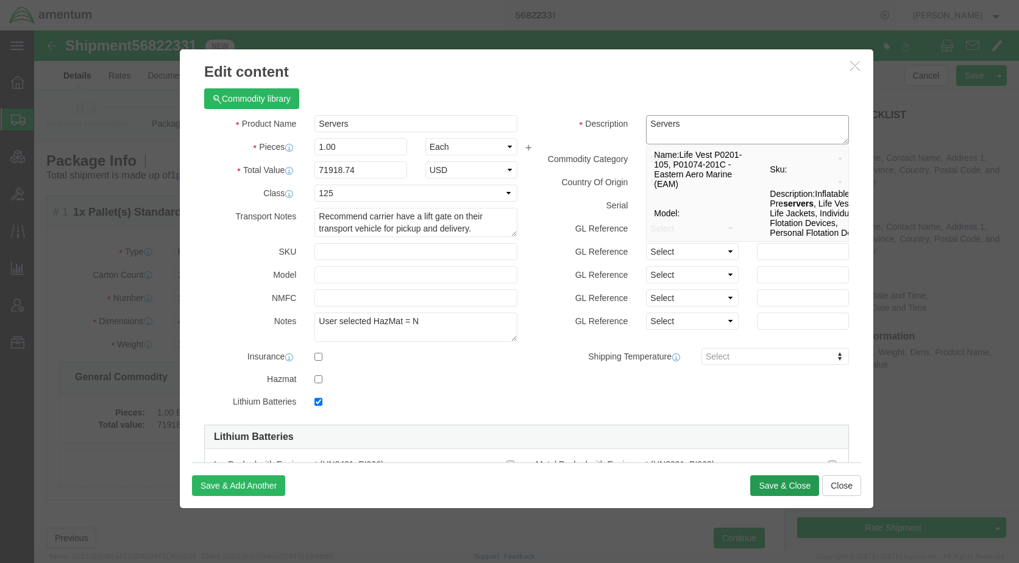
type textarea "Servers"
click button "Save & Close"
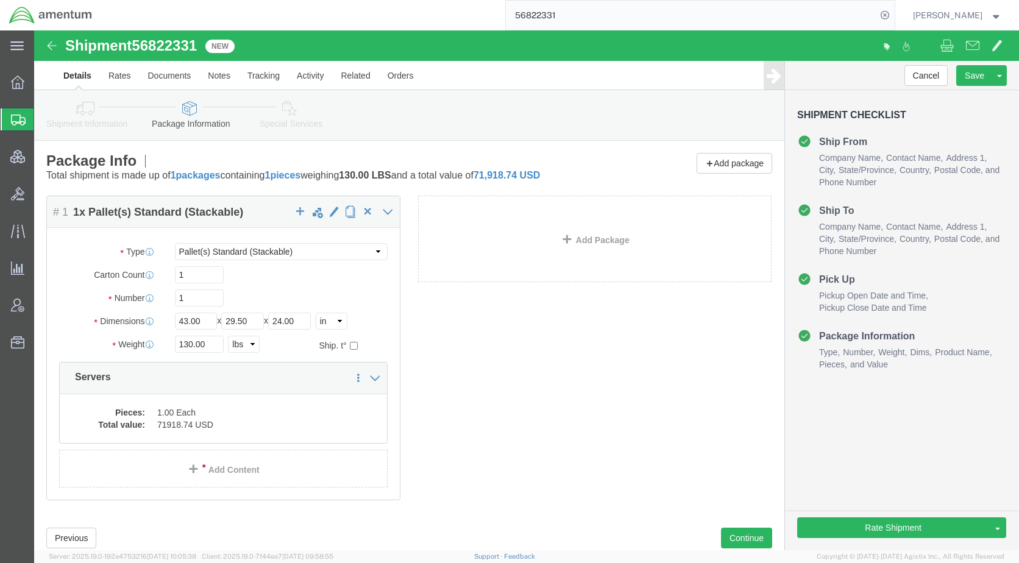
click icon
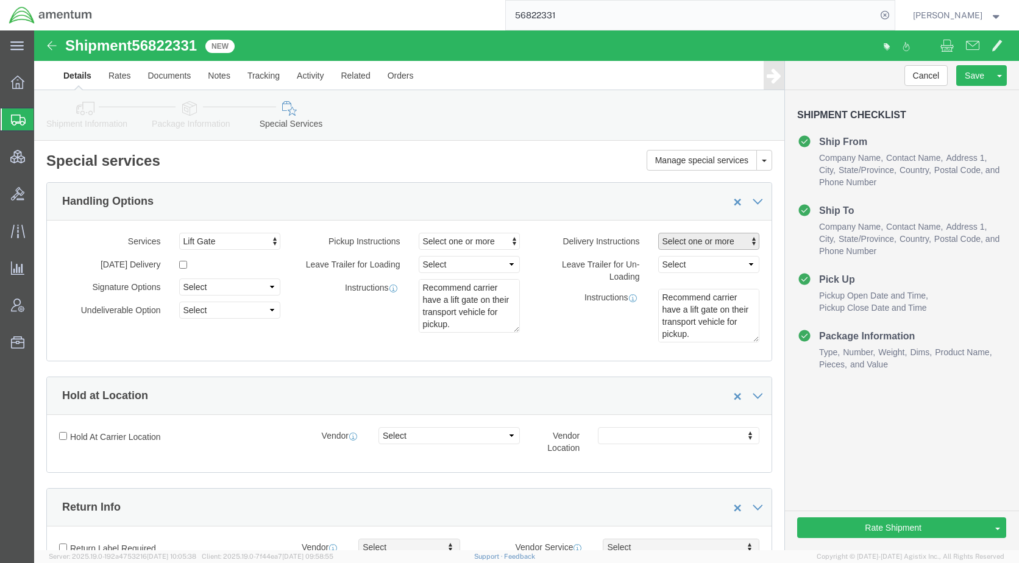
click span "Select one or more"
click span "Lift Gate"
select select "DELIVERY_LIFT_GATE"
click div "Hold at Location"
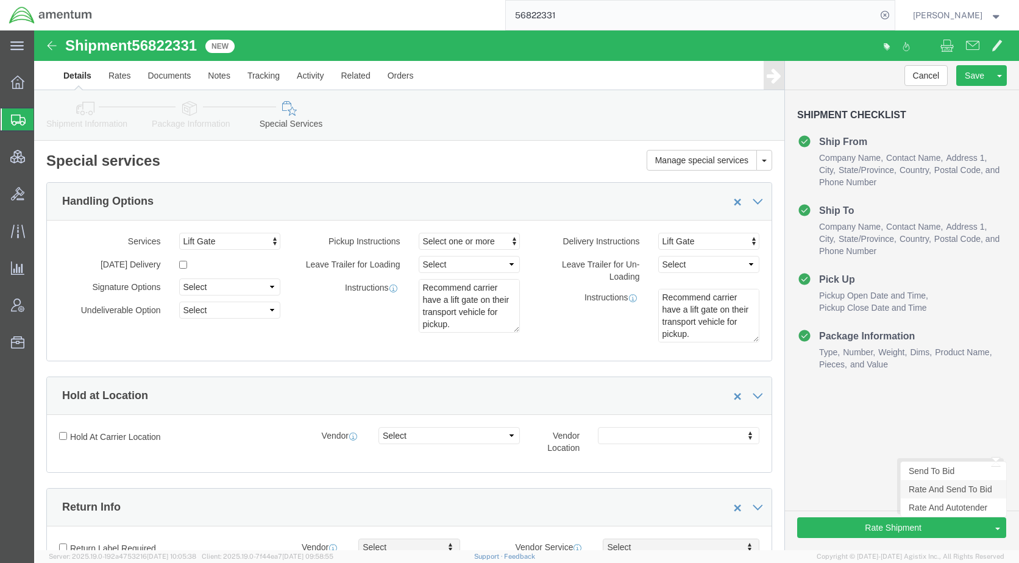
click link "Rate And Send To Bid"
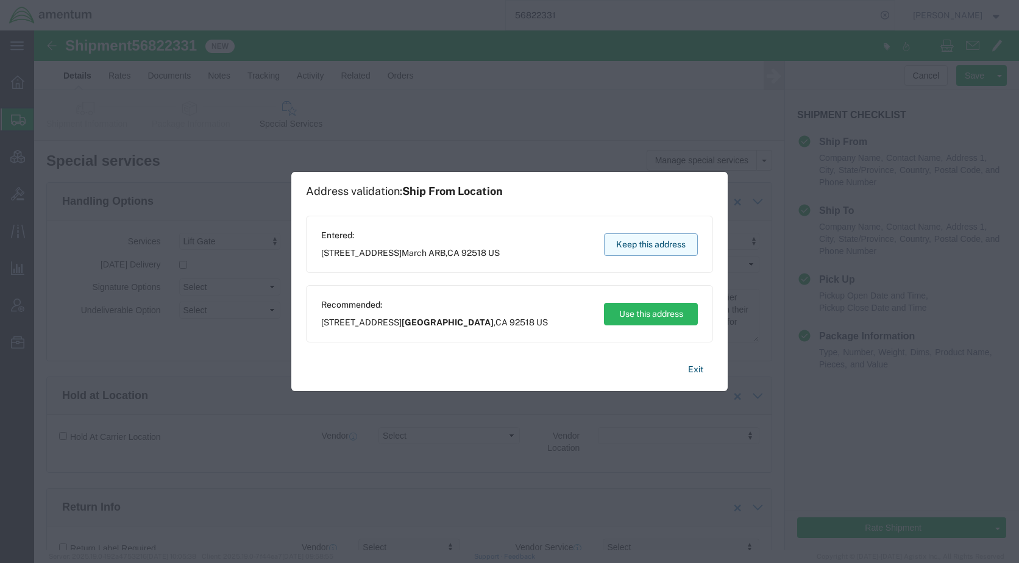
click at [650, 245] on button "Keep this address" at bounding box center [651, 244] width 94 height 23
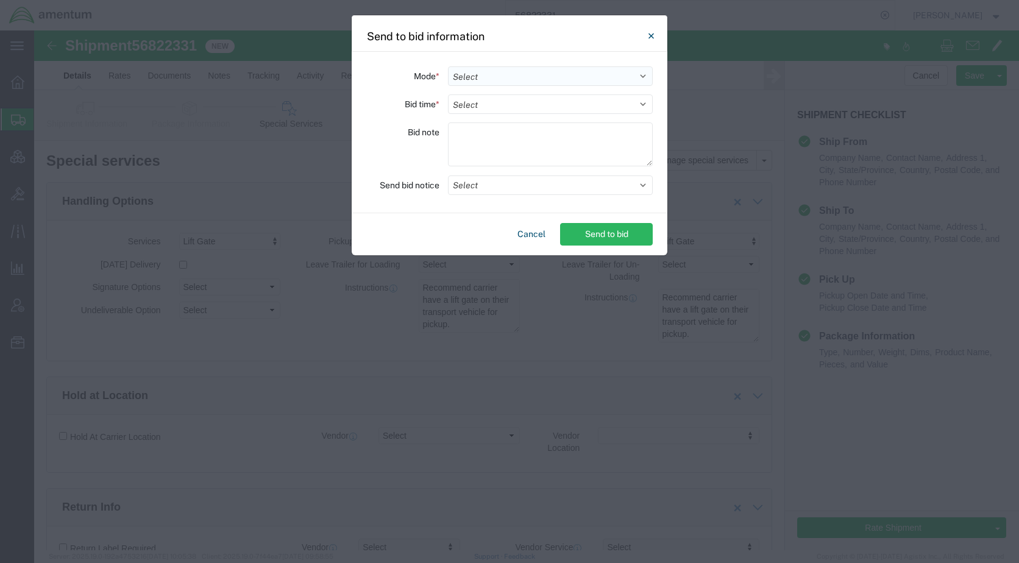
click at [490, 82] on select "Select Small Parcel Truckload Air Rail Less than Truckload Ocean Freight Multi-…" at bounding box center [550, 75] width 205 height 19
select select "TL"
click at [448, 66] on select "Select Small Parcel Truckload Air Rail Less than Truckload Ocean Freight Multi-…" at bounding box center [550, 75] width 205 height 19
click at [509, 102] on select "Select 30 Min (Rush) 1 Hour (Rush) 2 Hours (Rush) 4 Hours (Rush) 8 Hours (Rush)…" at bounding box center [550, 103] width 205 height 19
select select "24"
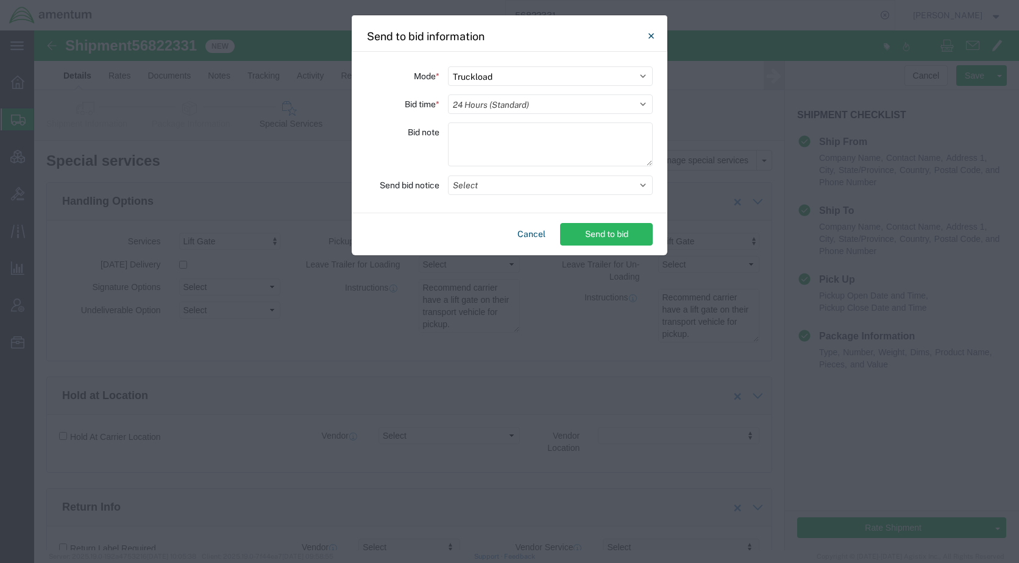
click at [448, 94] on select "Select 30 Min (Rush) 1 Hour (Rush) 2 Hours (Rush) 4 Hours (Rush) 8 Hours (Rush)…" at bounding box center [550, 103] width 205 height 19
click at [479, 187] on button "Select" at bounding box center [550, 184] width 205 height 19
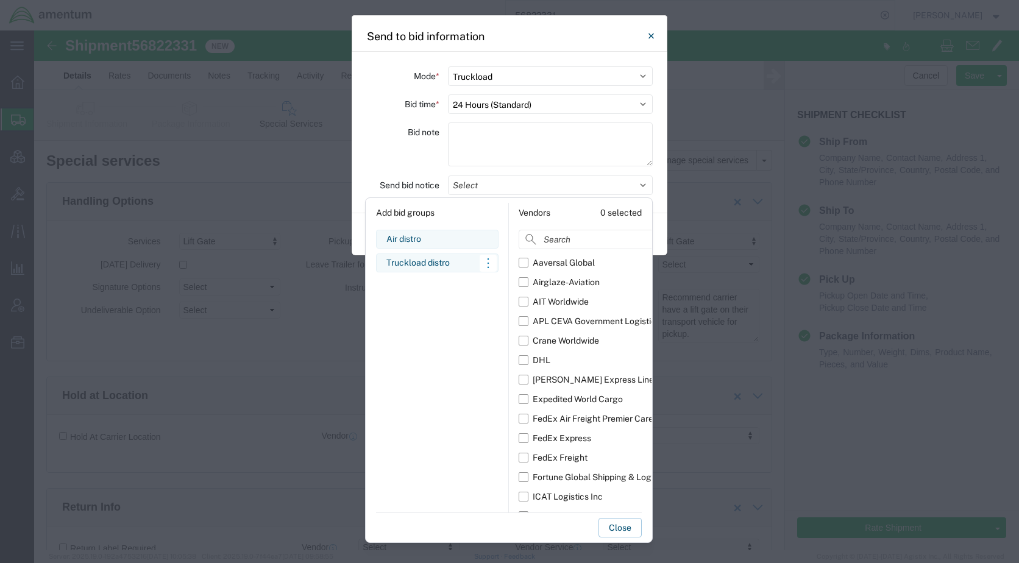
click at [436, 261] on div "Truckload distro" at bounding box center [437, 262] width 102 height 13
click at [621, 526] on button "Close" at bounding box center [619, 527] width 43 height 19
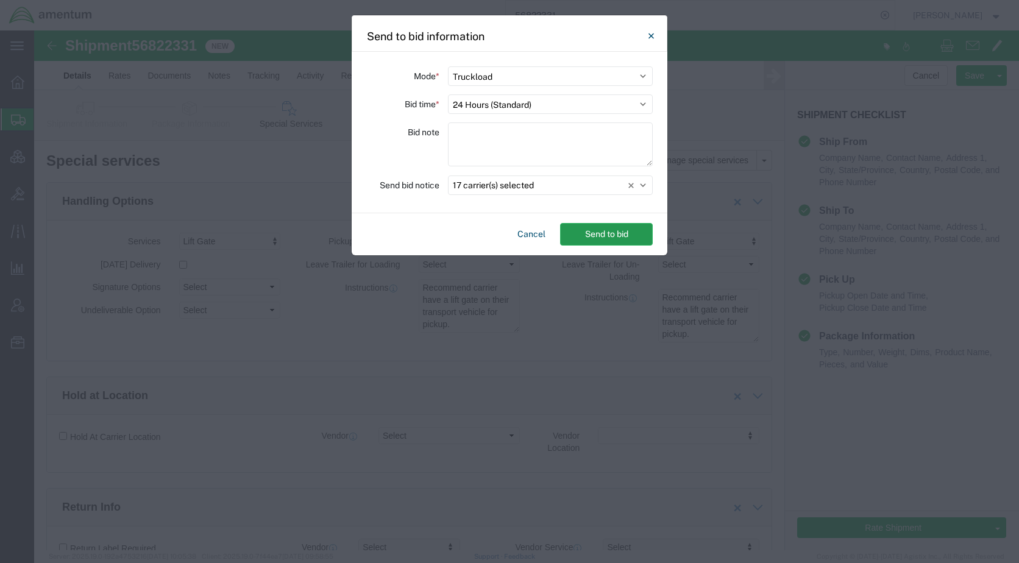
click at [599, 237] on button "Send to bid" at bounding box center [606, 234] width 93 height 23
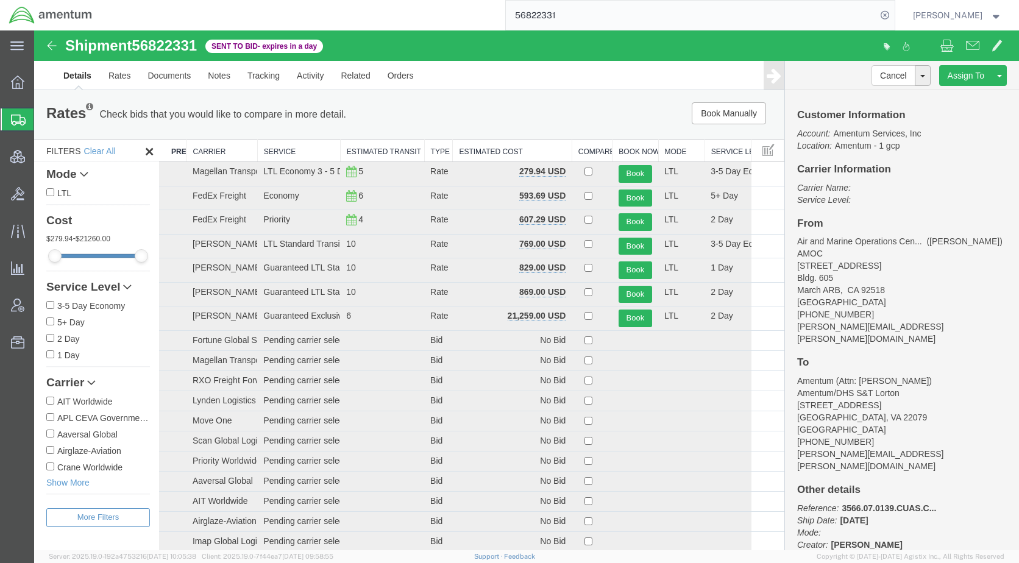
click at [43, 122] on span "Shipments" at bounding box center [39, 119] width 10 height 24
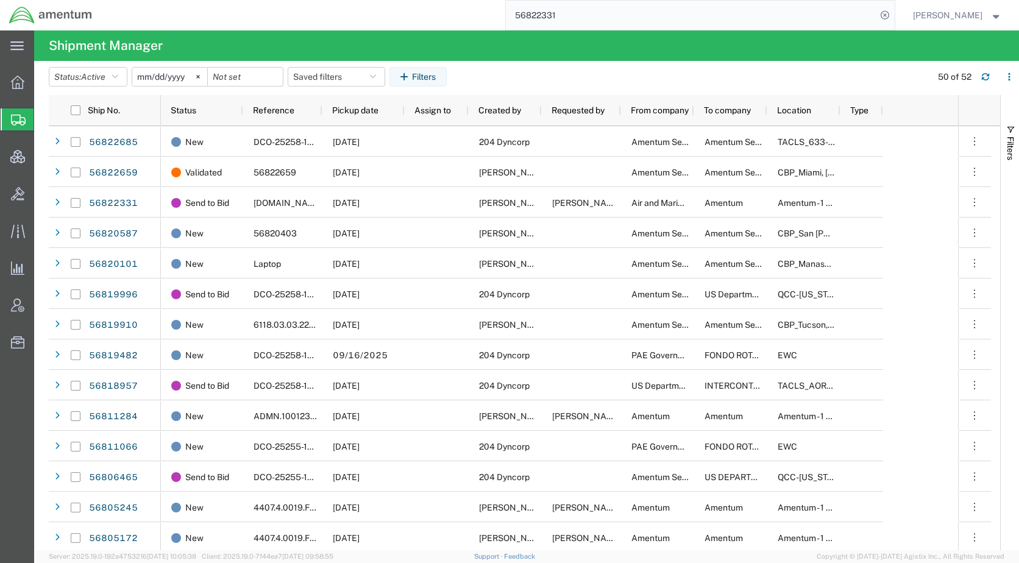
click at [579, 562] on agx-app-version "Server: 2025.19.0-192a4753216 [DATE] 10:05:38 Client: 2025.19.0-7f44ea7 [DATE] …" at bounding box center [526, 556] width 984 height 13
